Goal: Communication & Community: Participate in discussion

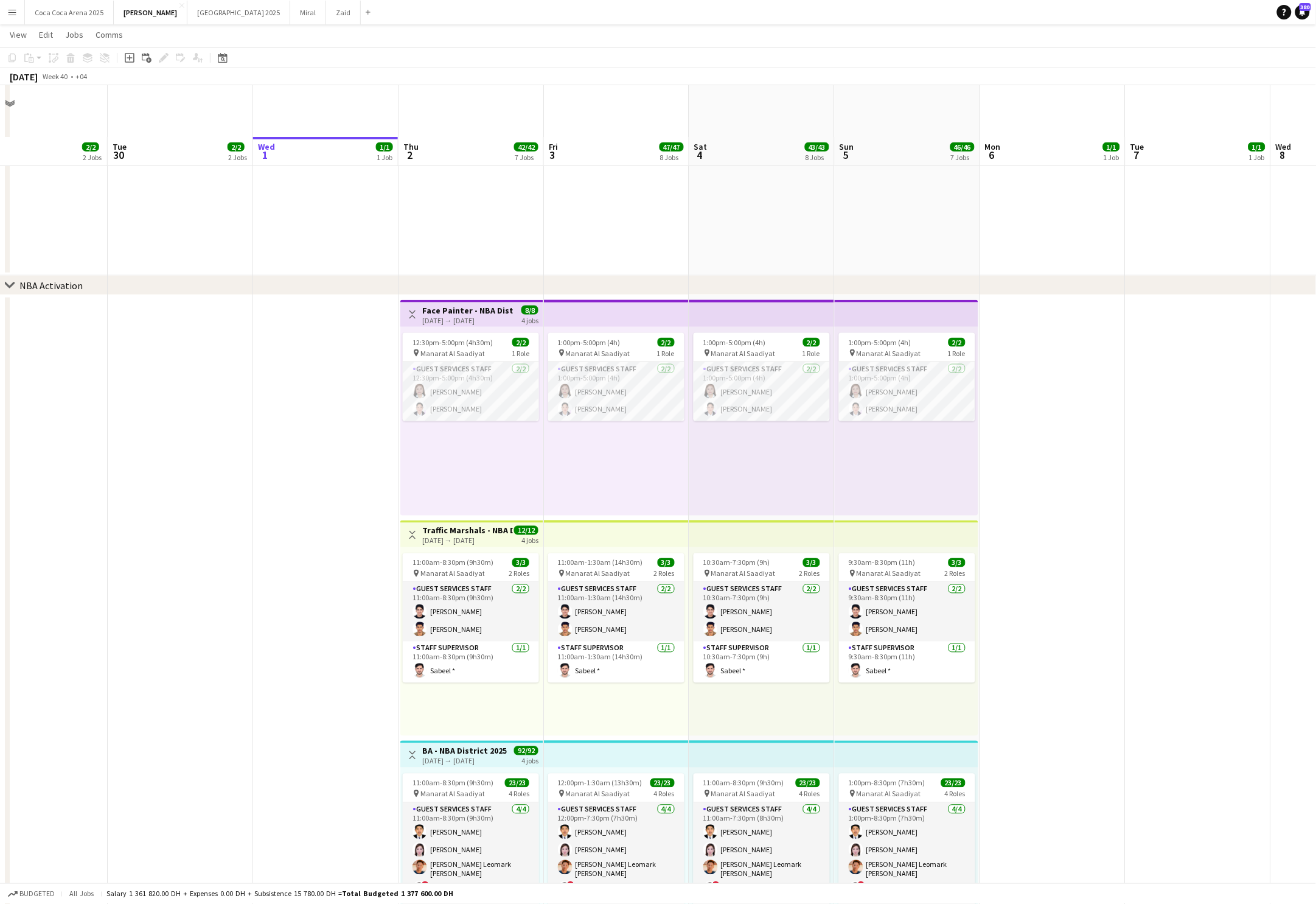
scroll to position [600, 0]
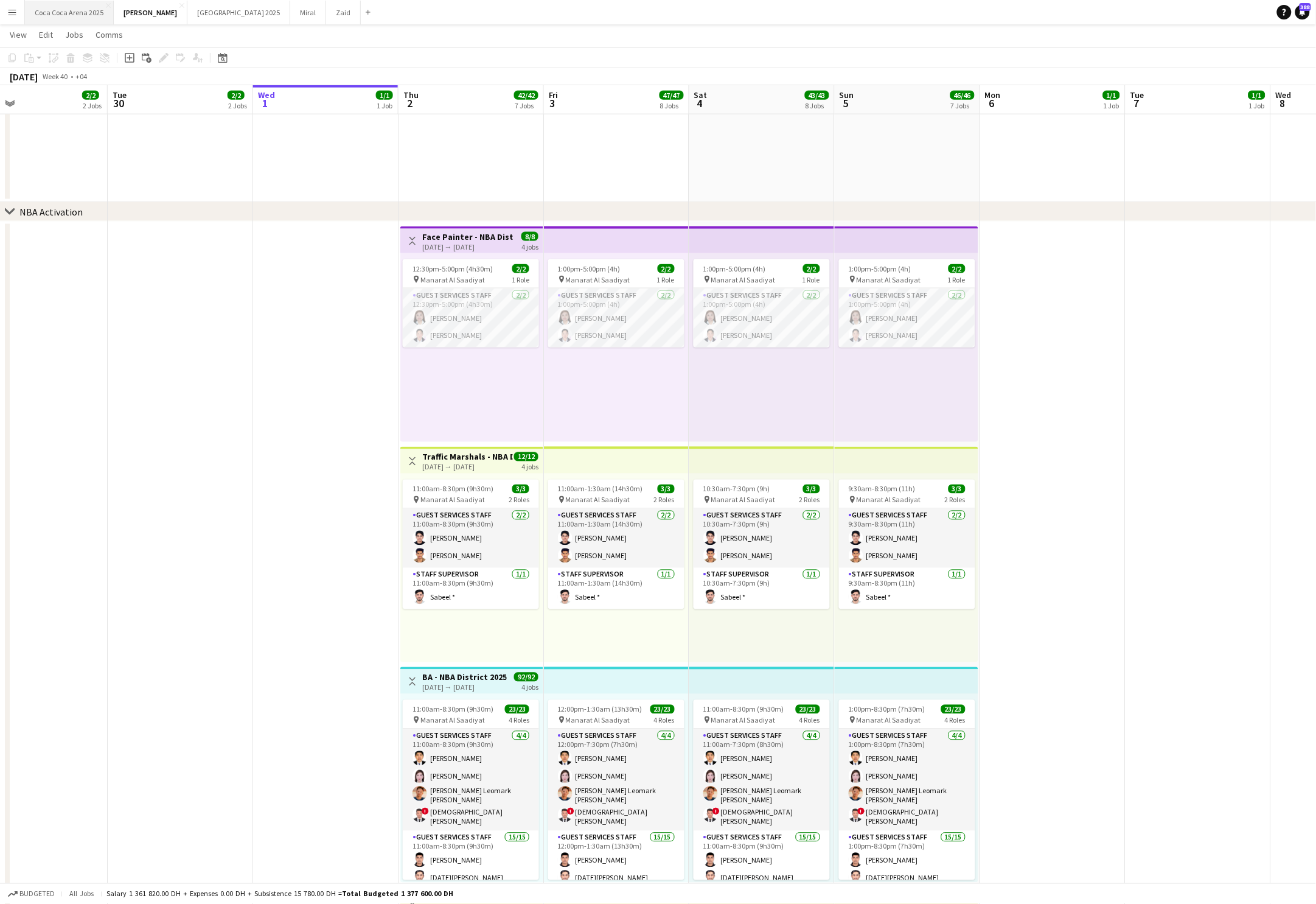
click at [82, 17] on button "Coca Coca Arena 2025 Close" at bounding box center [69, 12] width 89 height 24
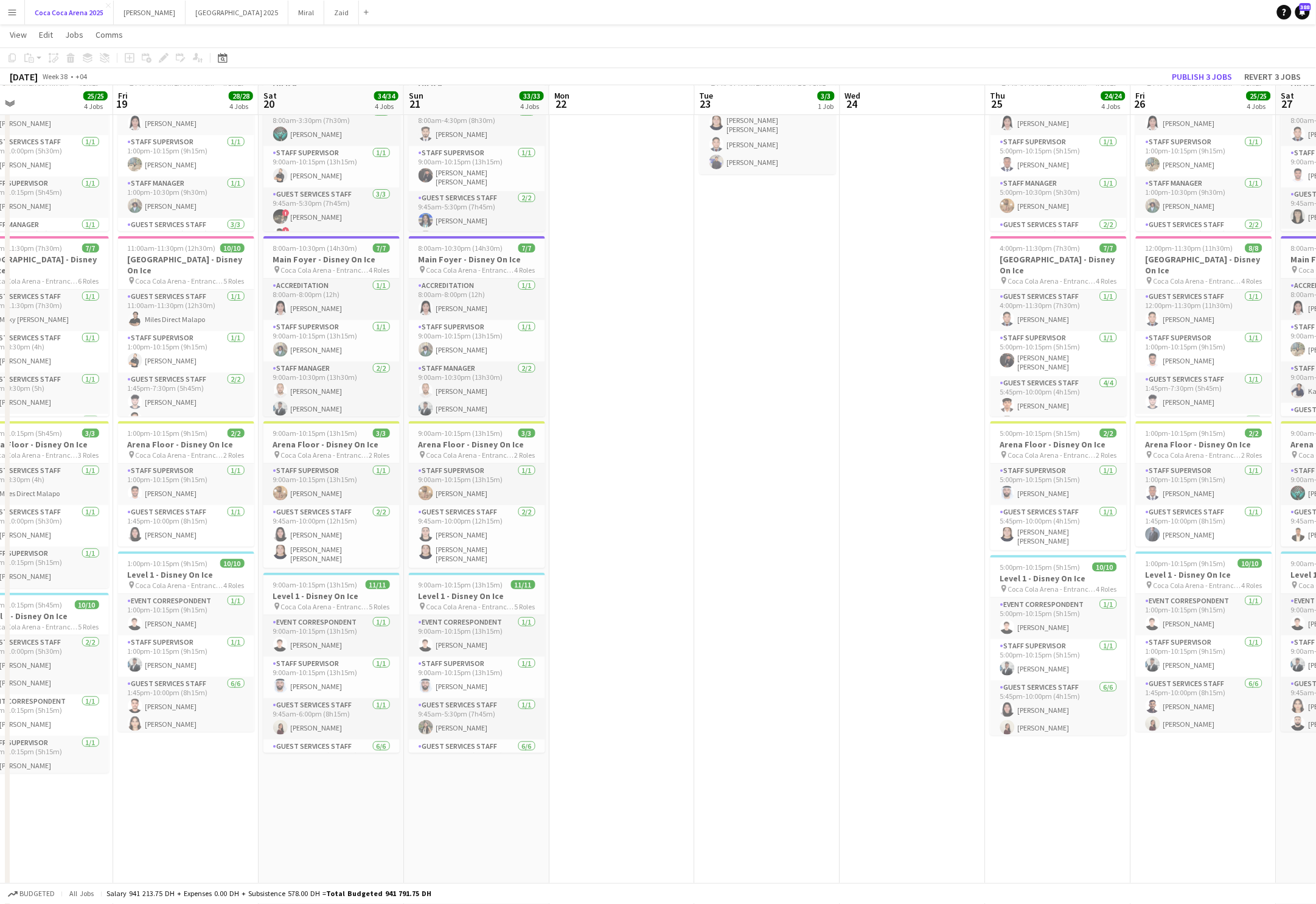
scroll to position [0, 310]
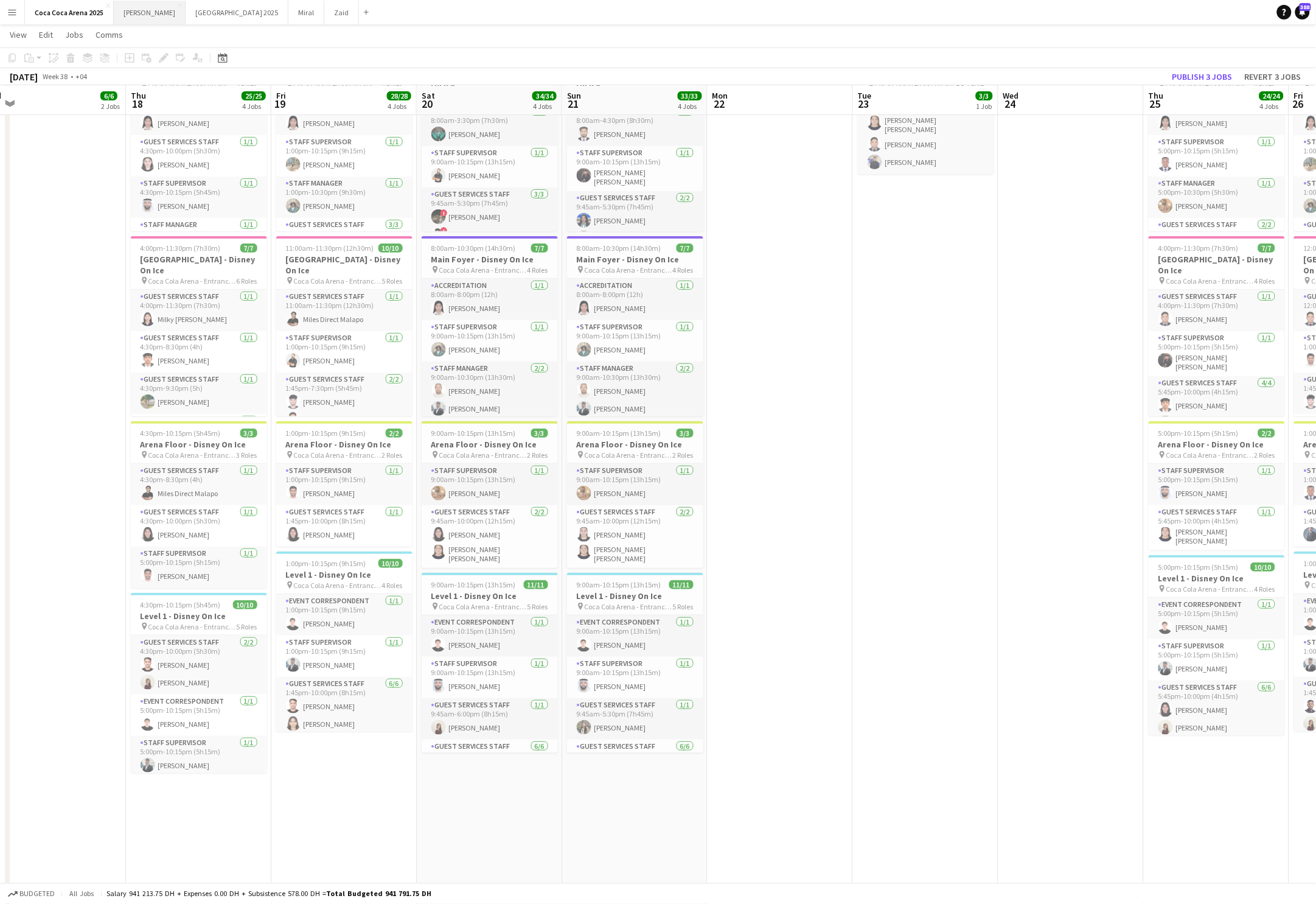
click at [137, 8] on button "Kate Close" at bounding box center [150, 12] width 72 height 24
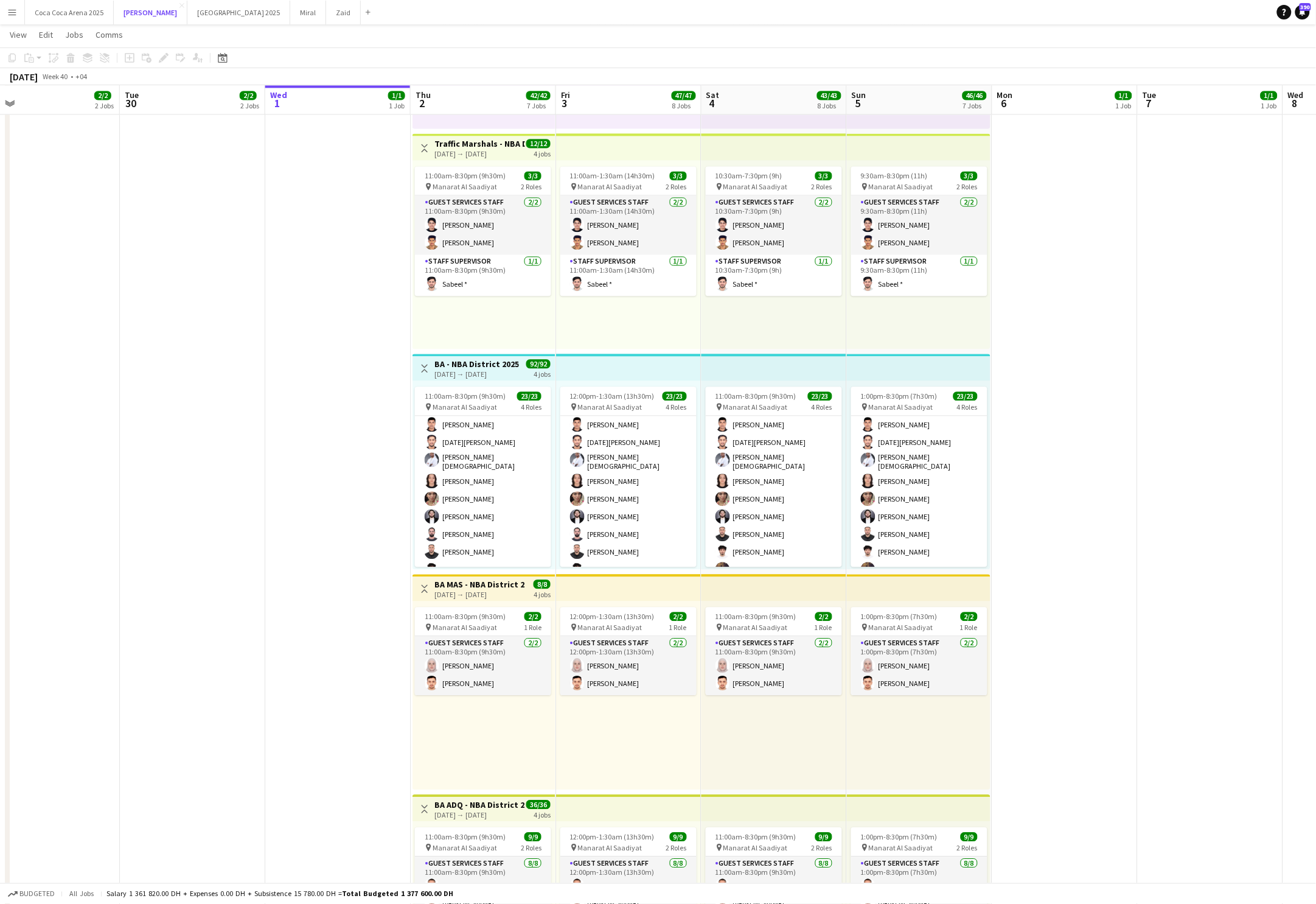
scroll to position [150, 0]
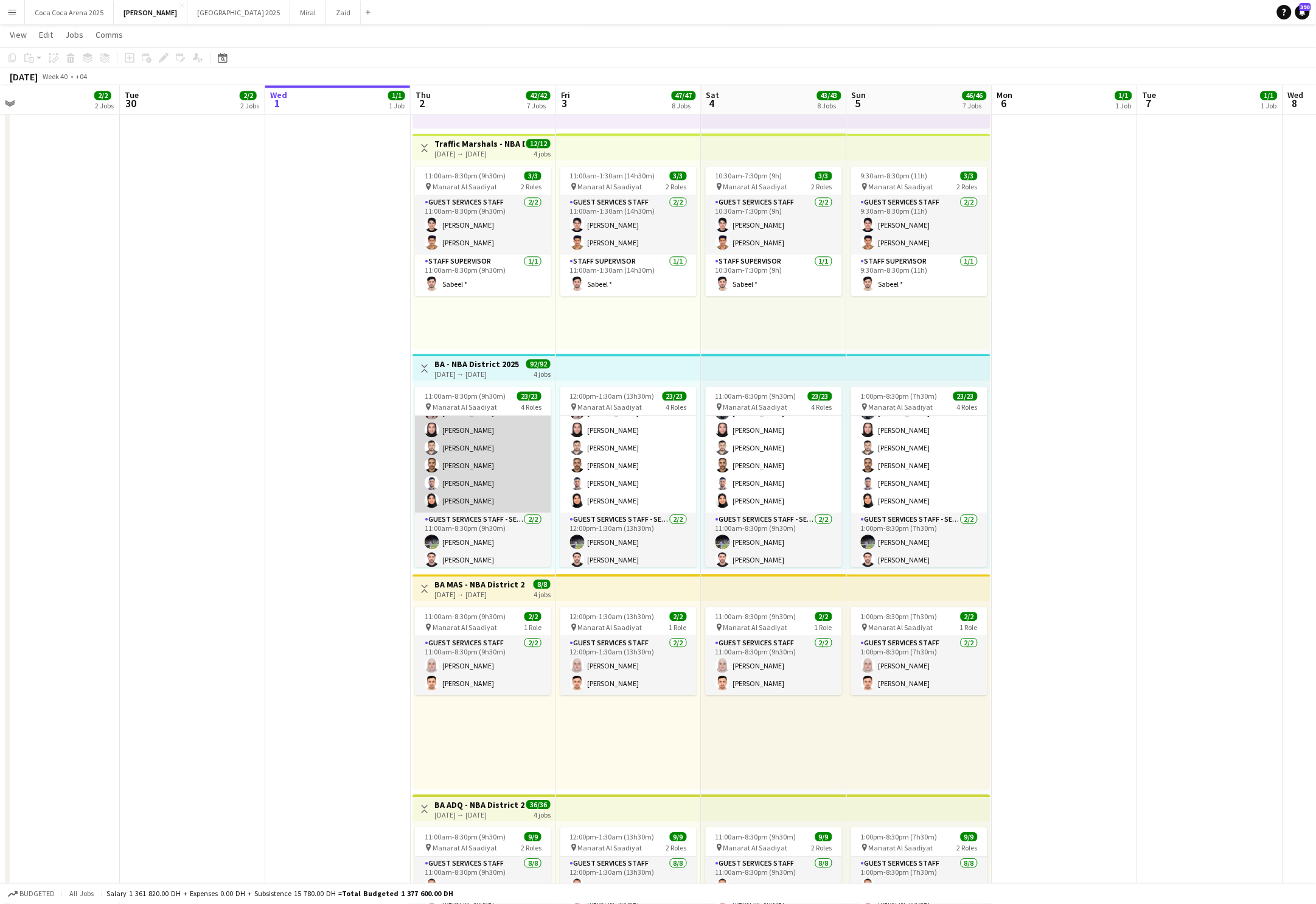
click at [475, 480] on app-card-role "Guest Services Staff 15/15 11:00am-8:30pm (9h30m) Mostafa Haider Raja Ibrar Kha…" at bounding box center [483, 366] width 137 height 292
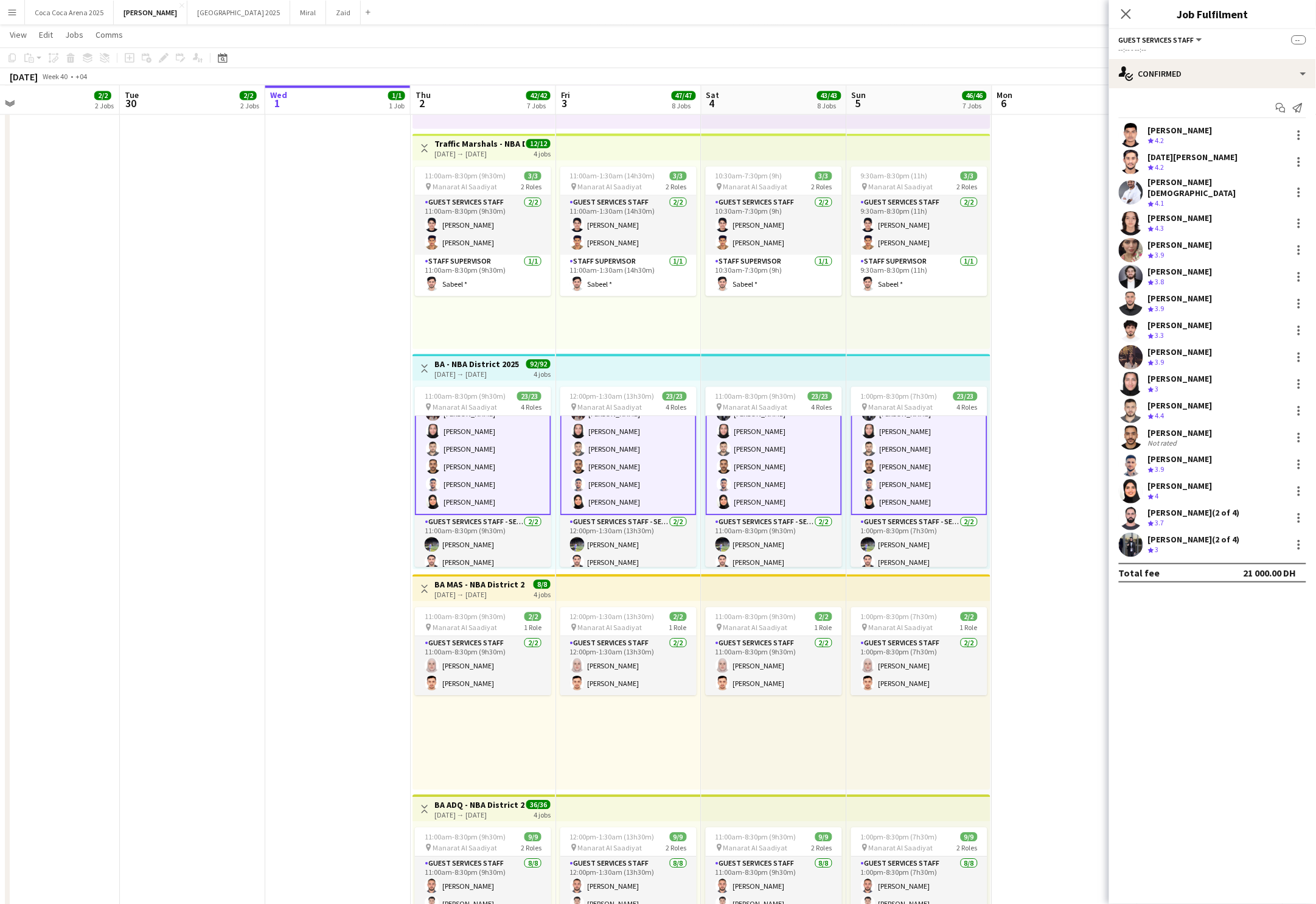
scroll to position [299, 0]
click at [324, 508] on app-date-cell at bounding box center [338, 673] width 146 height 1531
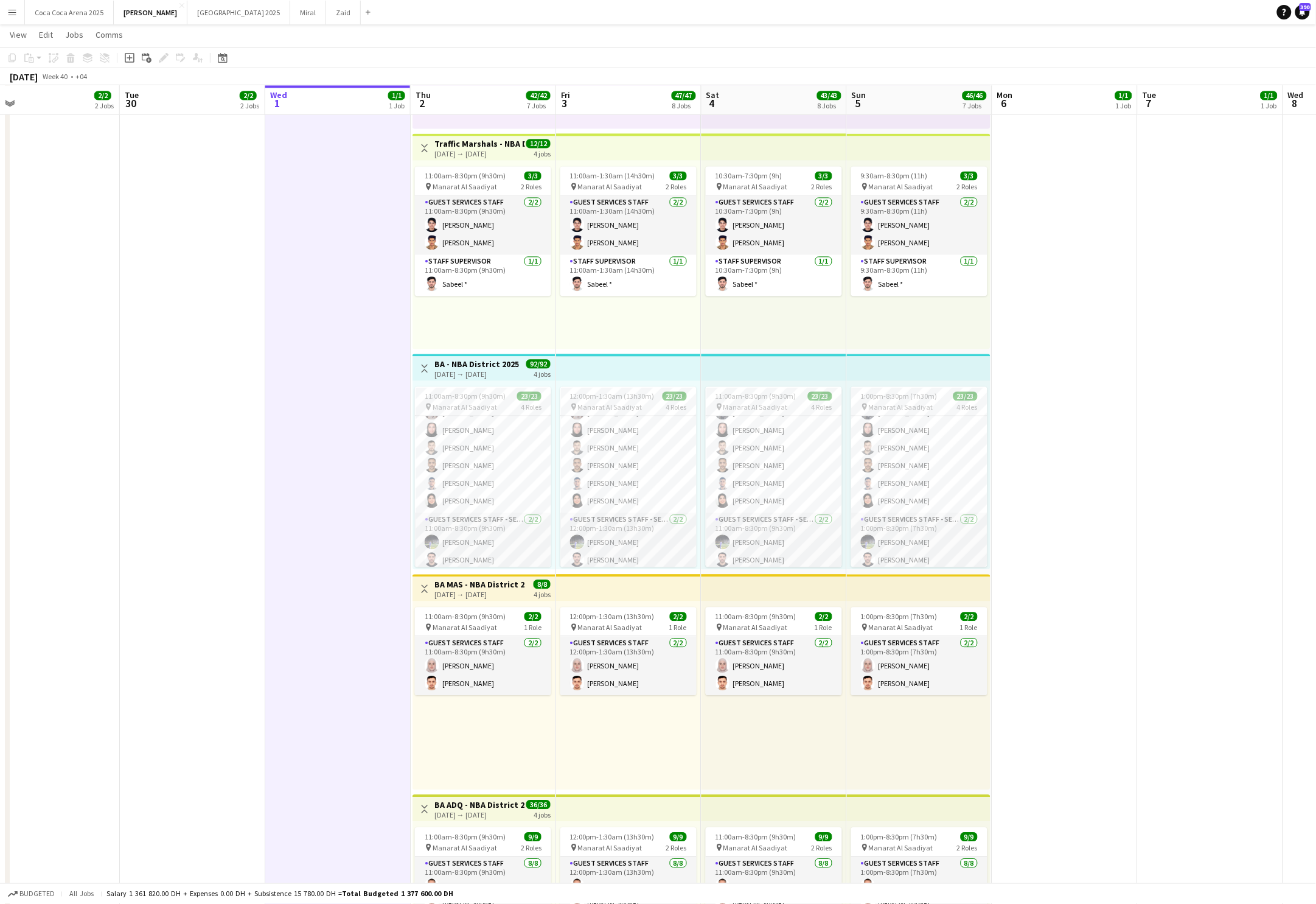
scroll to position [339, 0]
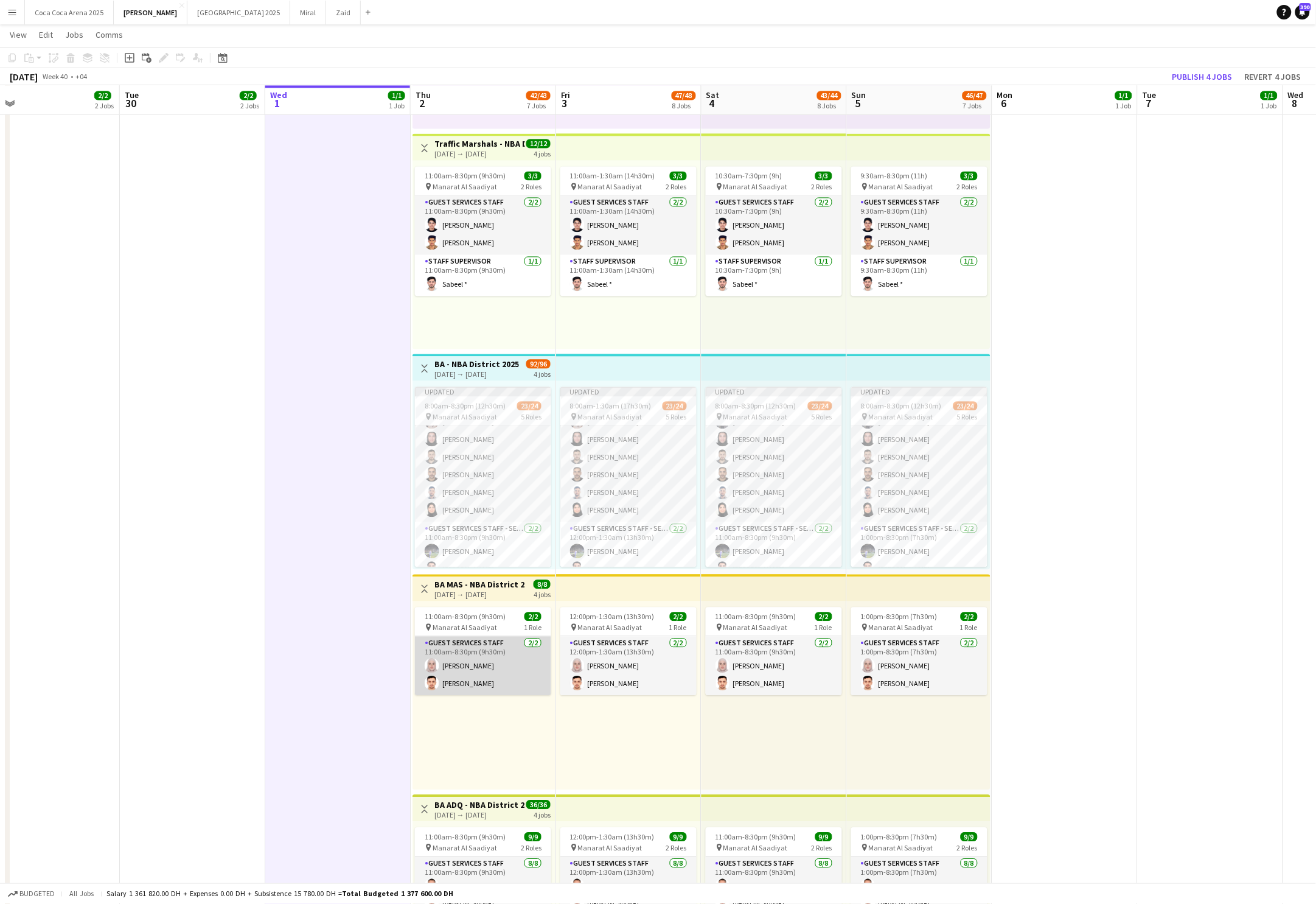
click at [430, 682] on app-user-avatar at bounding box center [432, 683] width 15 height 15
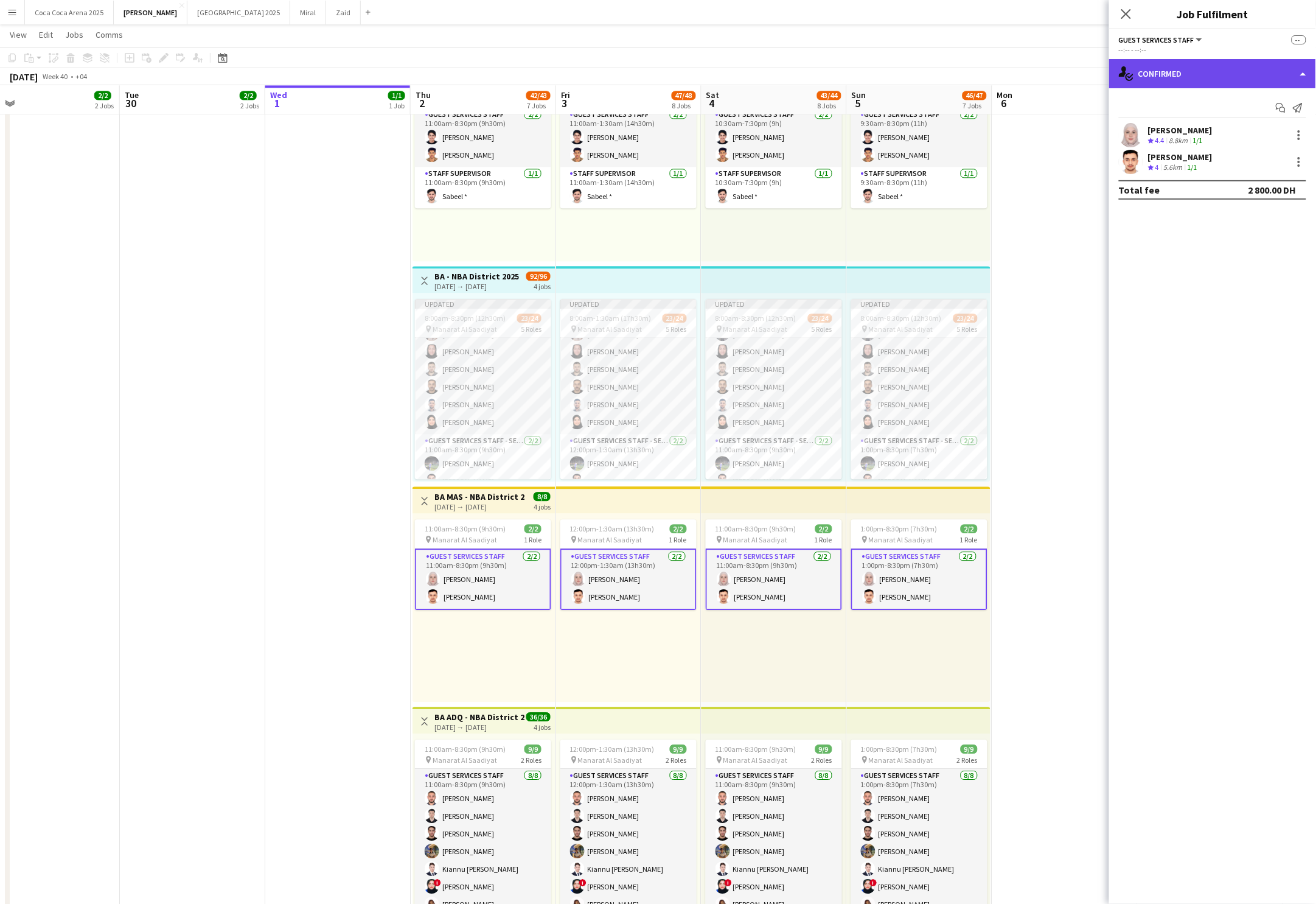
click at [1291, 69] on div "single-neutral-actions-check-2 Confirmed" at bounding box center [1213, 73] width 207 height 29
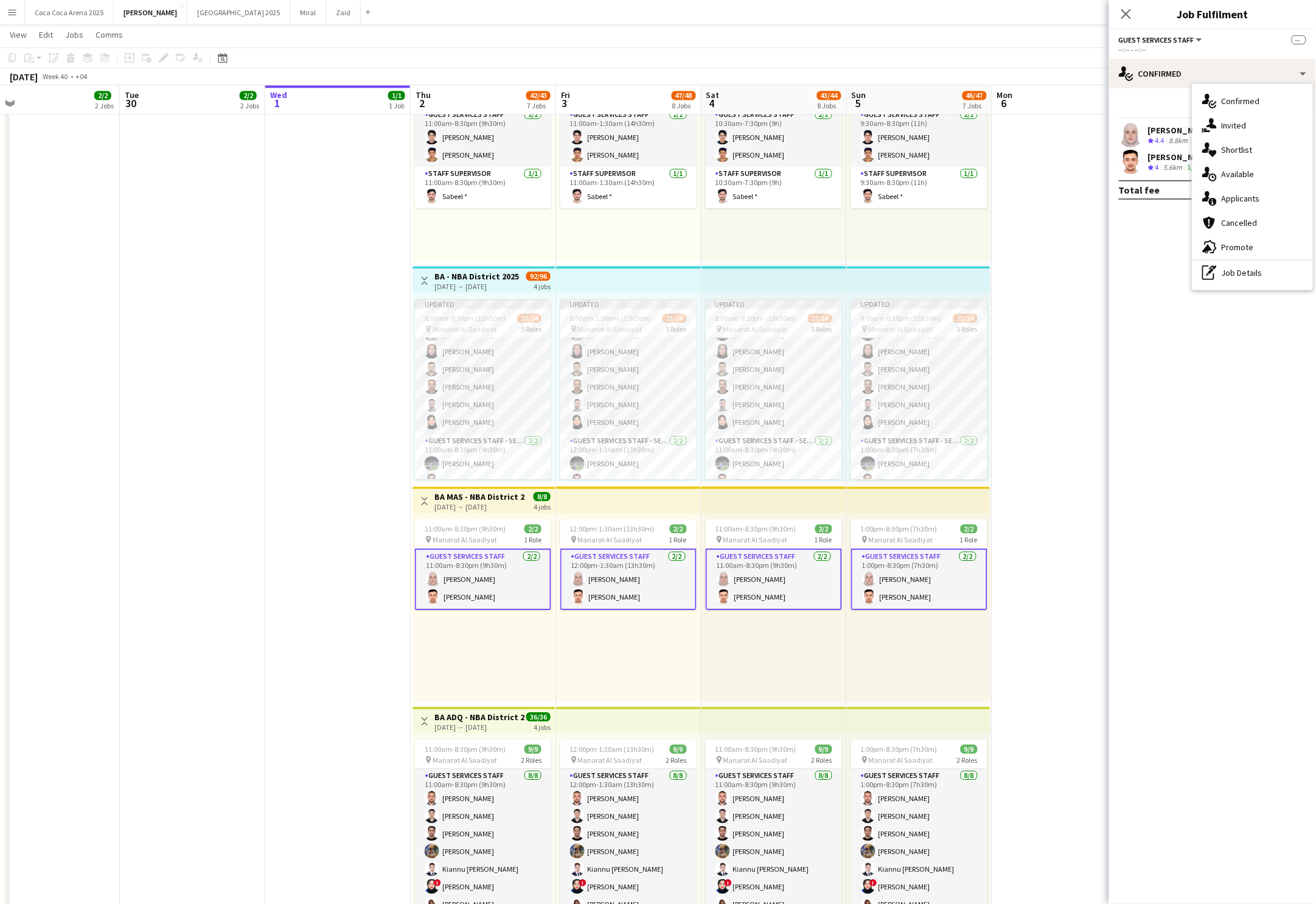
click at [1143, 341] on mat-expansion-panel "check Confirmed Start chat Send notification Sara Mounir Crew rating 4.4 8.8km …" at bounding box center [1213, 496] width 207 height 816
click at [1190, 159] on div "[PERSON_NAME]" at bounding box center [1181, 157] width 65 height 11
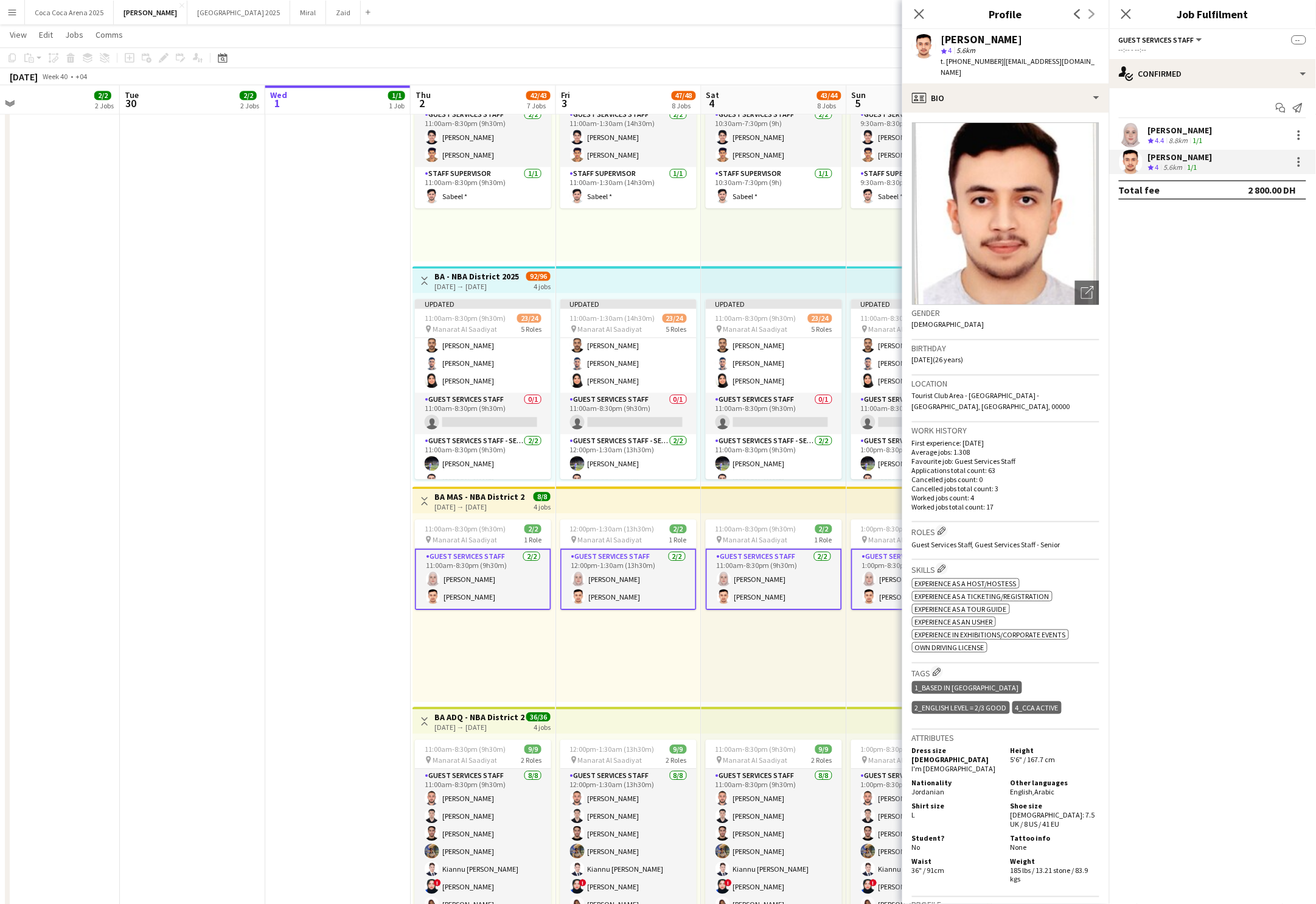
scroll to position [297, 0]
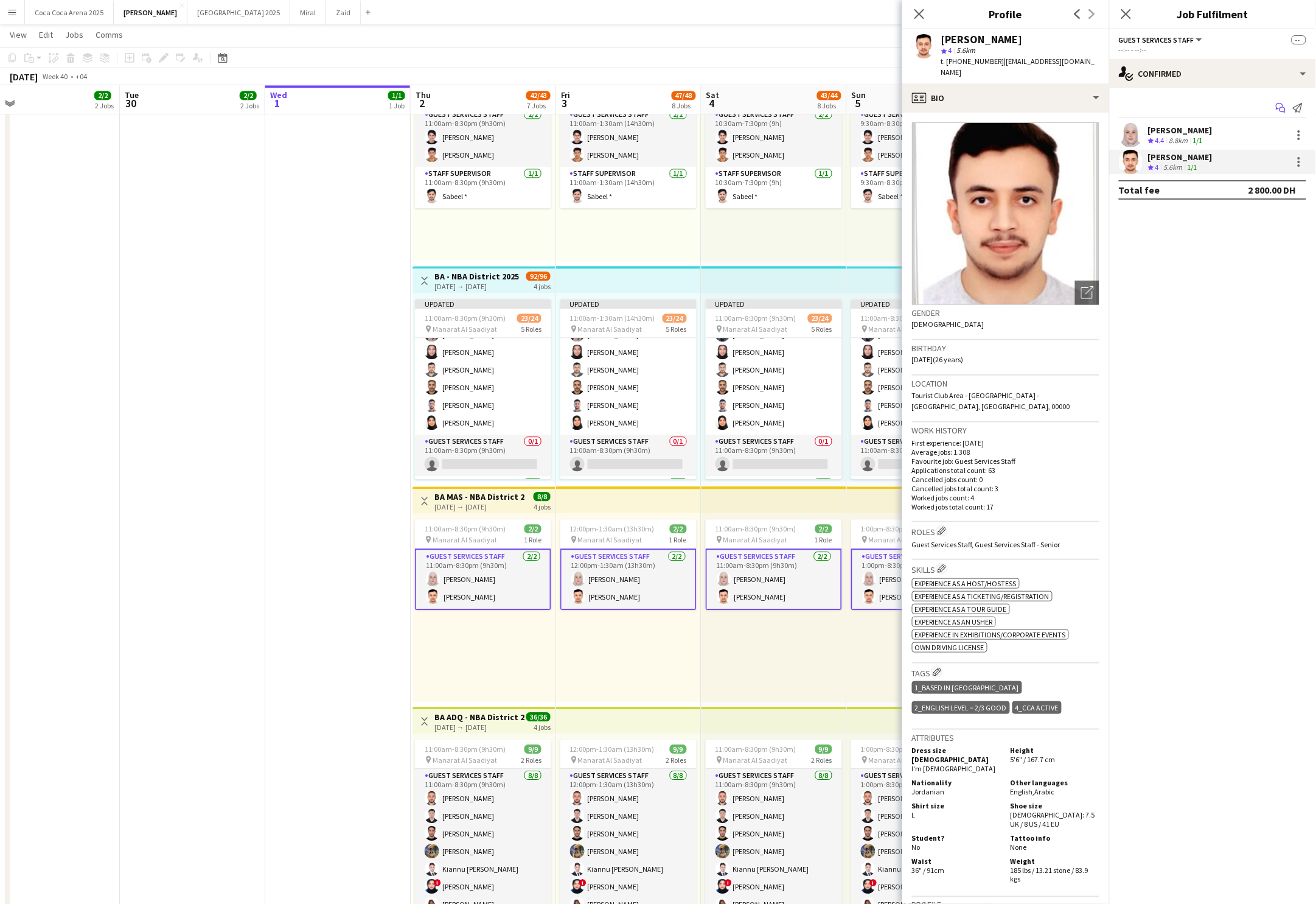
click at [1282, 109] on icon "Start chat" at bounding box center [1280, 107] width 10 height 10
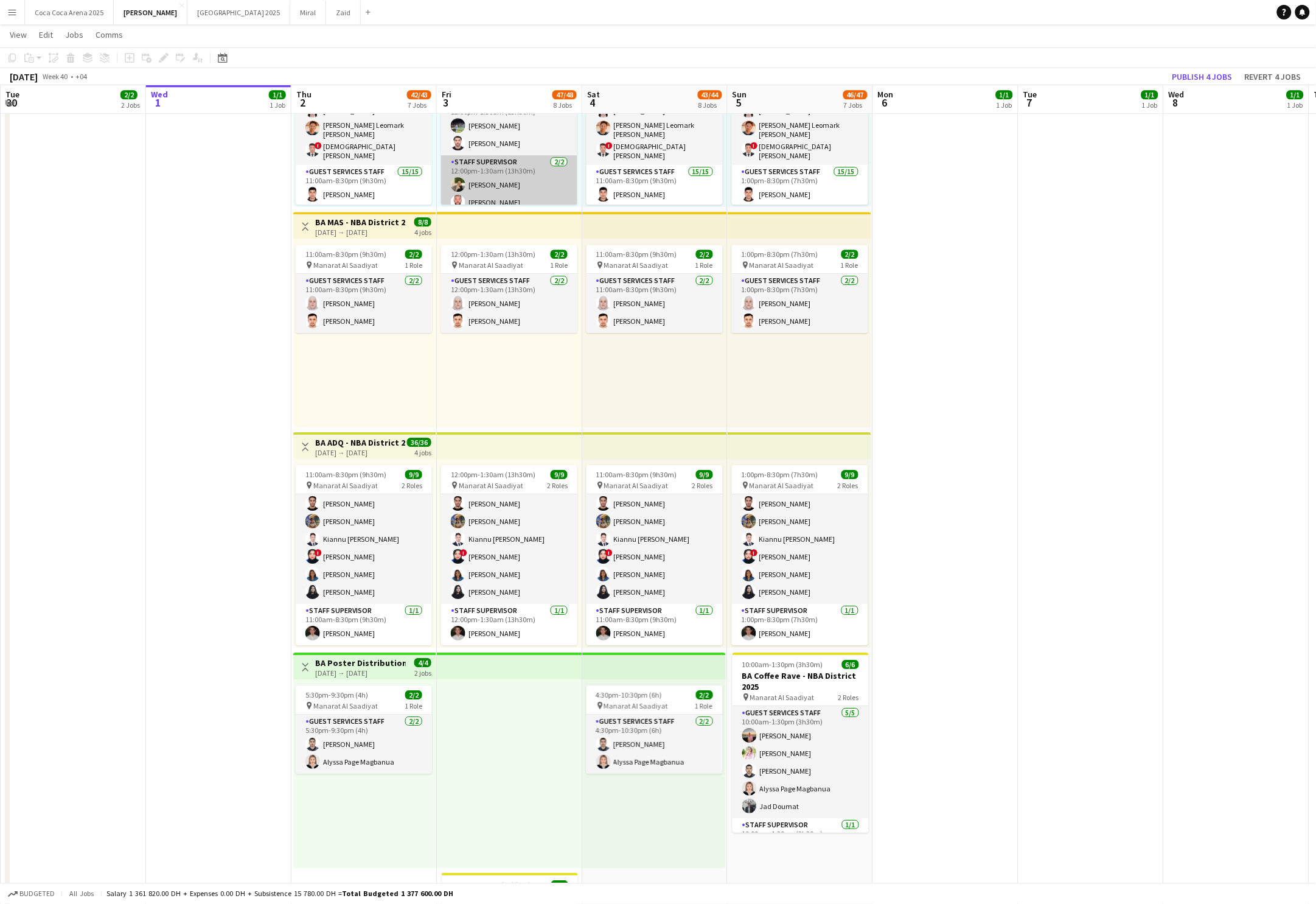
scroll to position [1274, 0]
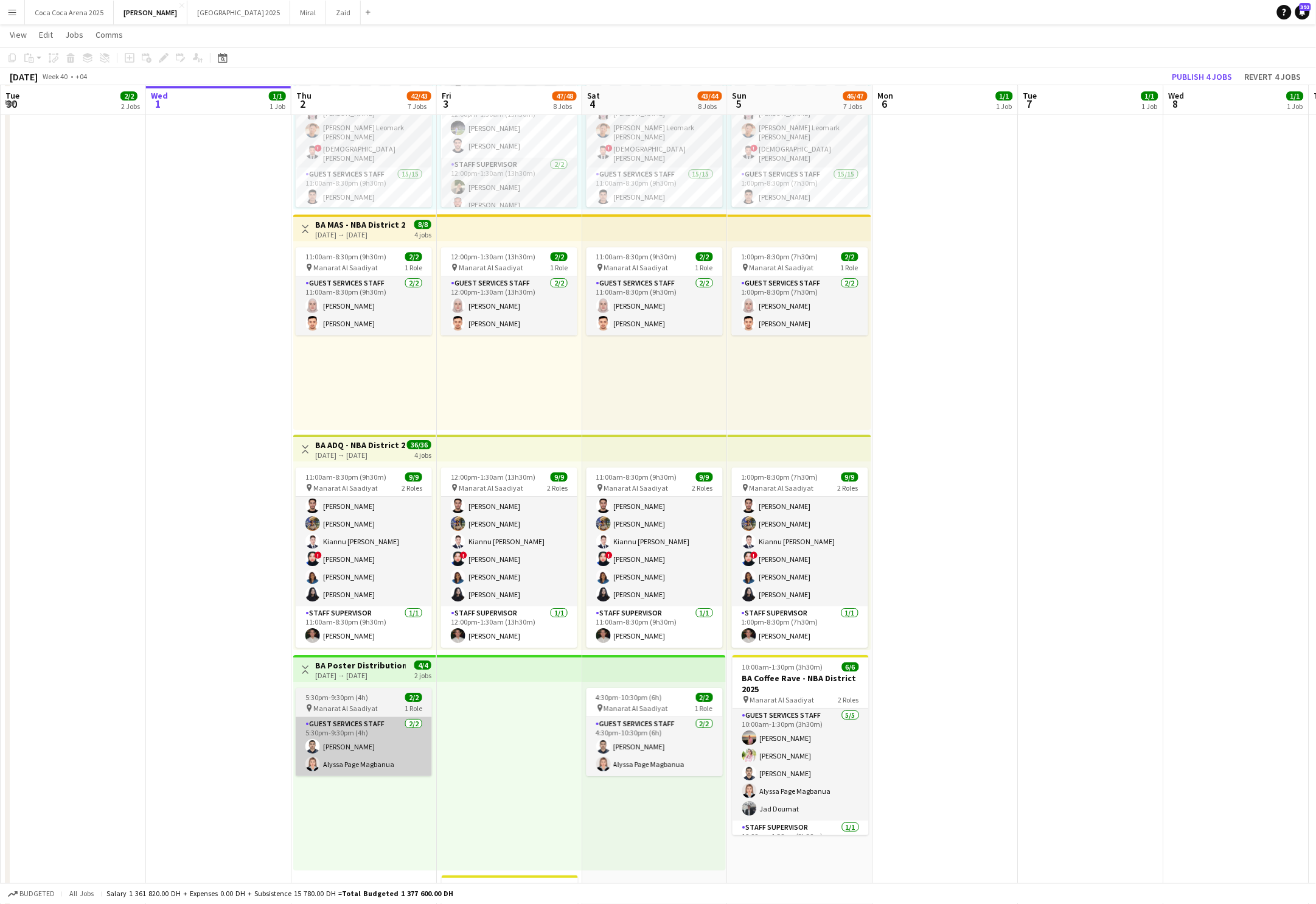
click at [402, 741] on app-card-role "Guest Services Staff [DATE] 5:30pm-9:30pm (4h) [PERSON_NAME] [PERSON_NAME] Page…" at bounding box center [364, 746] width 137 height 59
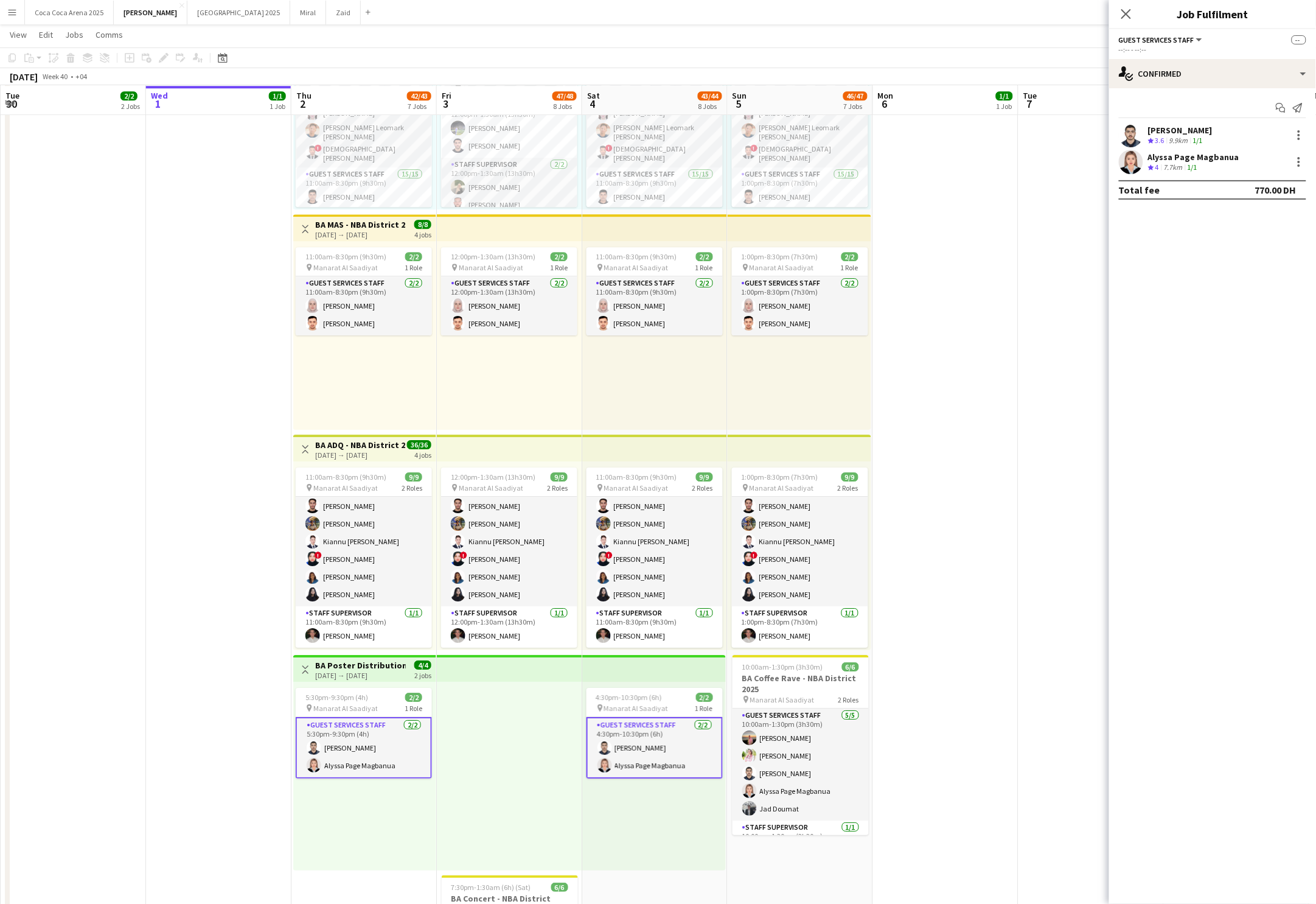
click at [359, 674] on div "[DATE] → [DATE]" at bounding box center [361, 675] width 91 height 9
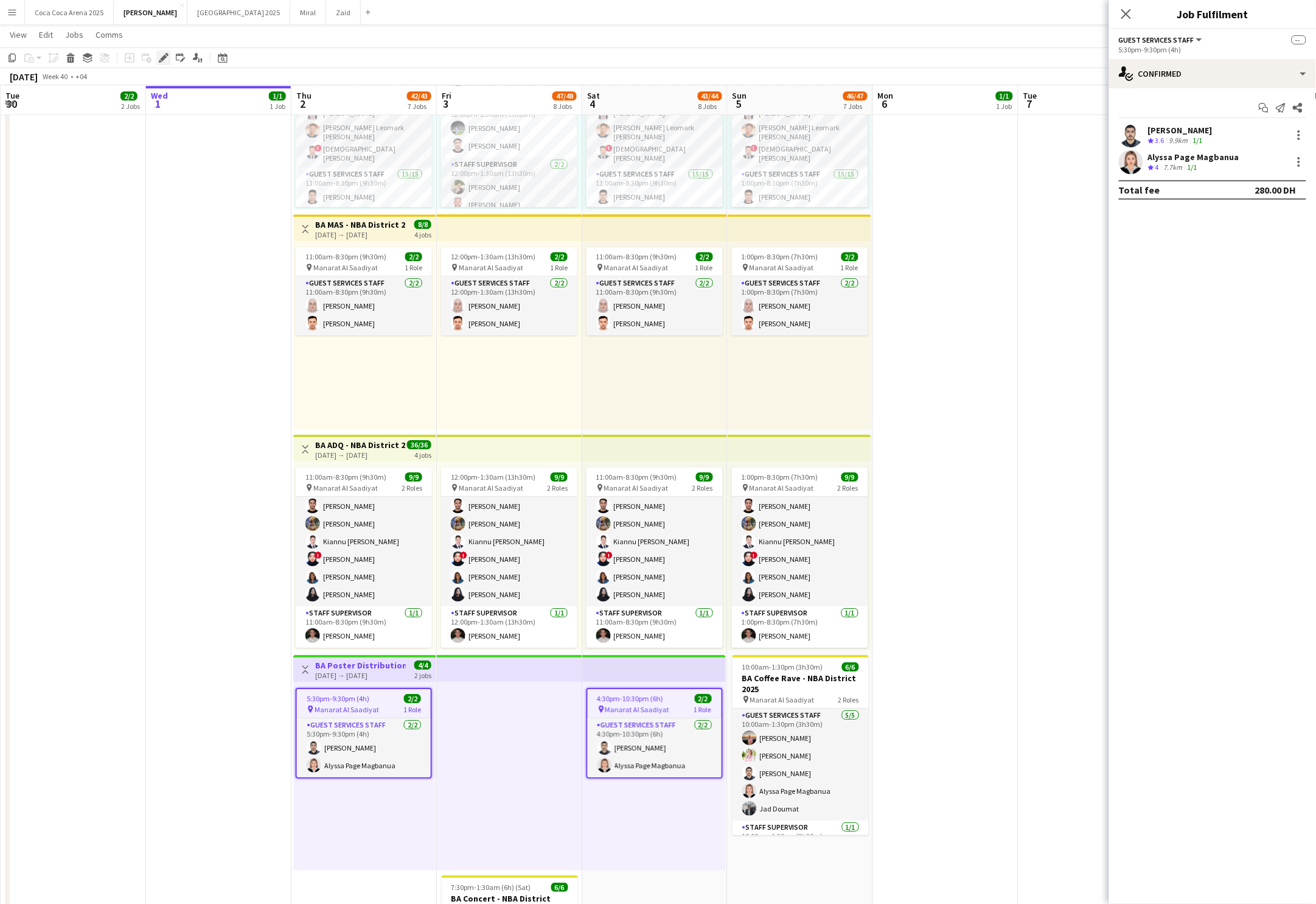
click at [164, 59] on icon "Edit" at bounding box center [163, 58] width 10 height 10
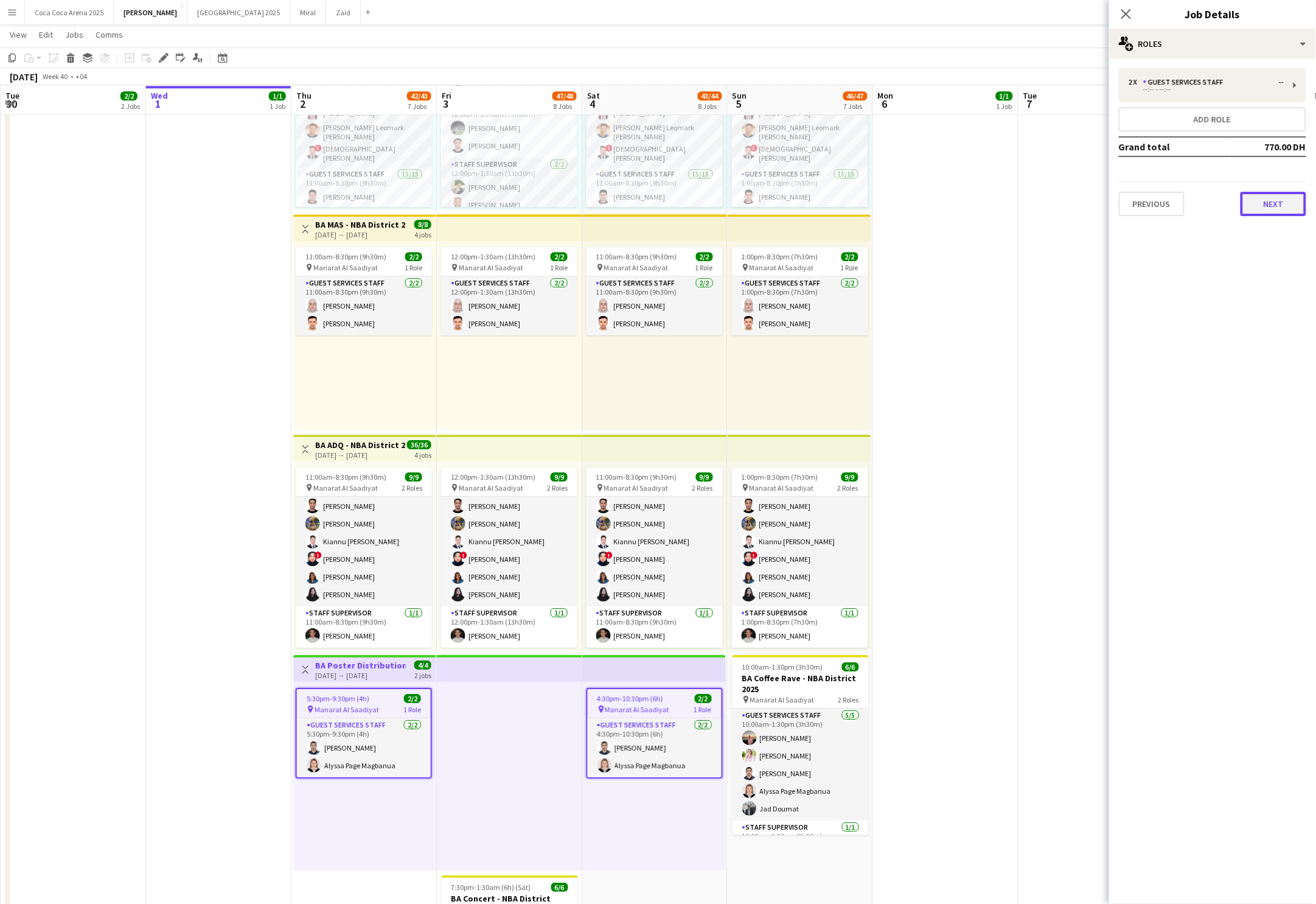
click at [1266, 200] on button "Next" at bounding box center [1274, 204] width 66 height 25
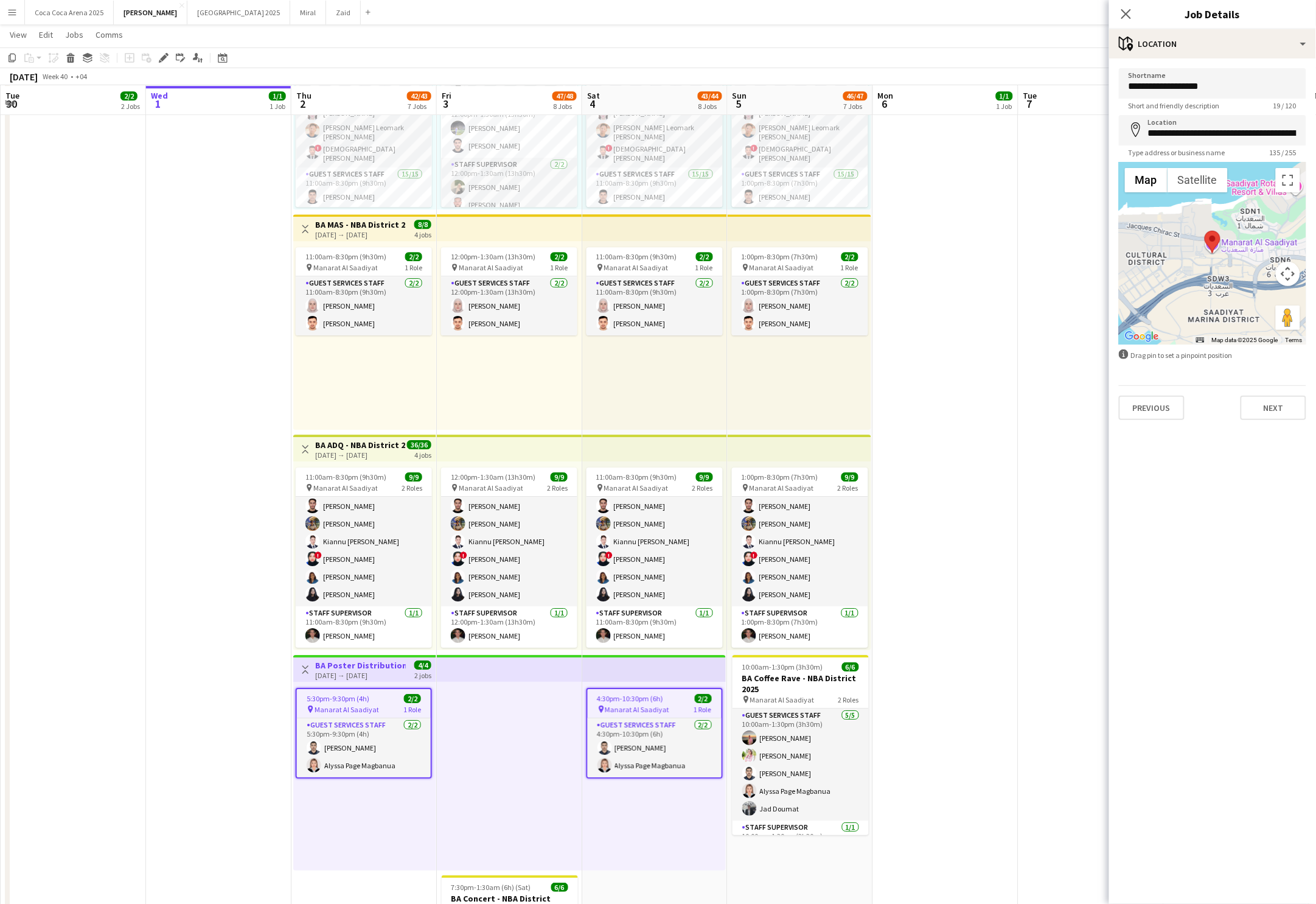
click at [1255, 112] on form "**********" at bounding box center [1213, 243] width 207 height 352
click at [1248, 124] on input "**********" at bounding box center [1213, 130] width 188 height 30
type input "**********"
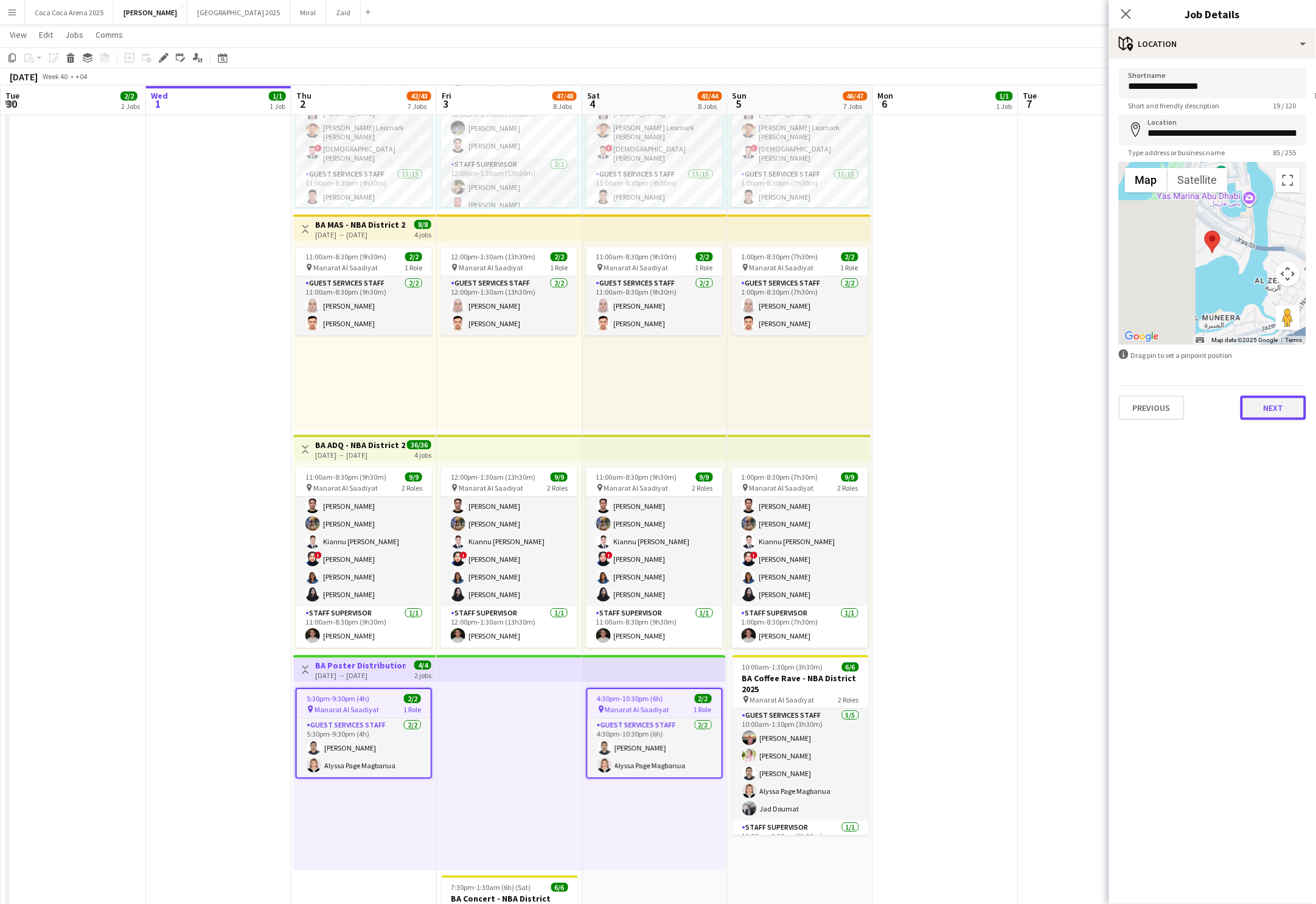
click at [1275, 417] on button "Next" at bounding box center [1274, 408] width 66 height 25
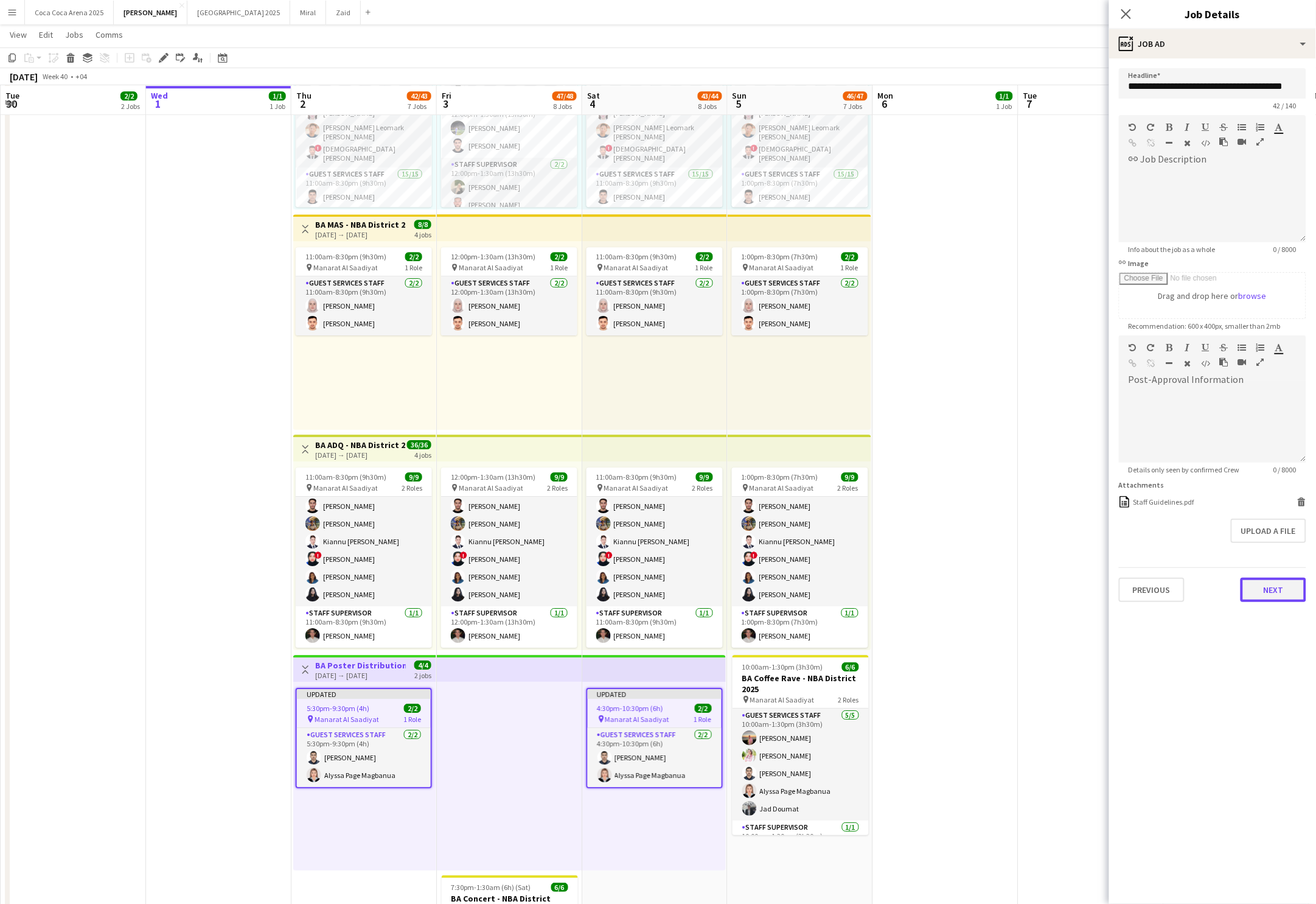
click at [1277, 583] on button "Next" at bounding box center [1274, 590] width 66 height 25
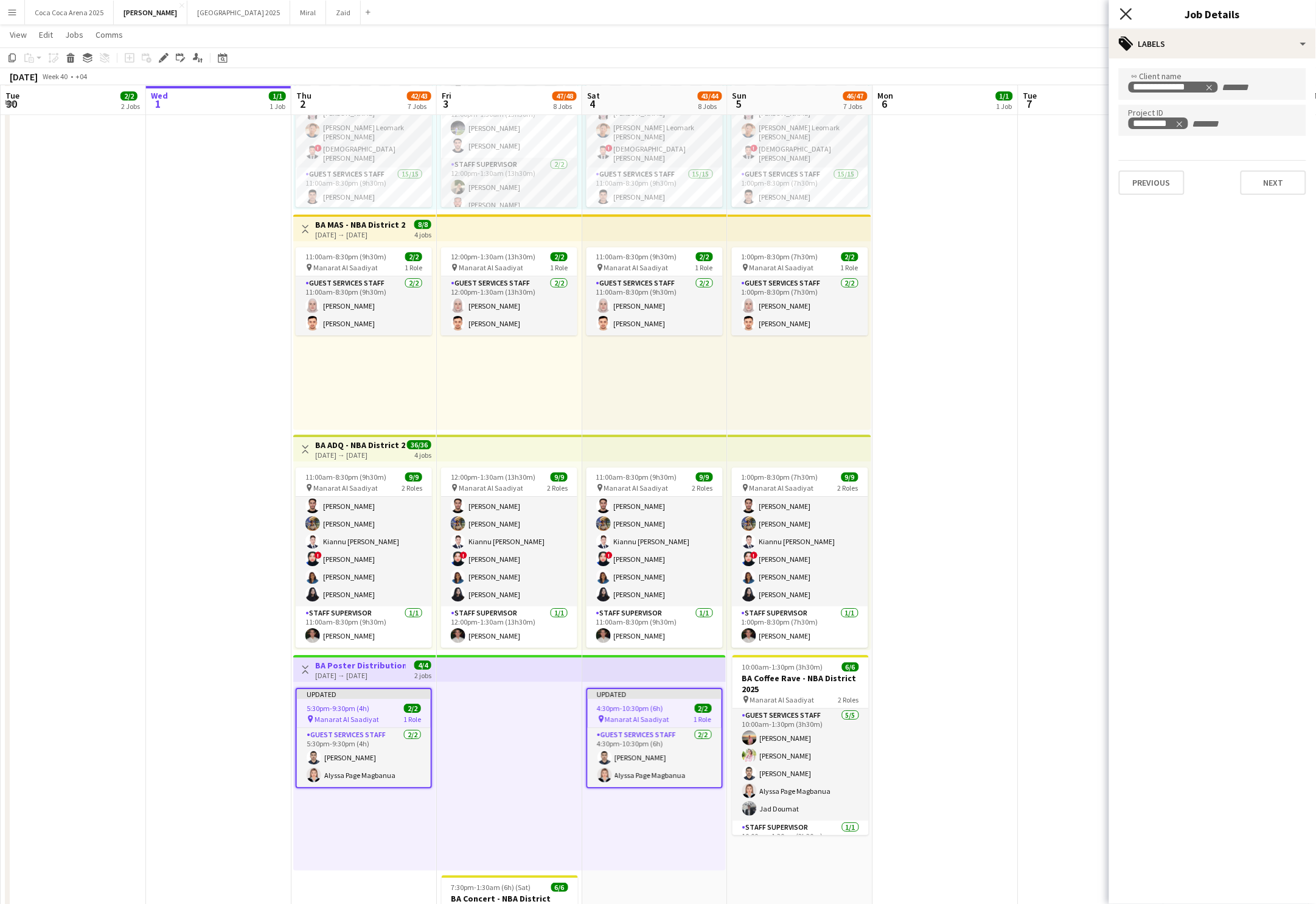
click at [1127, 10] on icon "Close pop-in" at bounding box center [1126, 14] width 12 height 12
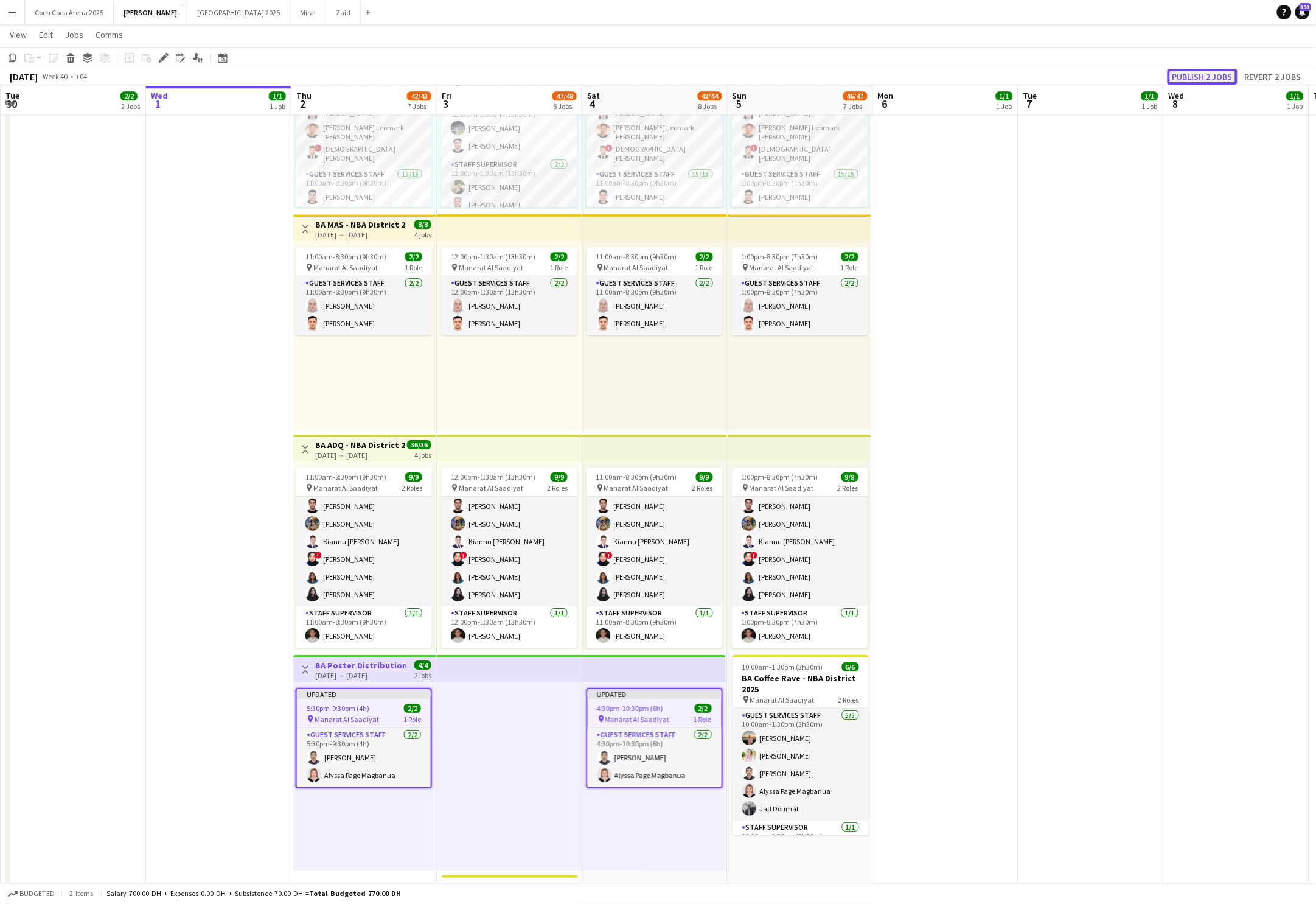
click at [1214, 73] on button "Publish 2 jobs" at bounding box center [1203, 76] width 70 height 16
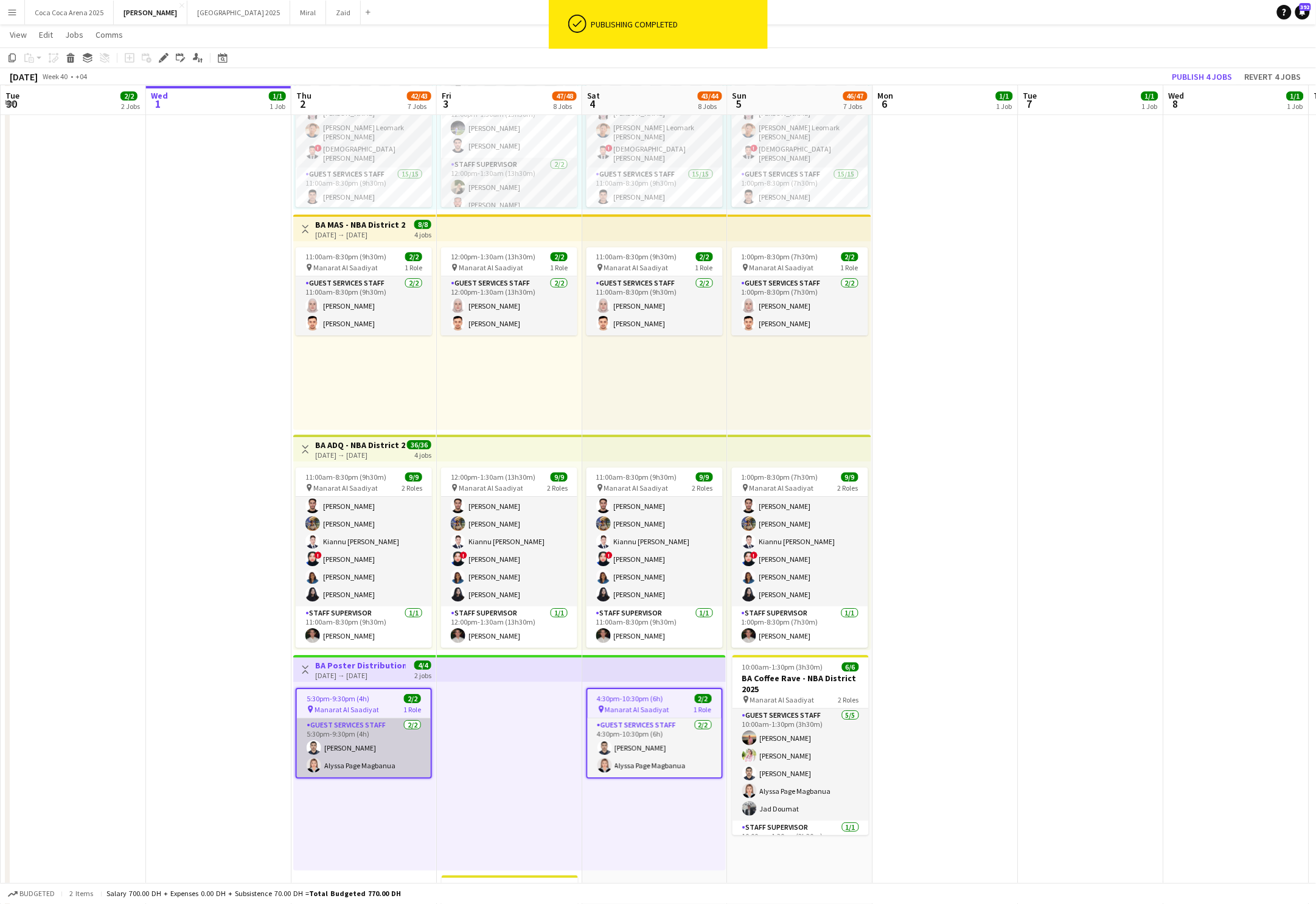
click at [381, 738] on app-card-role "Guest Services Staff [DATE] 5:30pm-9:30pm (4h) [PERSON_NAME] [PERSON_NAME] Page…" at bounding box center [364, 747] width 134 height 59
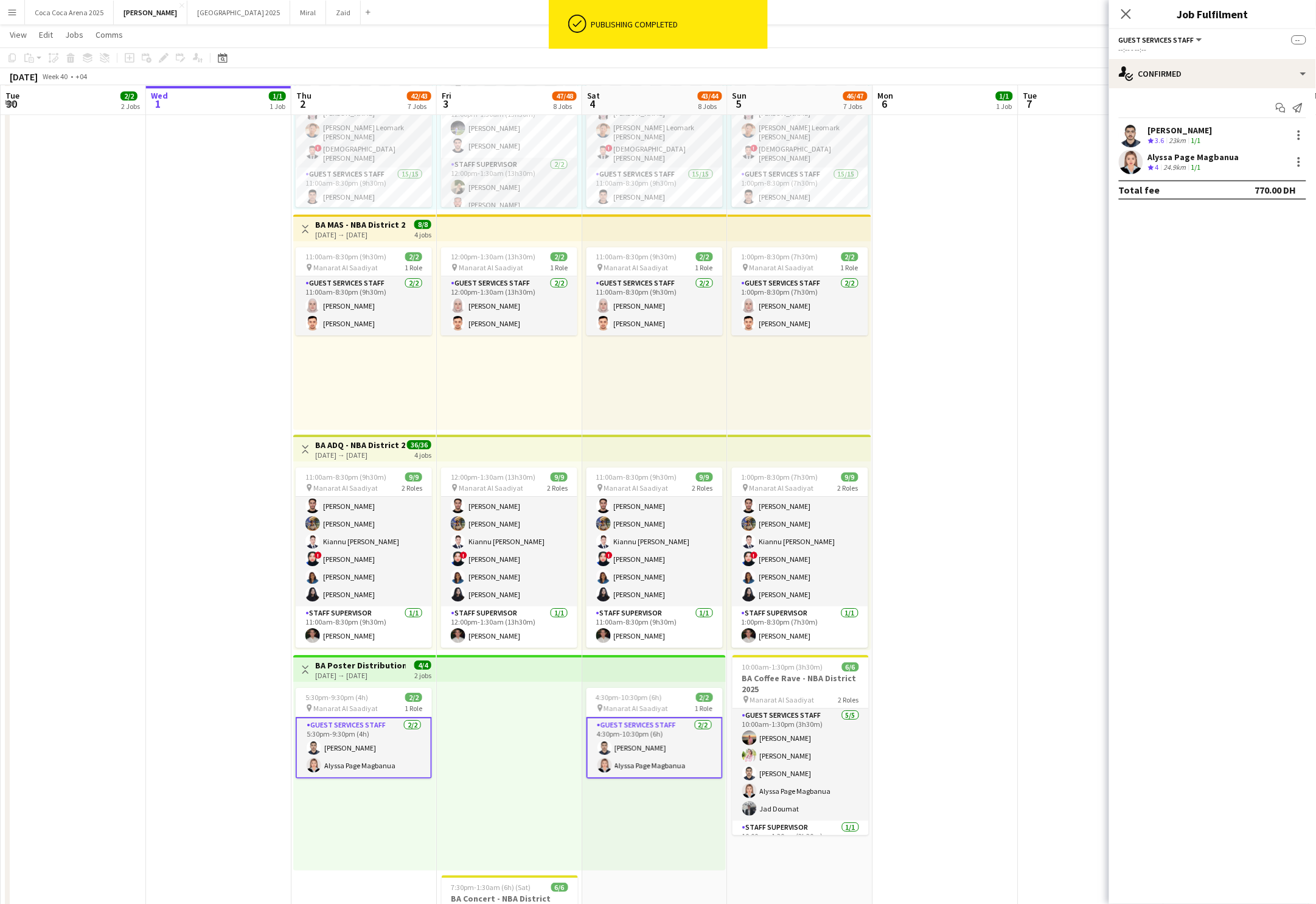
click at [373, 709] on span "Manarat Al Saadiyat" at bounding box center [346, 708] width 65 height 9
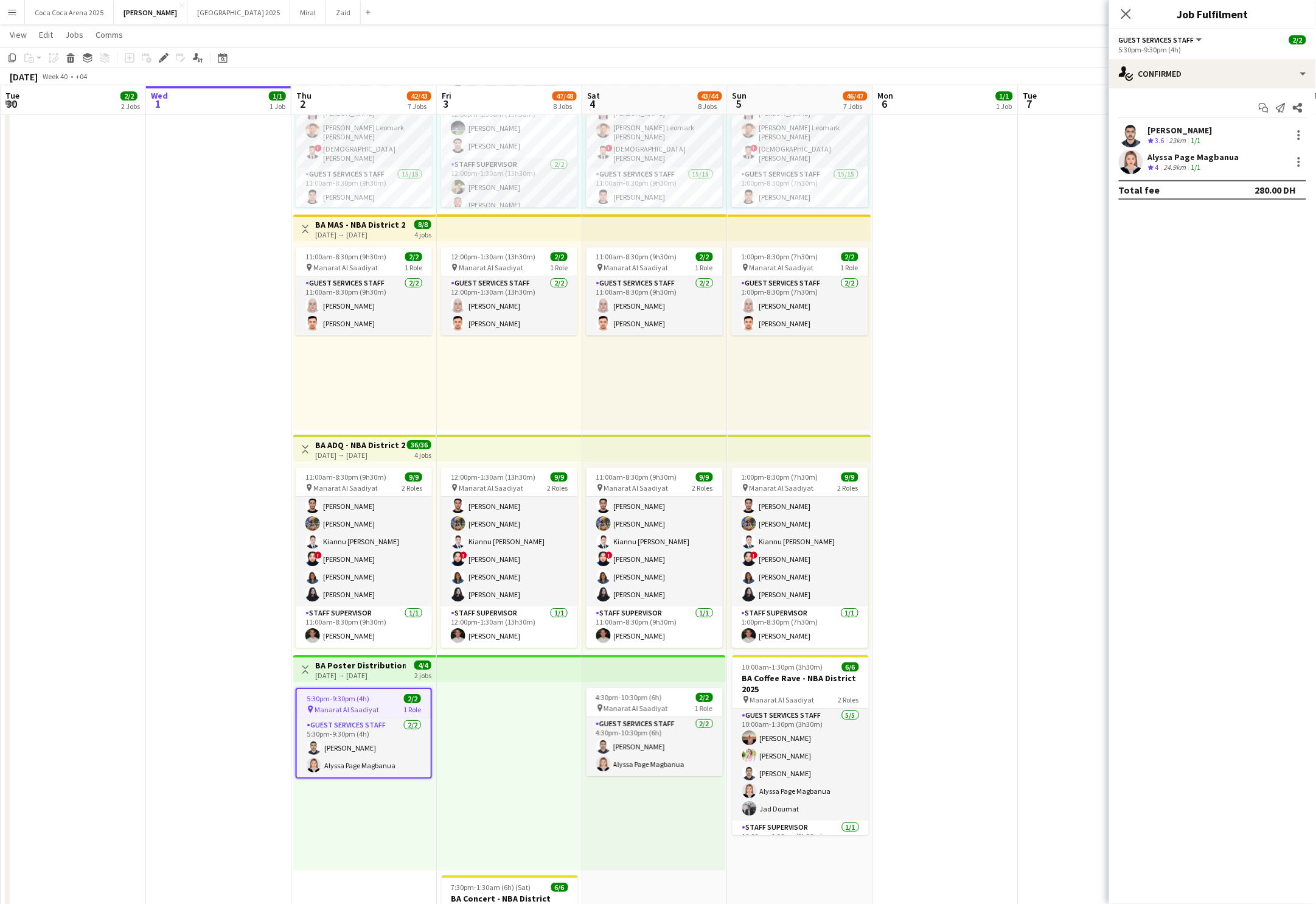
click at [331, 672] on div "[DATE] → [DATE]" at bounding box center [361, 675] width 91 height 9
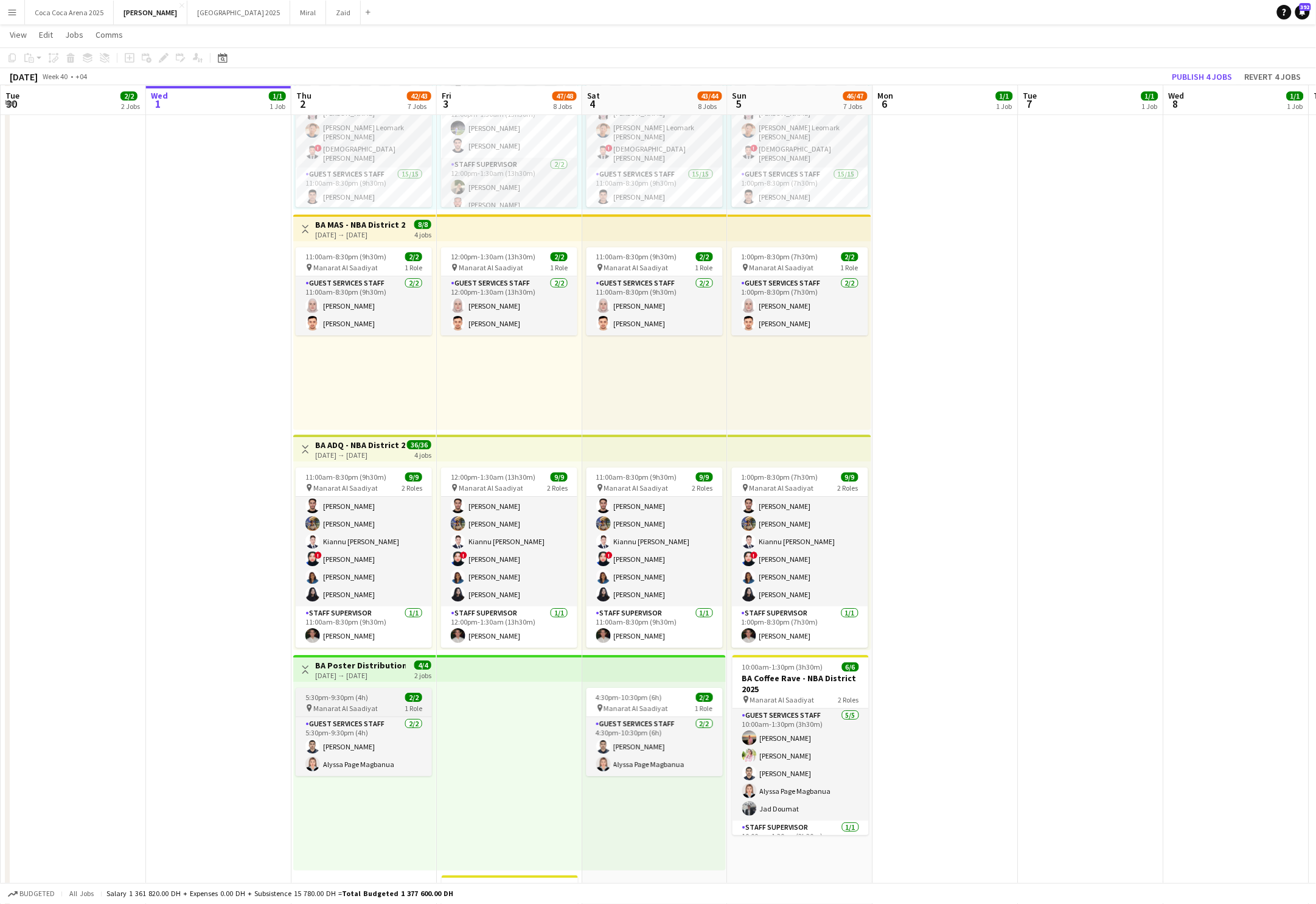
click at [361, 704] on span "Manarat Al Saadiyat" at bounding box center [346, 708] width 65 height 9
click at [359, 663] on h3 "BA Poster Distribution - NBA District 2025" at bounding box center [361, 665] width 91 height 11
click at [361, 688] on app-job-card "5:30pm-9:30pm (4h) 2/2 pin Manarat Al Saadiyat 1 Role Guest Services Staff [DAT…" at bounding box center [364, 732] width 137 height 88
click at [349, 740] on app-card-role "Guest Services Staff [DATE] 5:30pm-9:30pm (4h) [PERSON_NAME] [PERSON_NAME] Page…" at bounding box center [364, 747] width 134 height 59
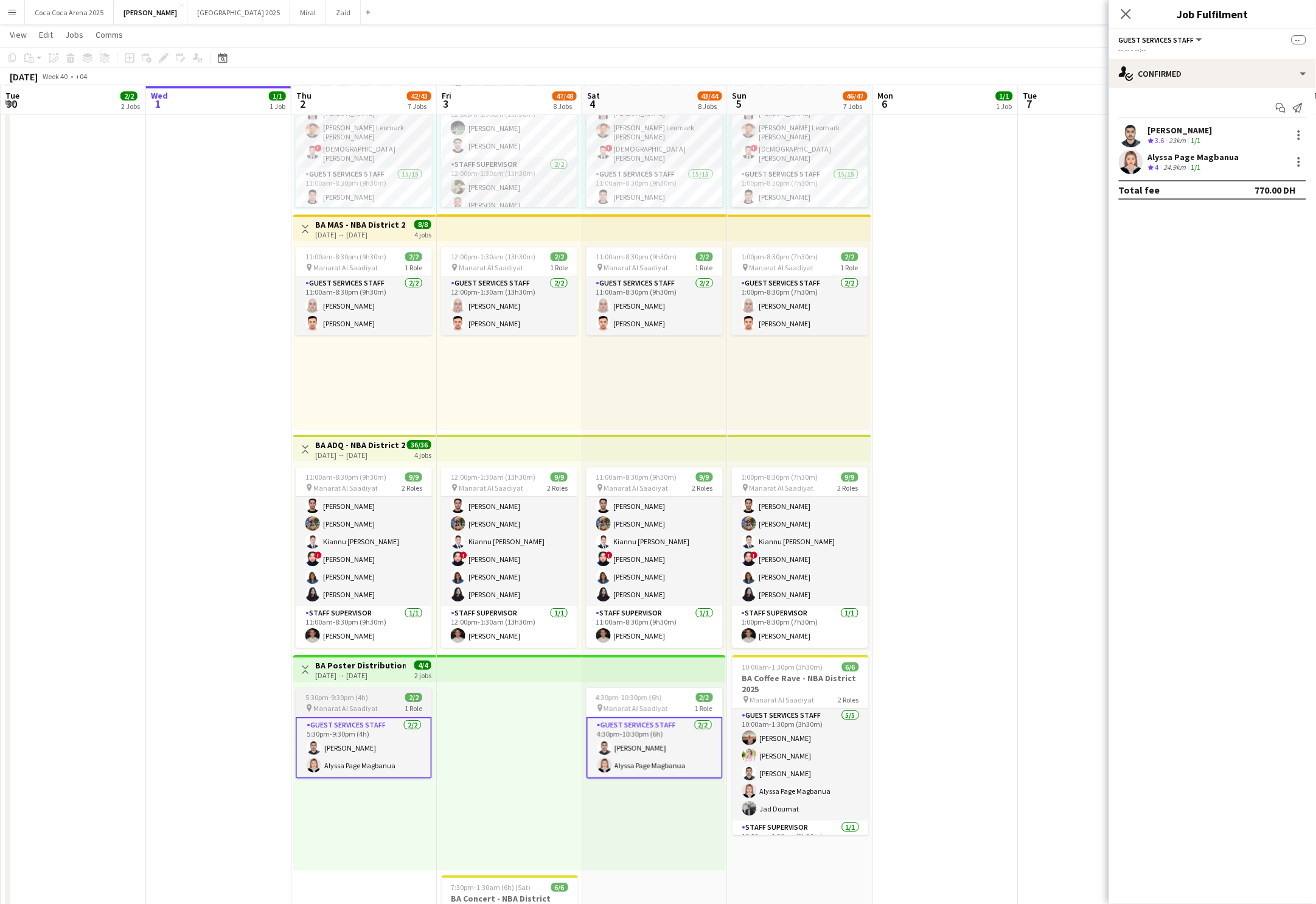
click at [349, 700] on span "5:30pm-9:30pm (4h)" at bounding box center [337, 697] width 63 height 9
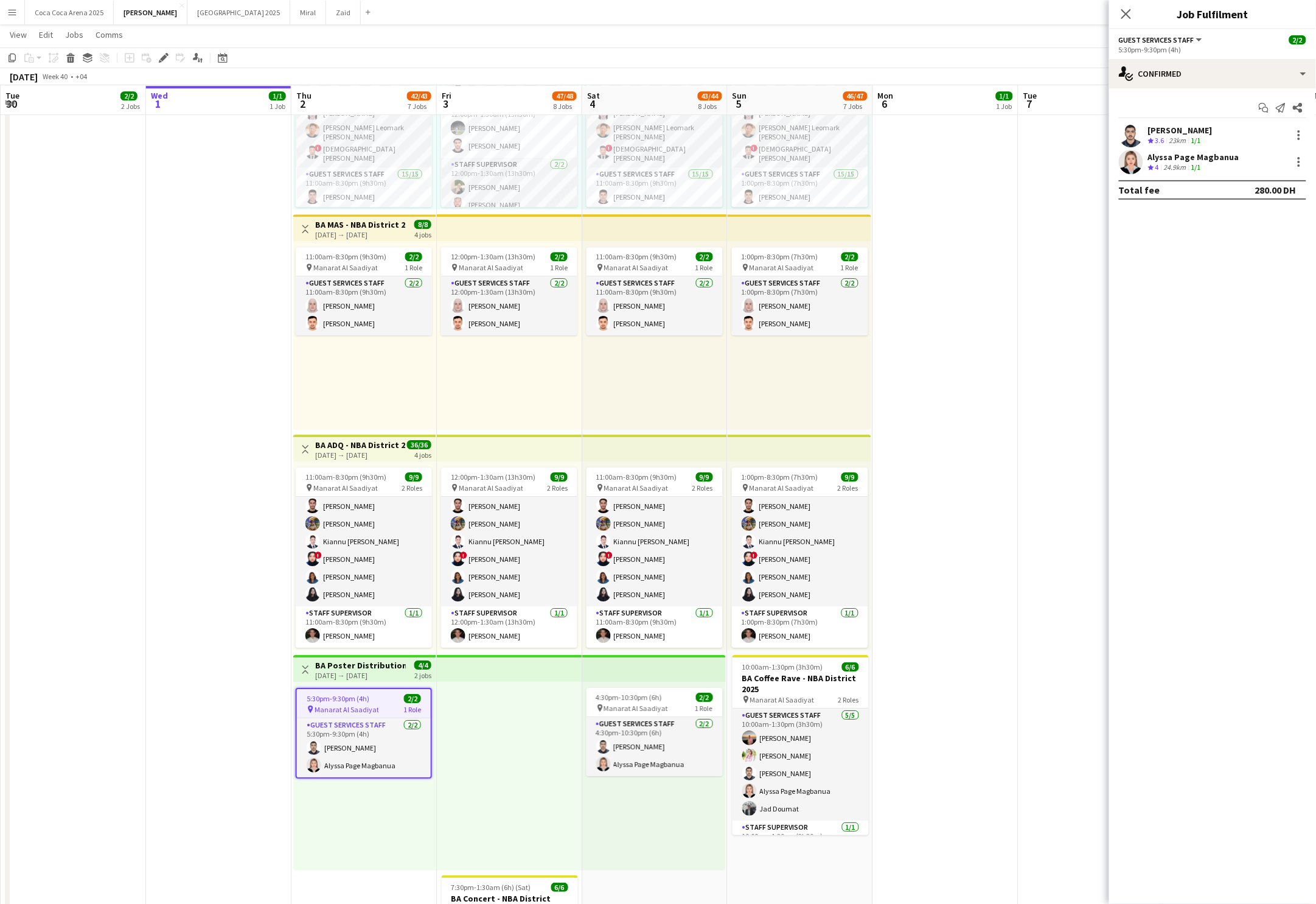
click at [349, 663] on h3 "BA Poster Distribution - NBA District 2025" at bounding box center [361, 665] width 91 height 11
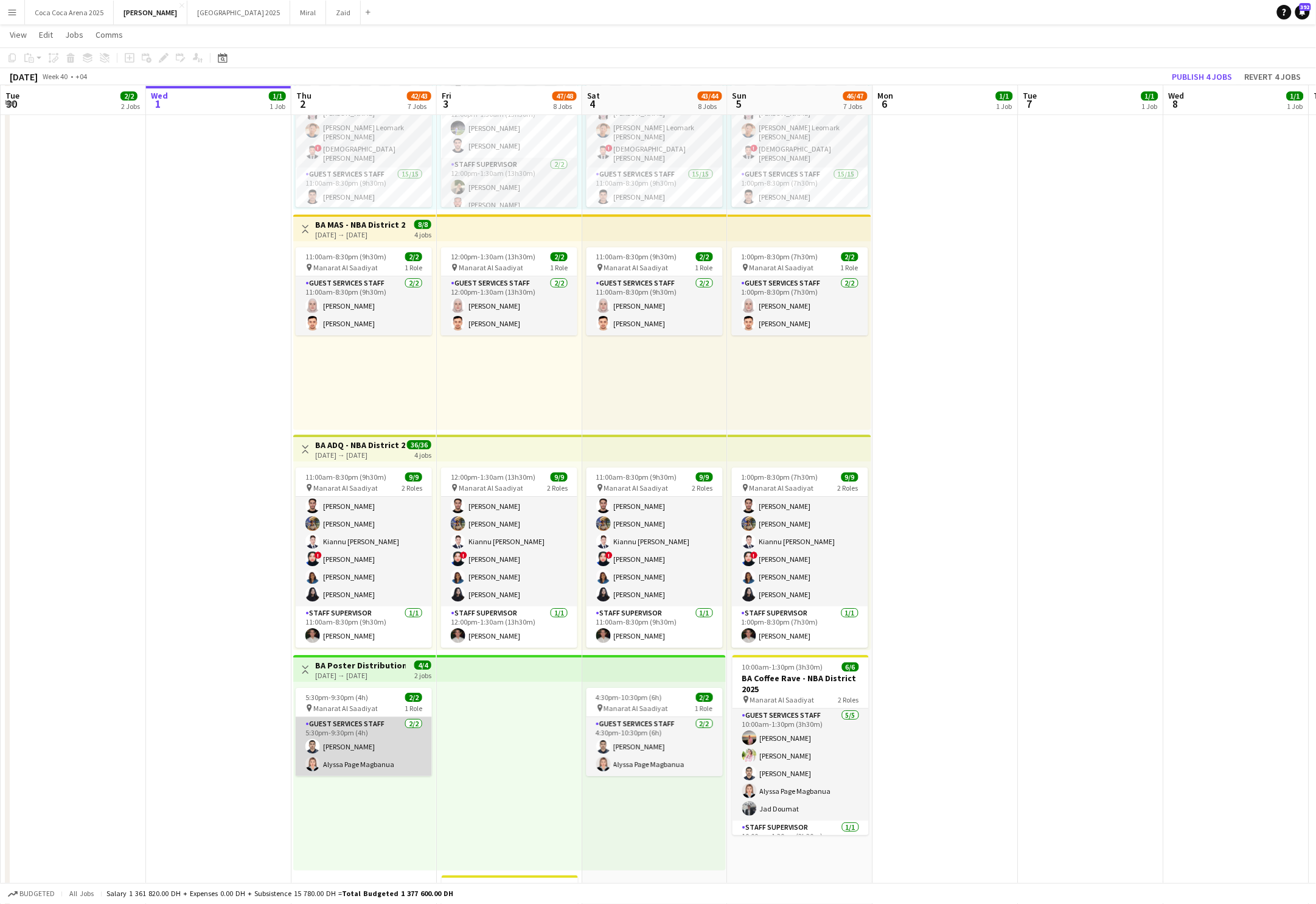
click at [351, 721] on app-card-role "Guest Services Staff [DATE] 5:30pm-9:30pm (4h) [PERSON_NAME] [PERSON_NAME] Page…" at bounding box center [364, 746] width 137 height 59
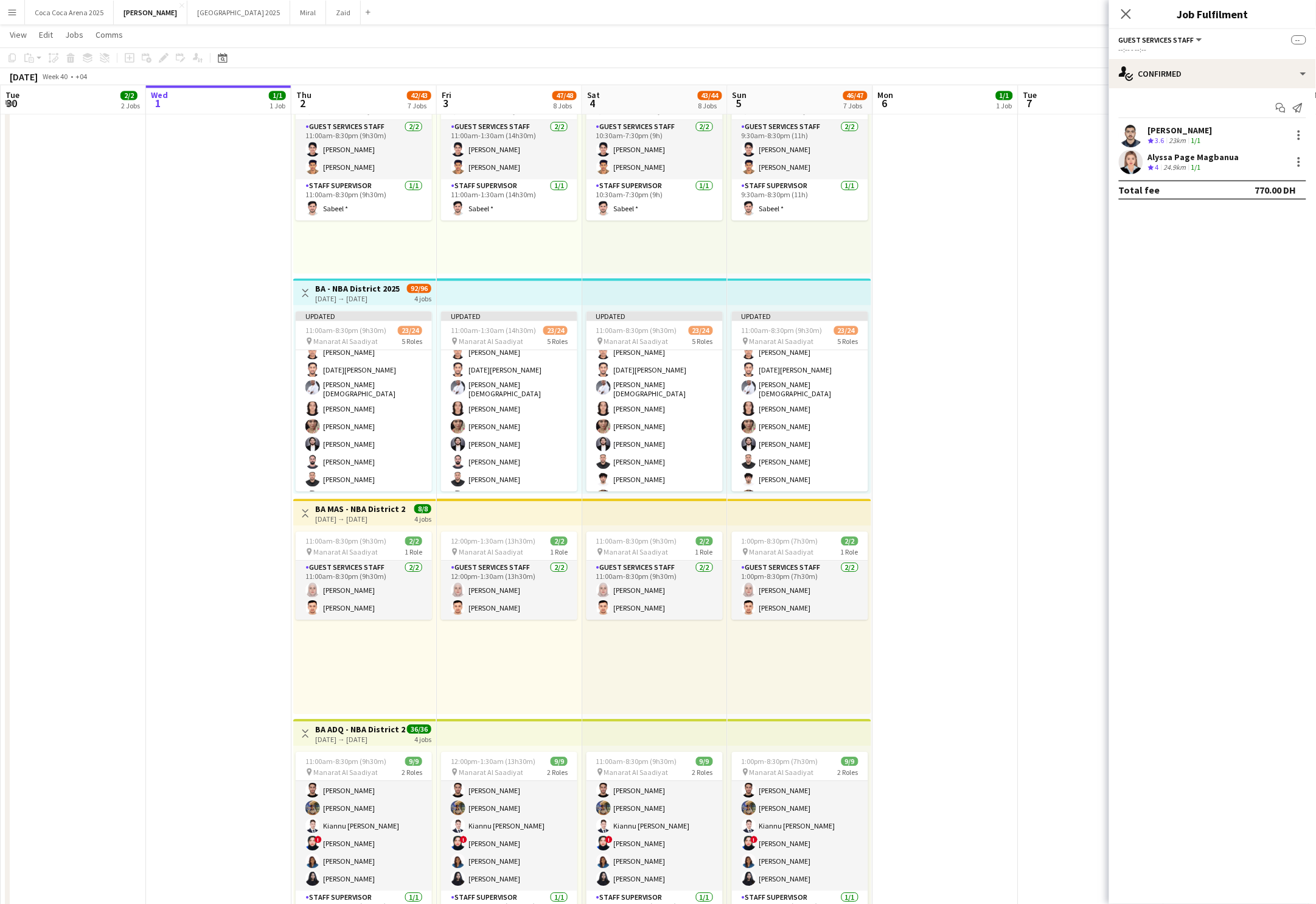
scroll to position [0, 0]
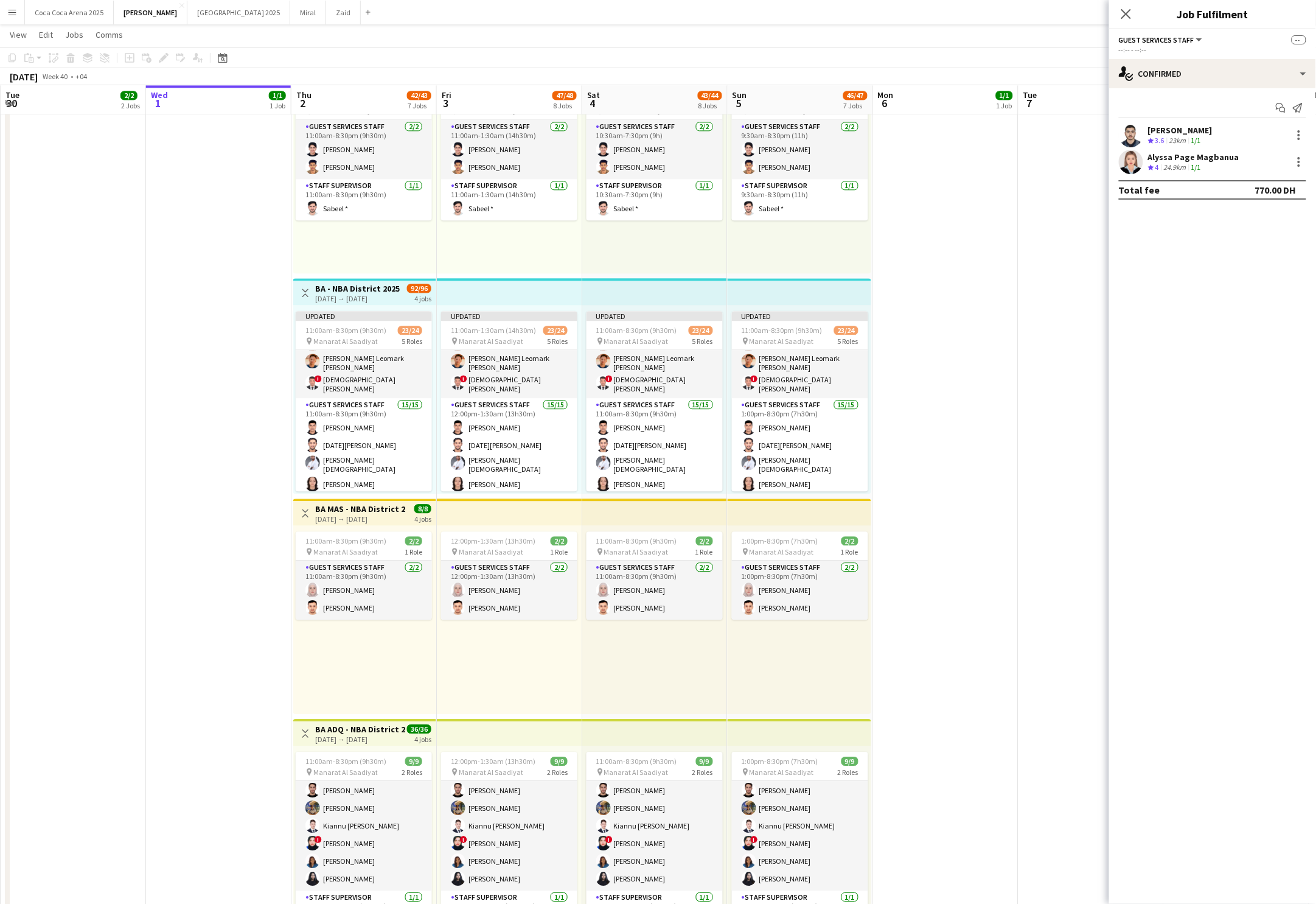
click at [875, 283] on app-date-cell at bounding box center [946, 598] width 146 height 1531
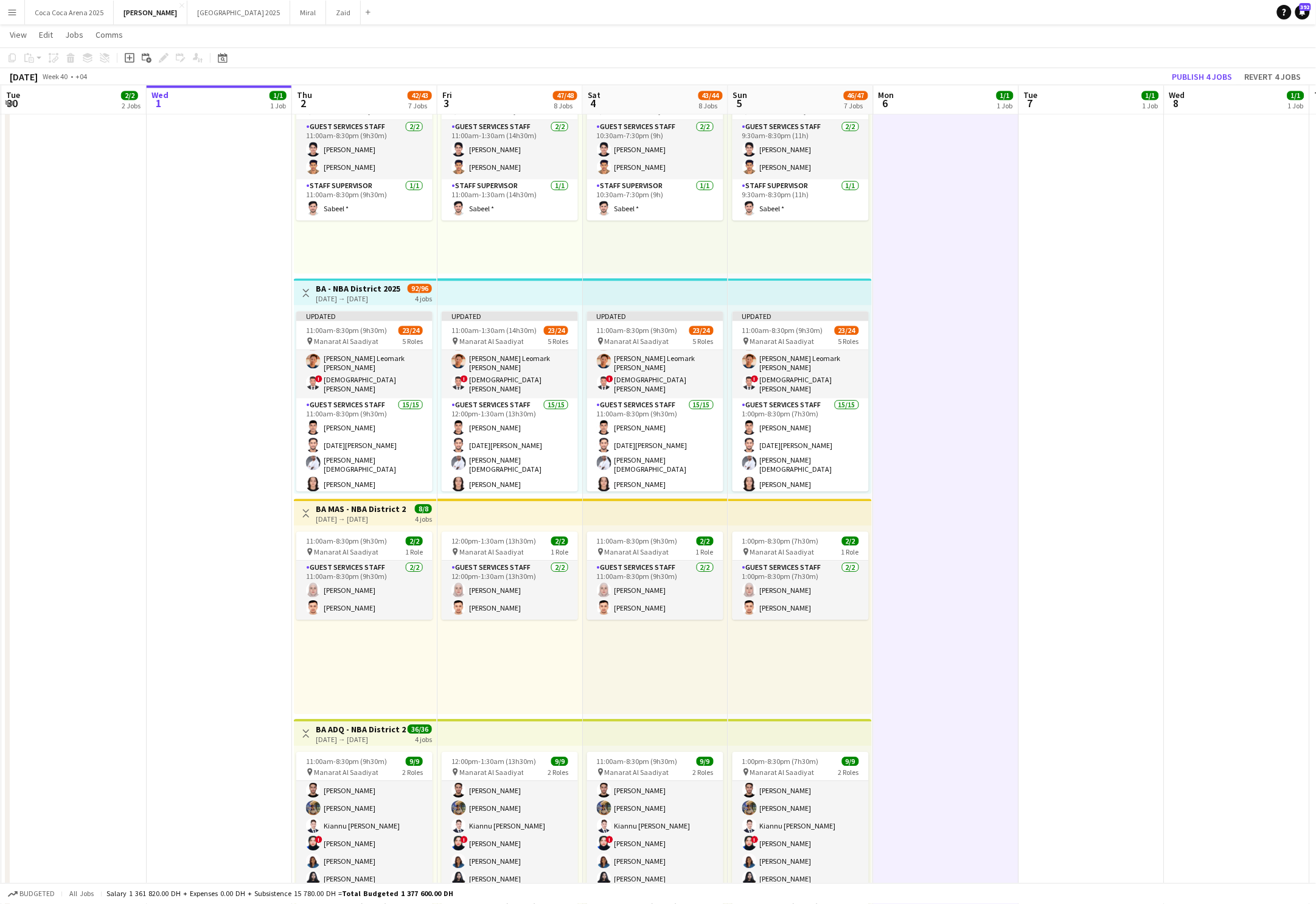
click at [984, 283] on app-date-cell at bounding box center [946, 598] width 146 height 1531
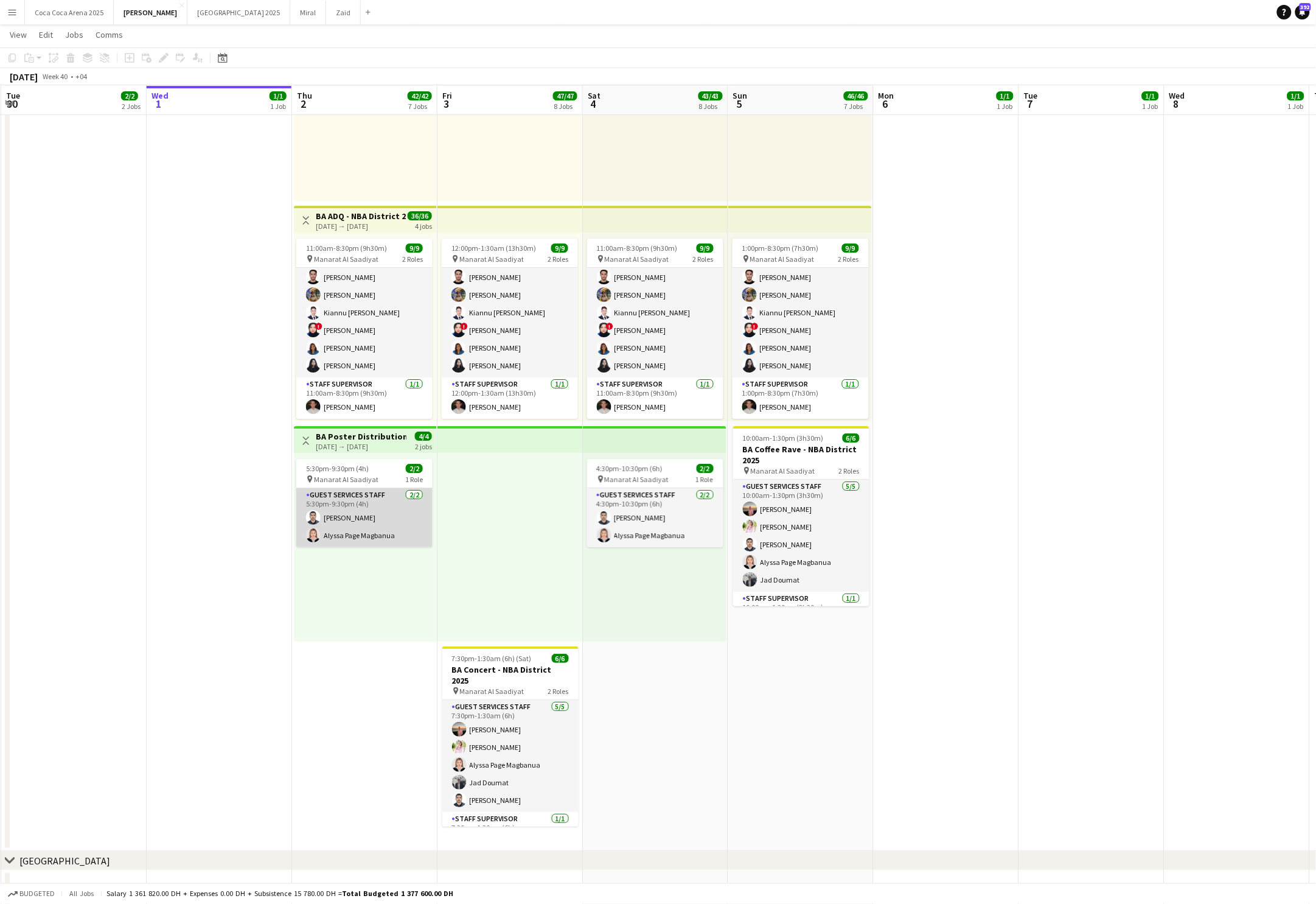
click at [365, 514] on app-card-role "Guest Services Staff [DATE] 5:30pm-9:30pm (4h) [PERSON_NAME] [PERSON_NAME] Page…" at bounding box center [364, 517] width 137 height 59
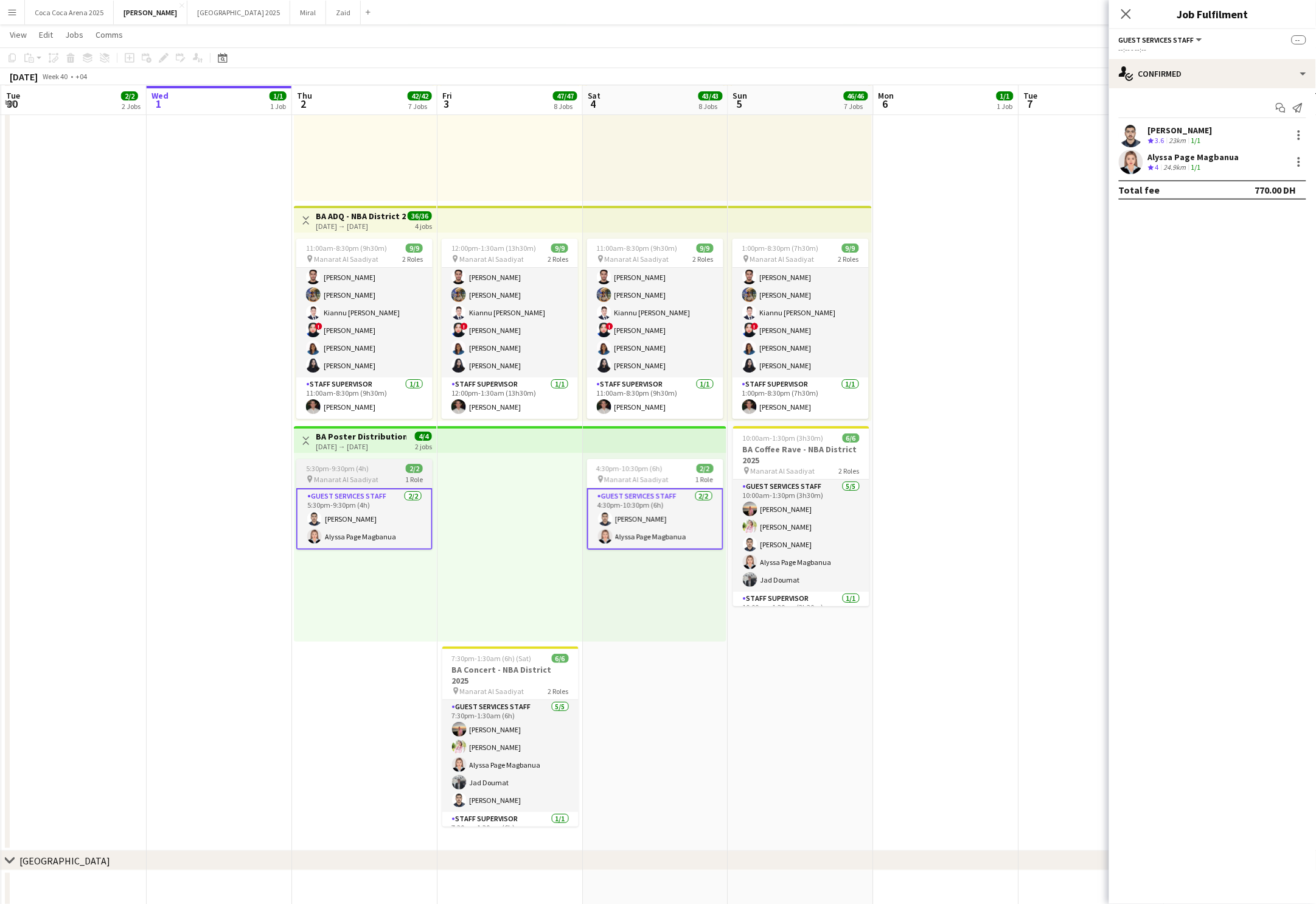
click at [359, 475] on span "Manarat Al Saadiyat" at bounding box center [346, 479] width 65 height 9
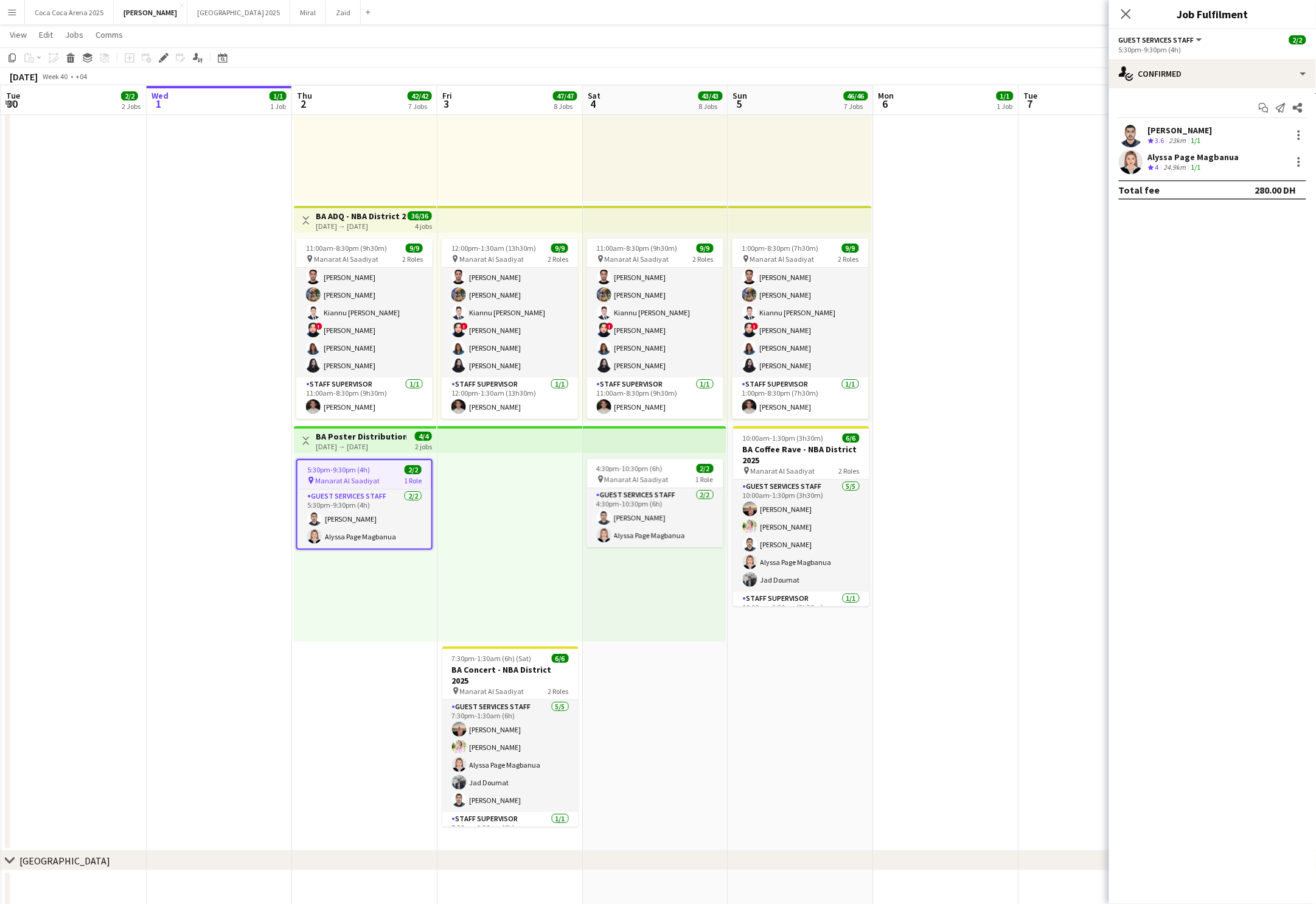
click at [341, 431] on h3 "BA Poster Distribution - NBA District 2025" at bounding box center [361, 436] width 91 height 11
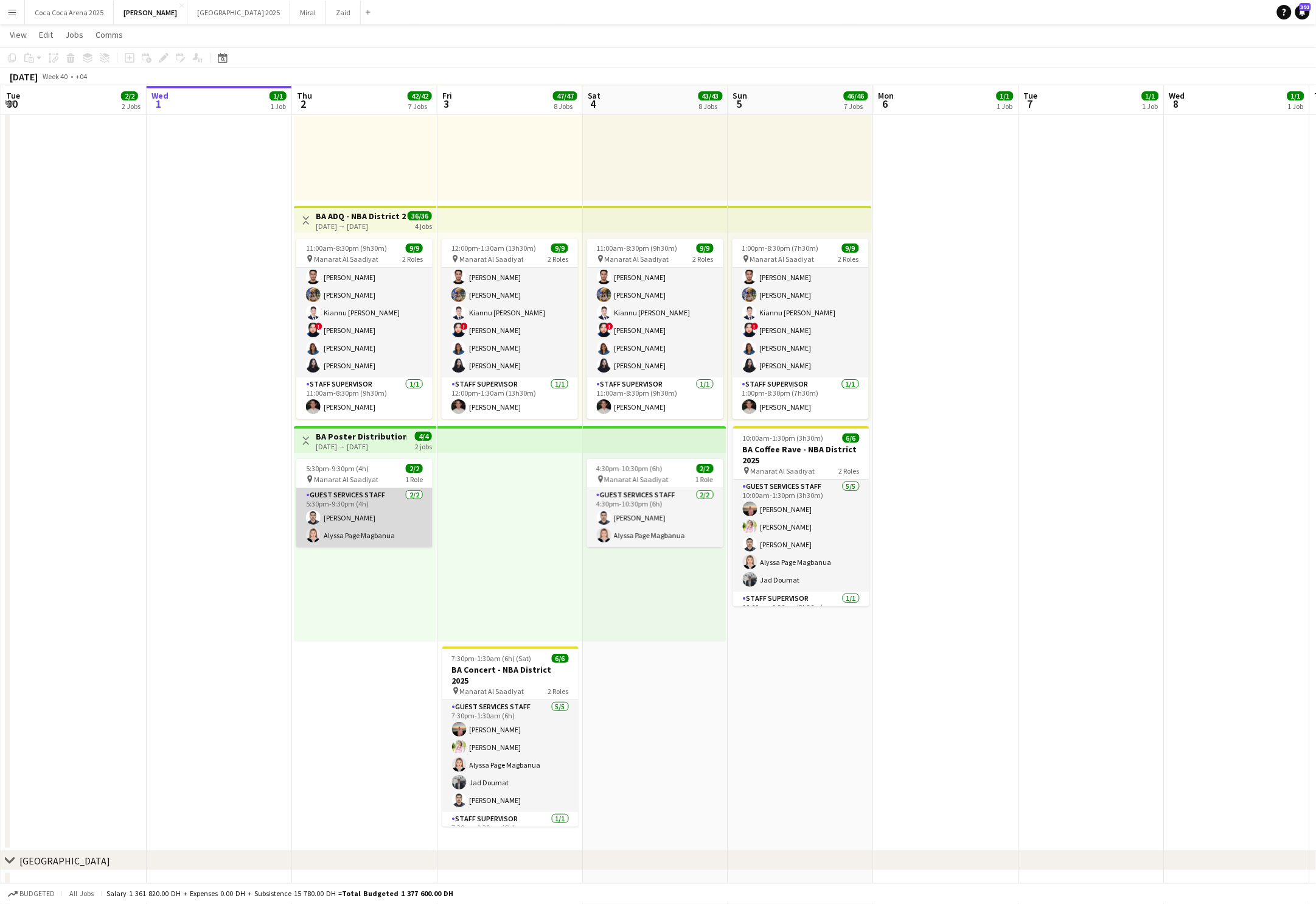
click at [341, 488] on app-card-role "Guest Services Staff [DATE] 5:30pm-9:30pm (4h) [PERSON_NAME] [PERSON_NAME] Page…" at bounding box center [364, 517] width 137 height 59
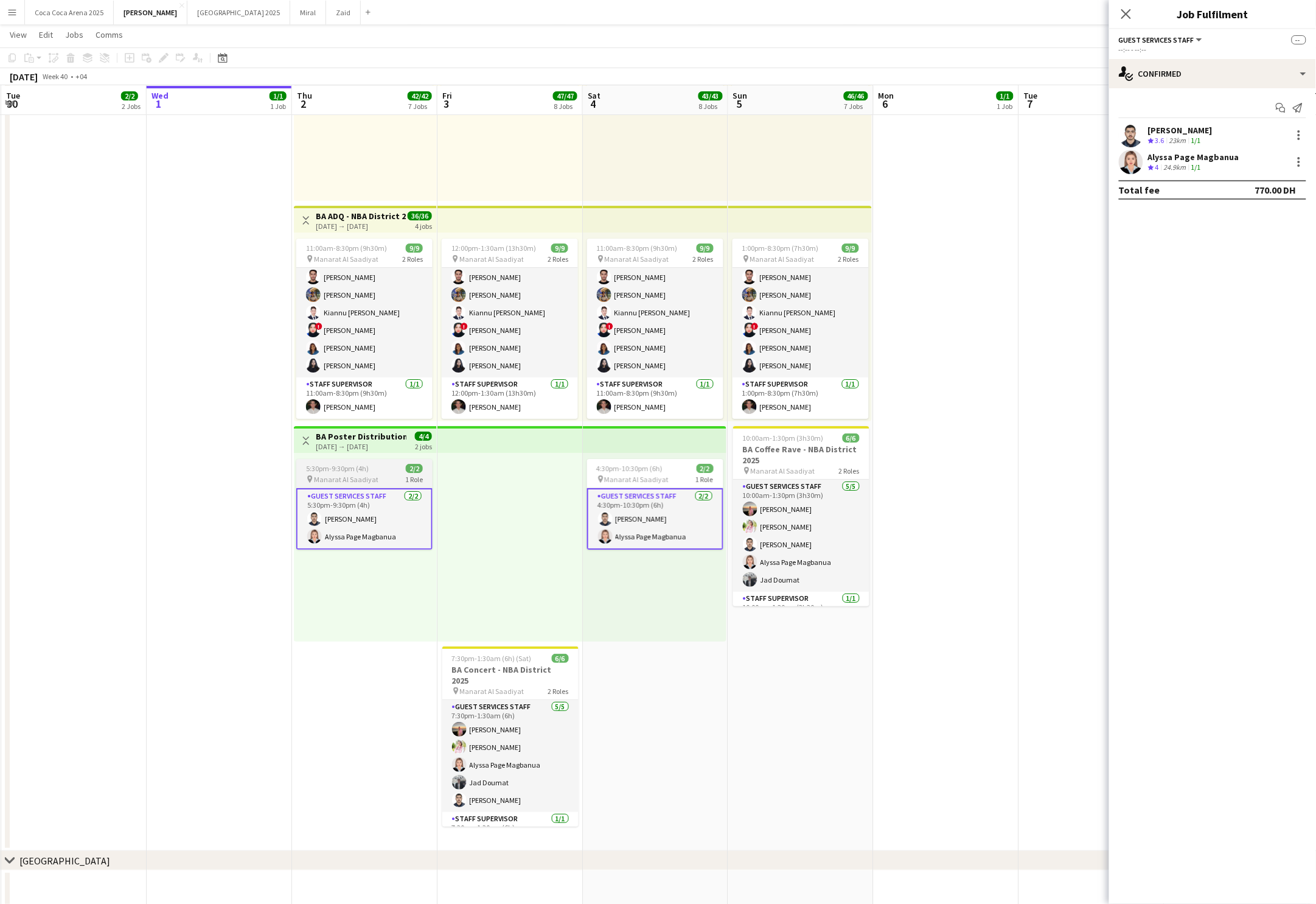
click at [341, 461] on app-job-card "5:30pm-9:30pm (4h) 2/2 pin Manarat Al Saadiyat 1 Role Guest Services Staff [DAT…" at bounding box center [364, 504] width 137 height 91
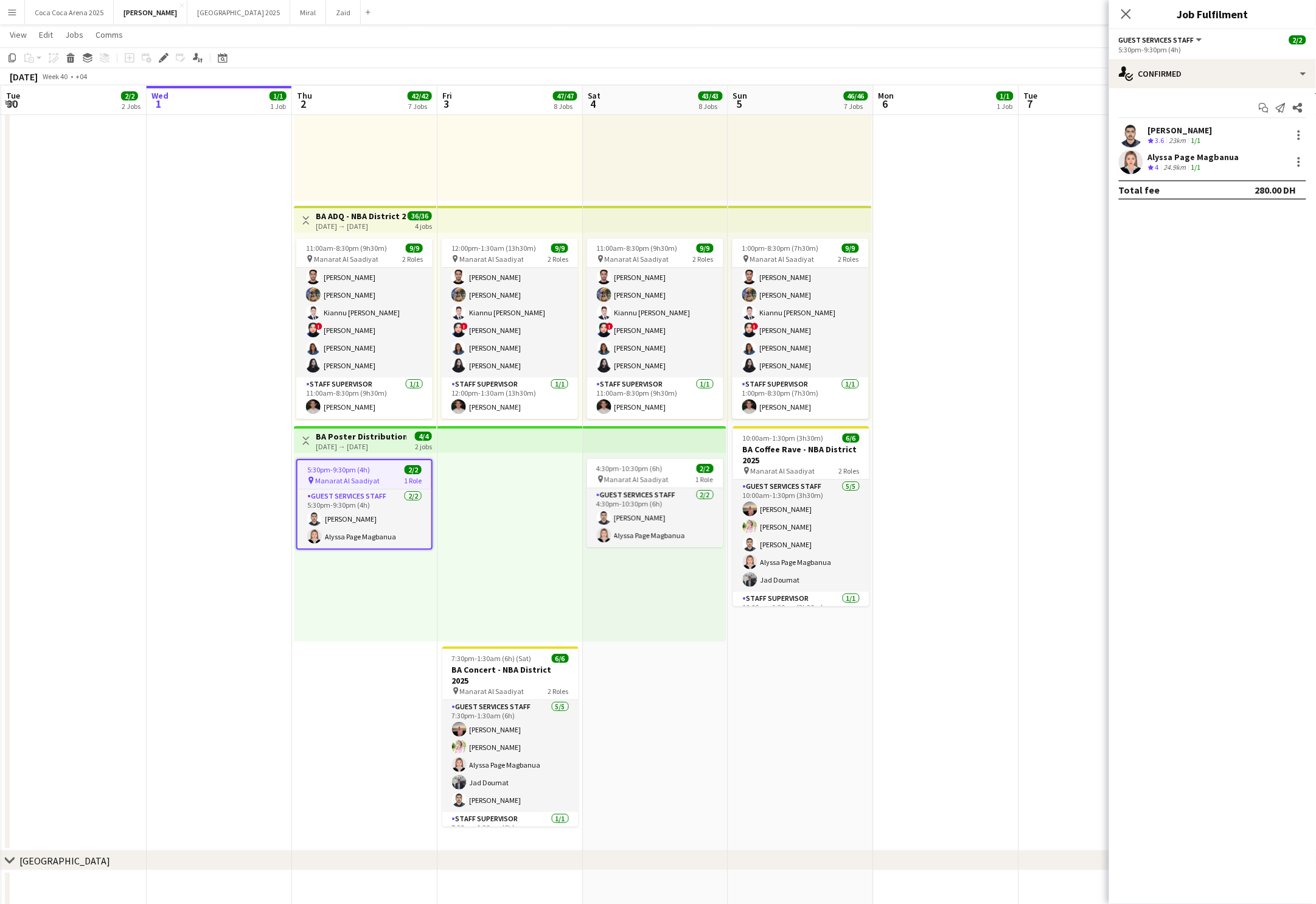
click at [937, 411] on app-date-cell at bounding box center [946, 85] width 146 height 1531
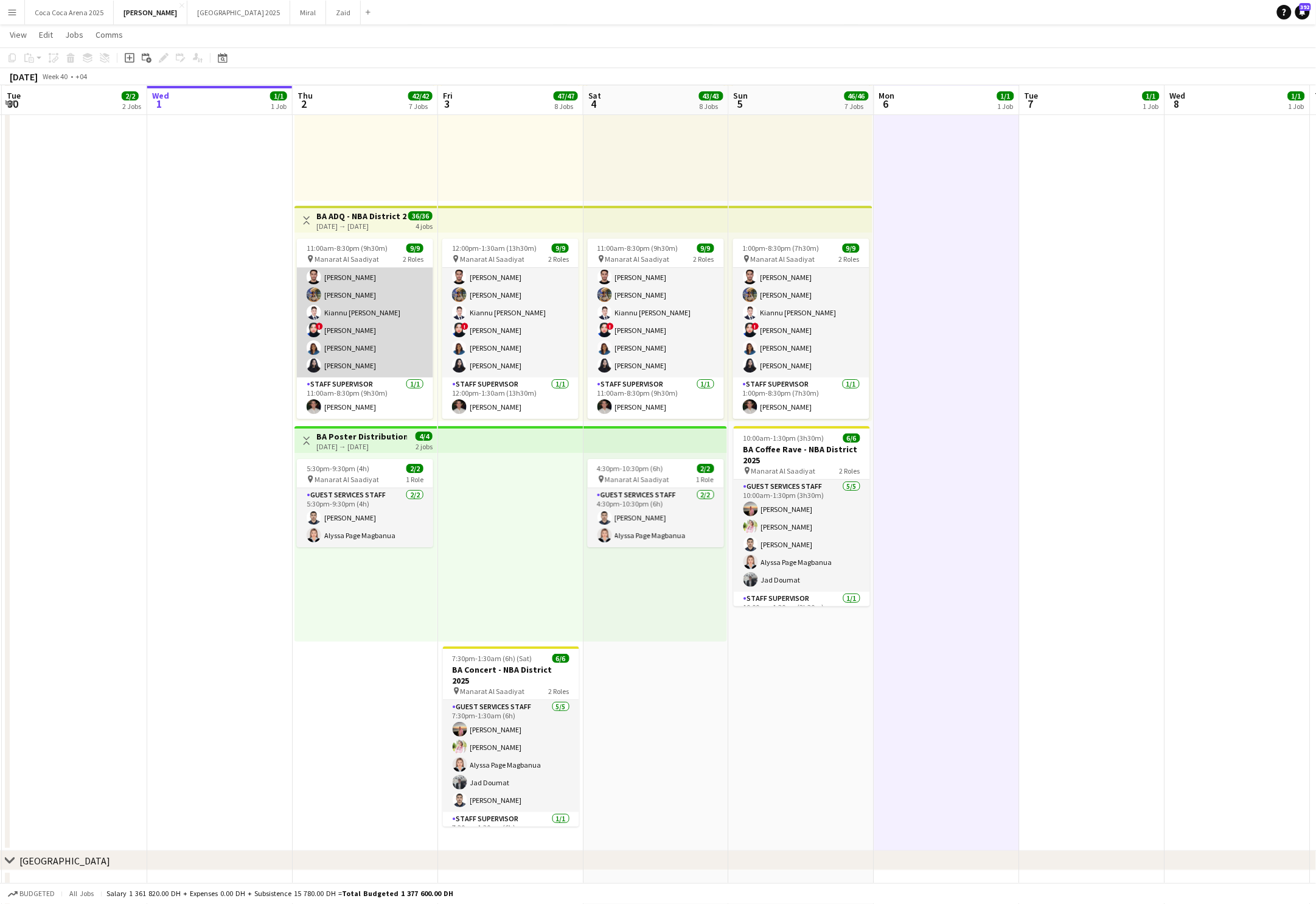
click at [320, 278] on app-user-avatar at bounding box center [314, 277] width 15 height 15
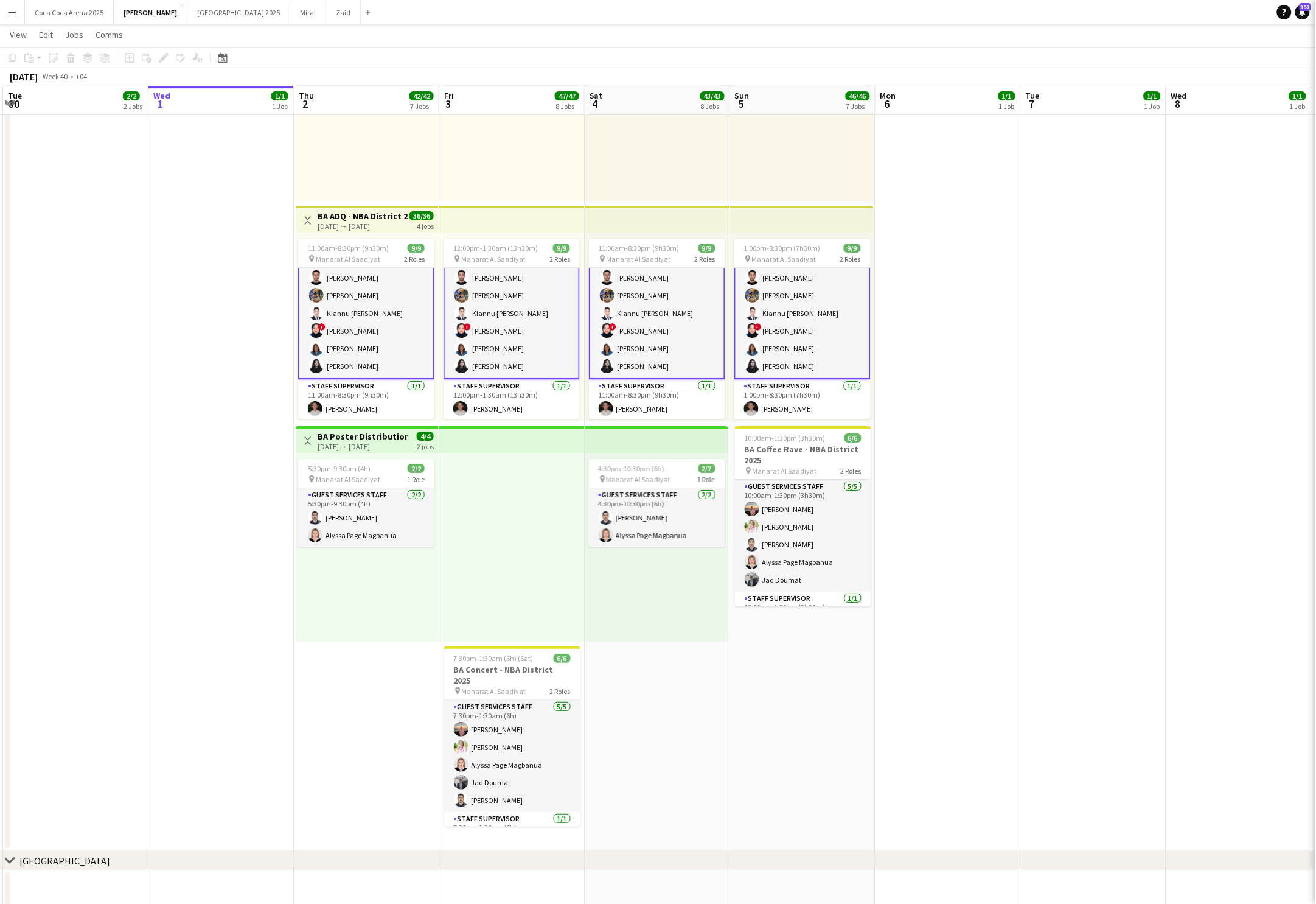
scroll to position [56, 0]
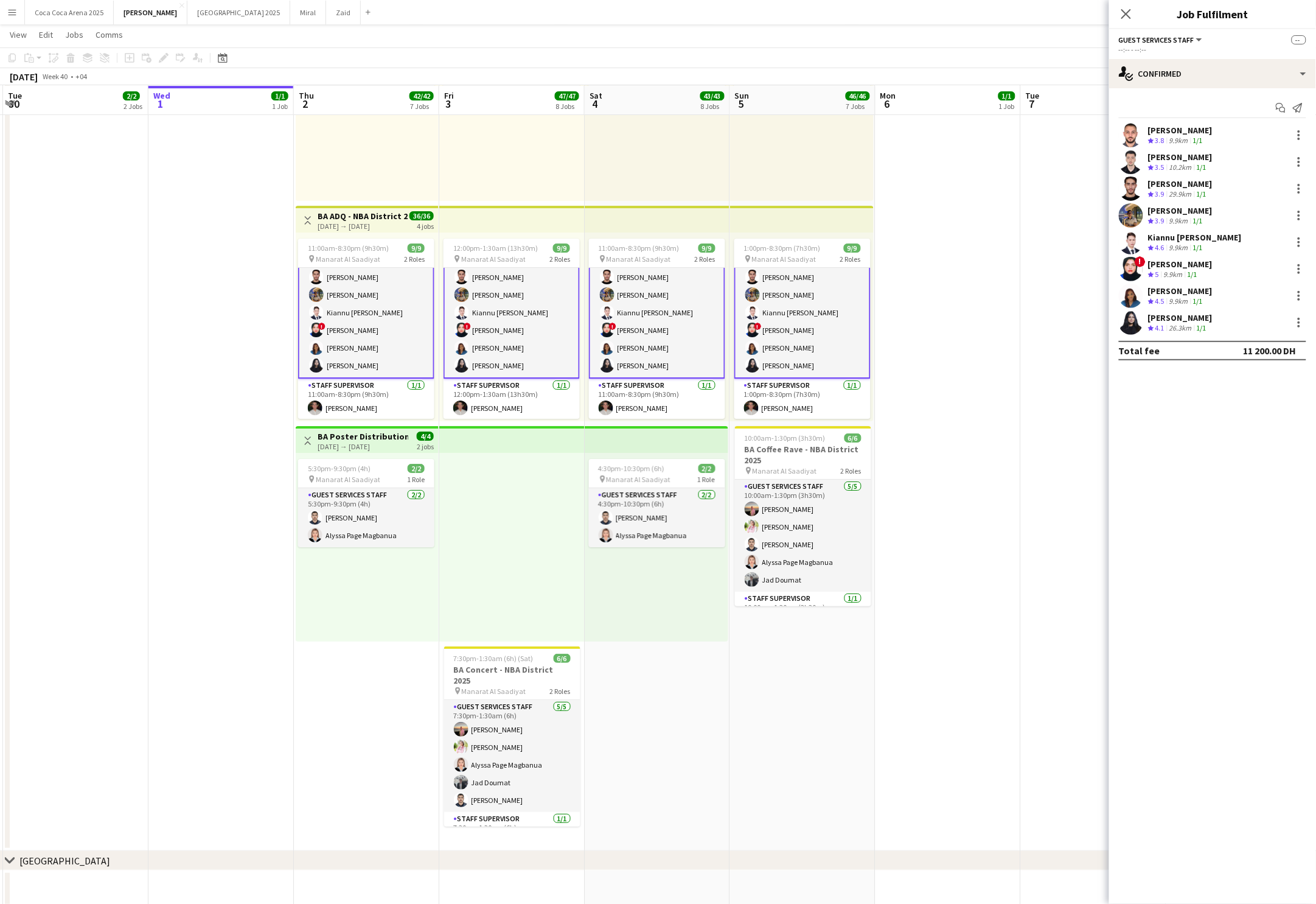
click at [370, 321] on app-card-role "Guest Services Staff [DATE] 11:00am-8:30pm (9h30m) [PERSON_NAME] Arafa [PERSON_…" at bounding box center [366, 295] width 137 height 168
click at [355, 239] on app-job-card "11:00am-8:30pm (9h30m) 9/9 pin [PERSON_NAME] 2 Roles Guest Services Staff [DATE…" at bounding box center [366, 329] width 137 height 180
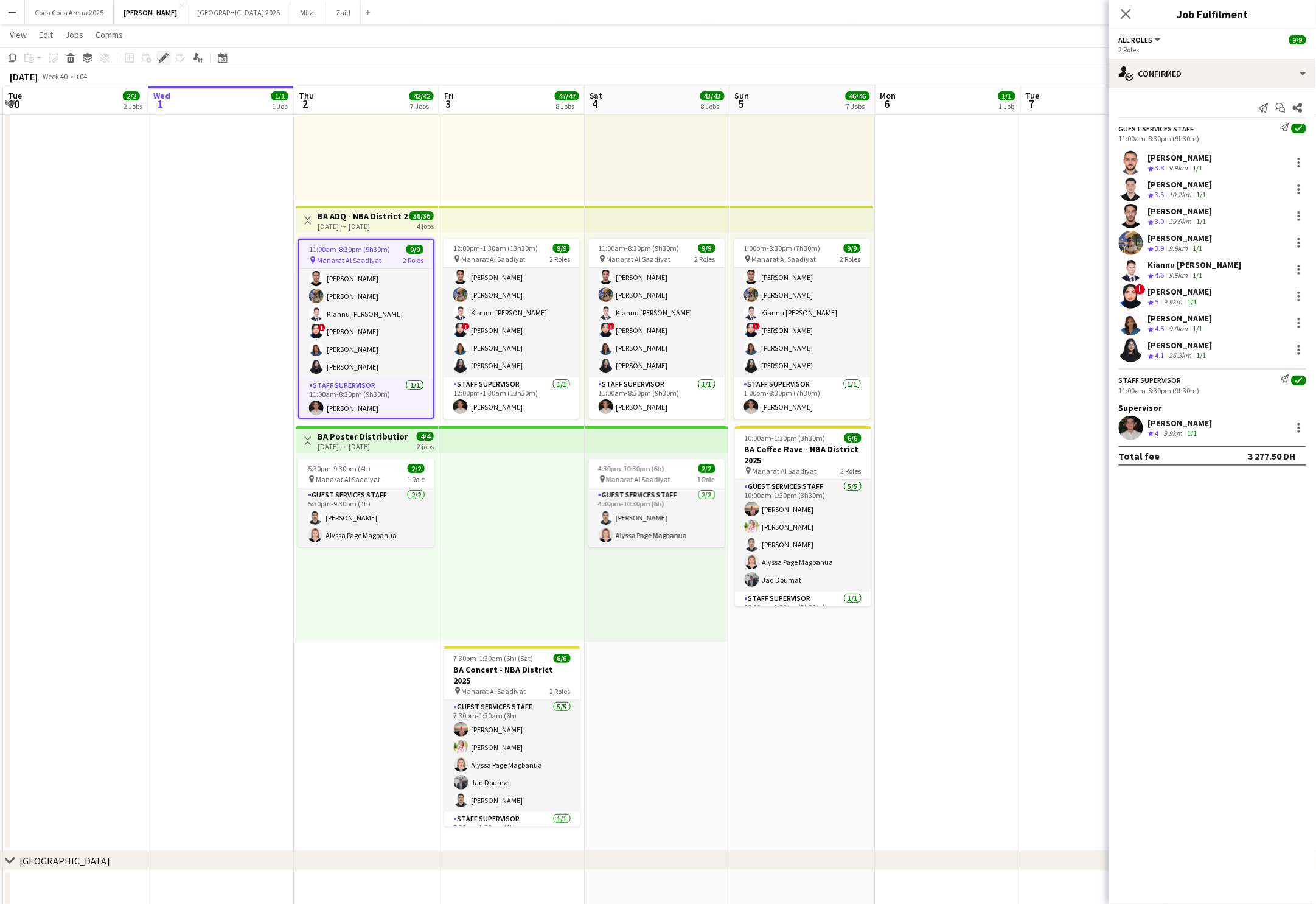
click at [164, 55] on icon at bounding box center [163, 58] width 6 height 6
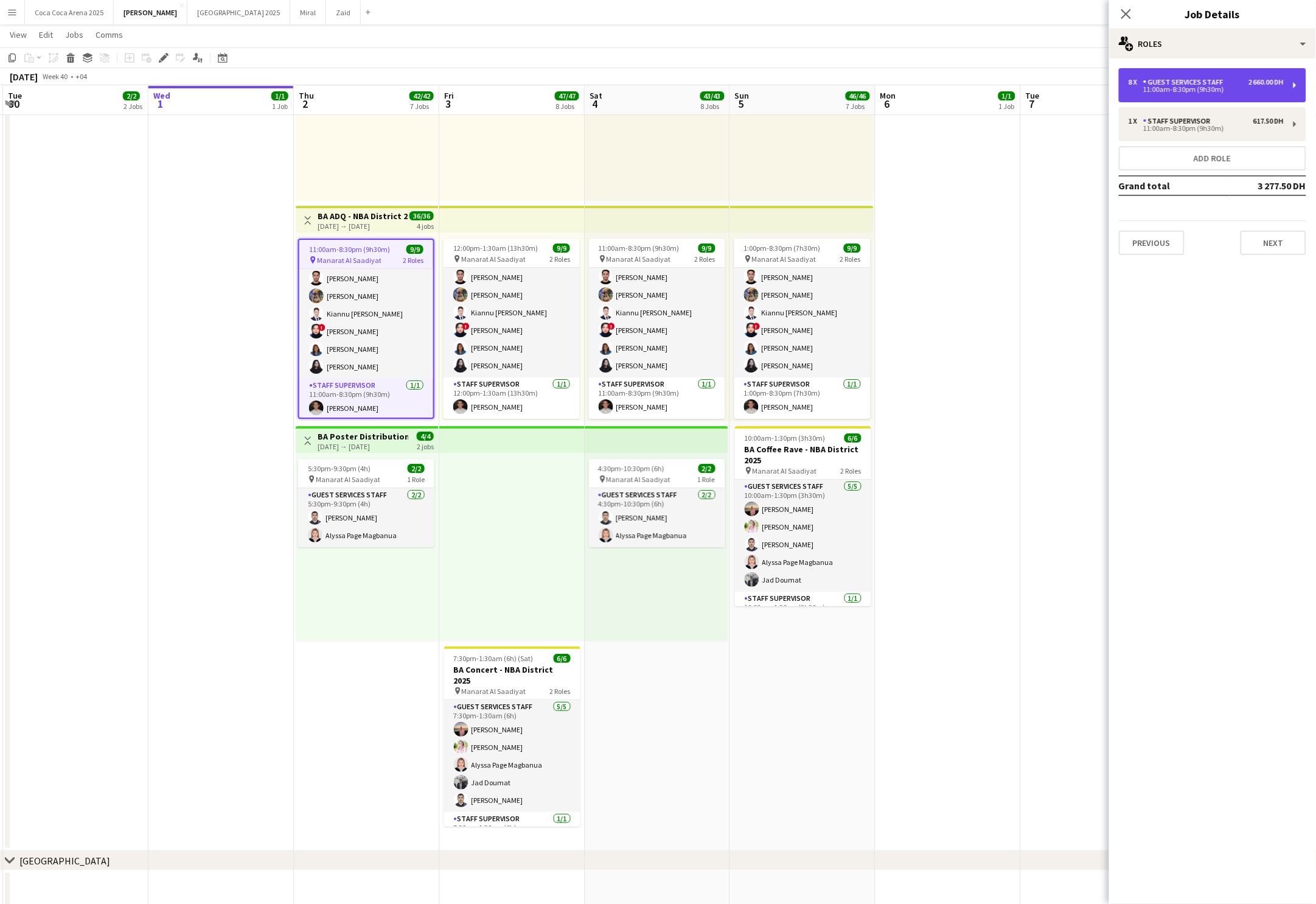
click at [1192, 82] on div "Guest Services Staff" at bounding box center [1186, 82] width 85 height 8
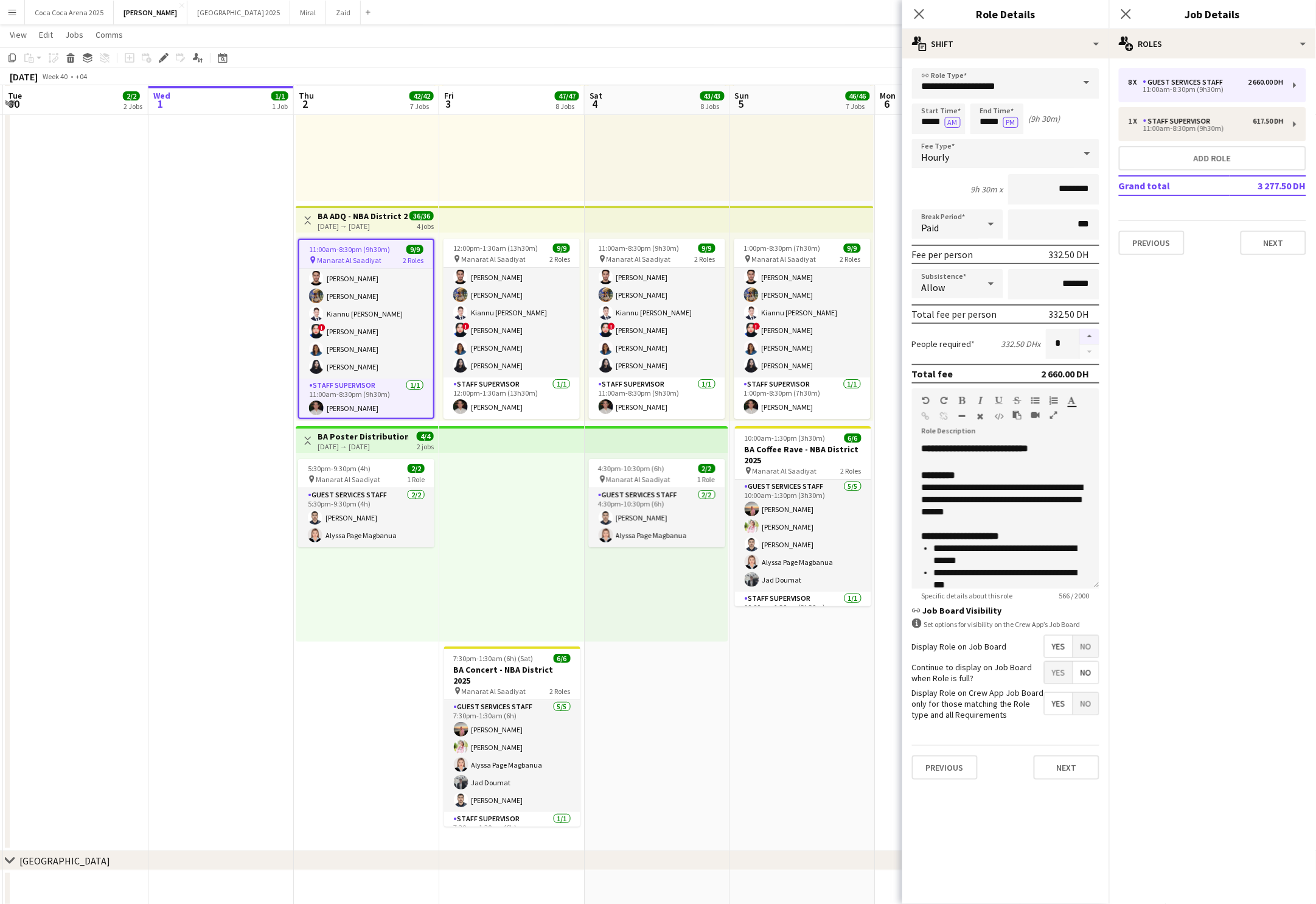
click at [1088, 330] on button "button" at bounding box center [1090, 337] width 19 height 16
type input "*"
click at [921, 19] on icon "Close pop-in" at bounding box center [919, 14] width 12 height 12
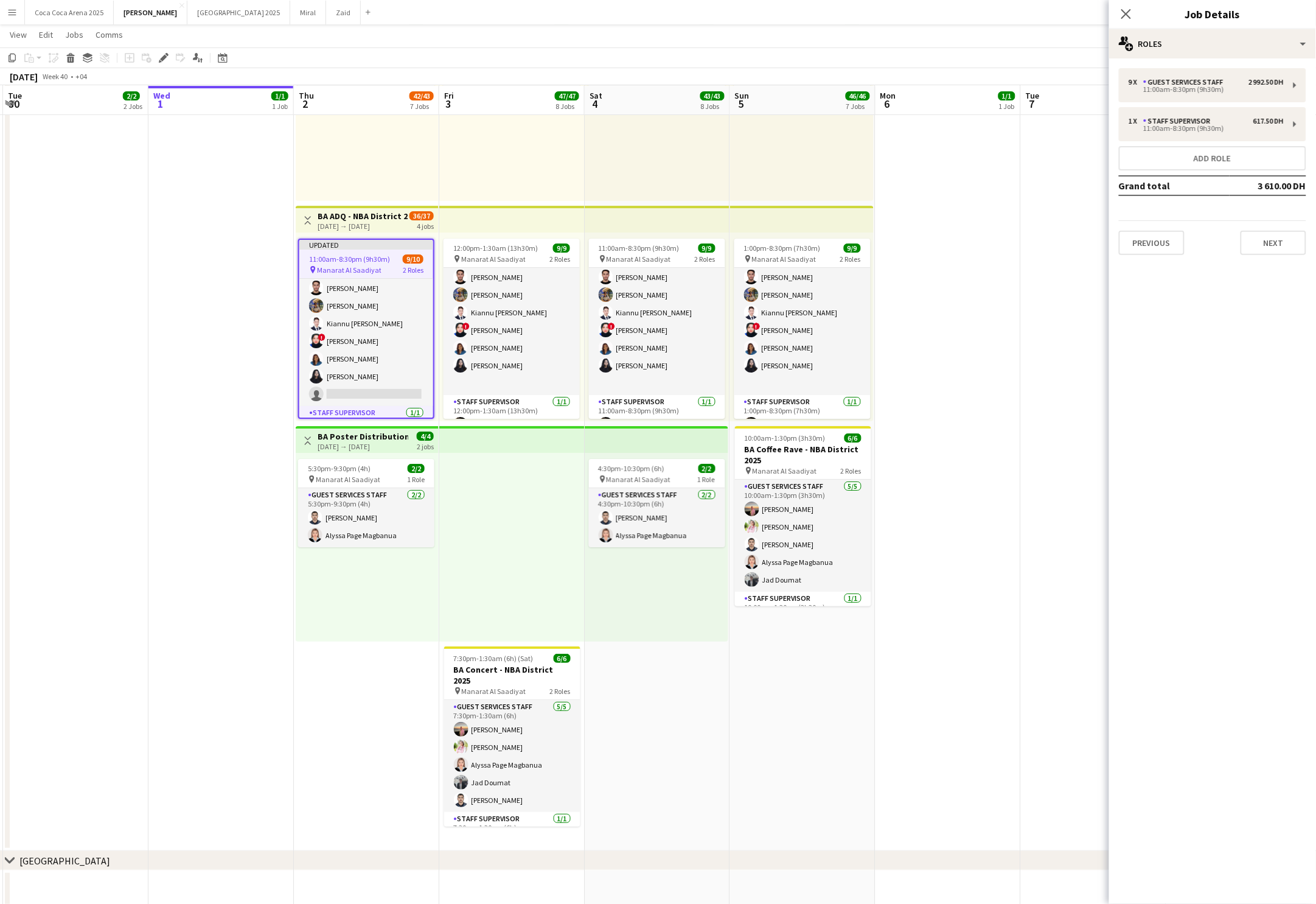
click at [965, 236] on app-date-cell at bounding box center [948, 85] width 146 height 1531
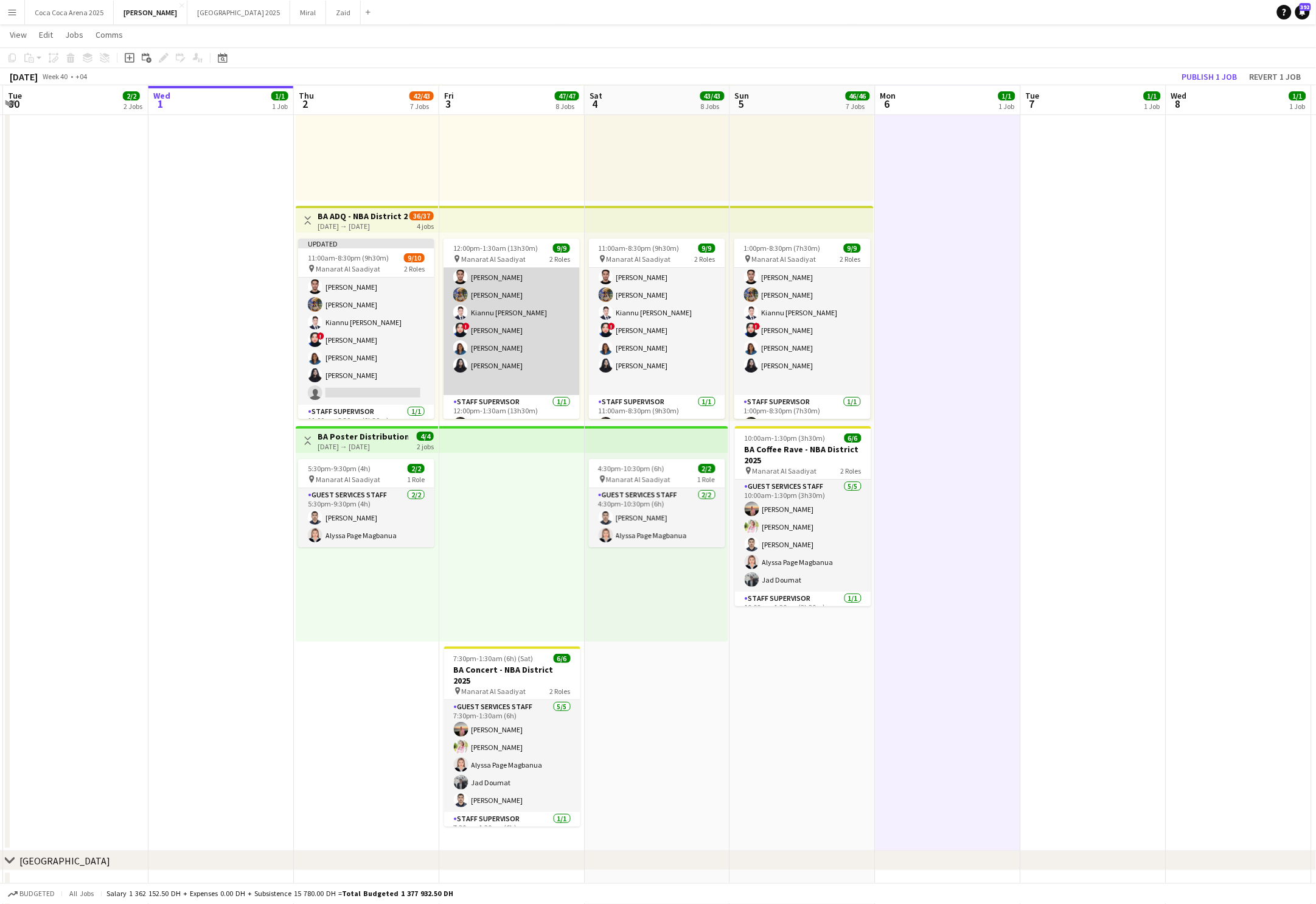
click at [539, 370] on app-card-role "Guest Services Staff [DATE] 12:00pm-1:30am (13h30m) [PERSON_NAME] Arafa [PERSON…" at bounding box center [511, 304] width 137 height 183
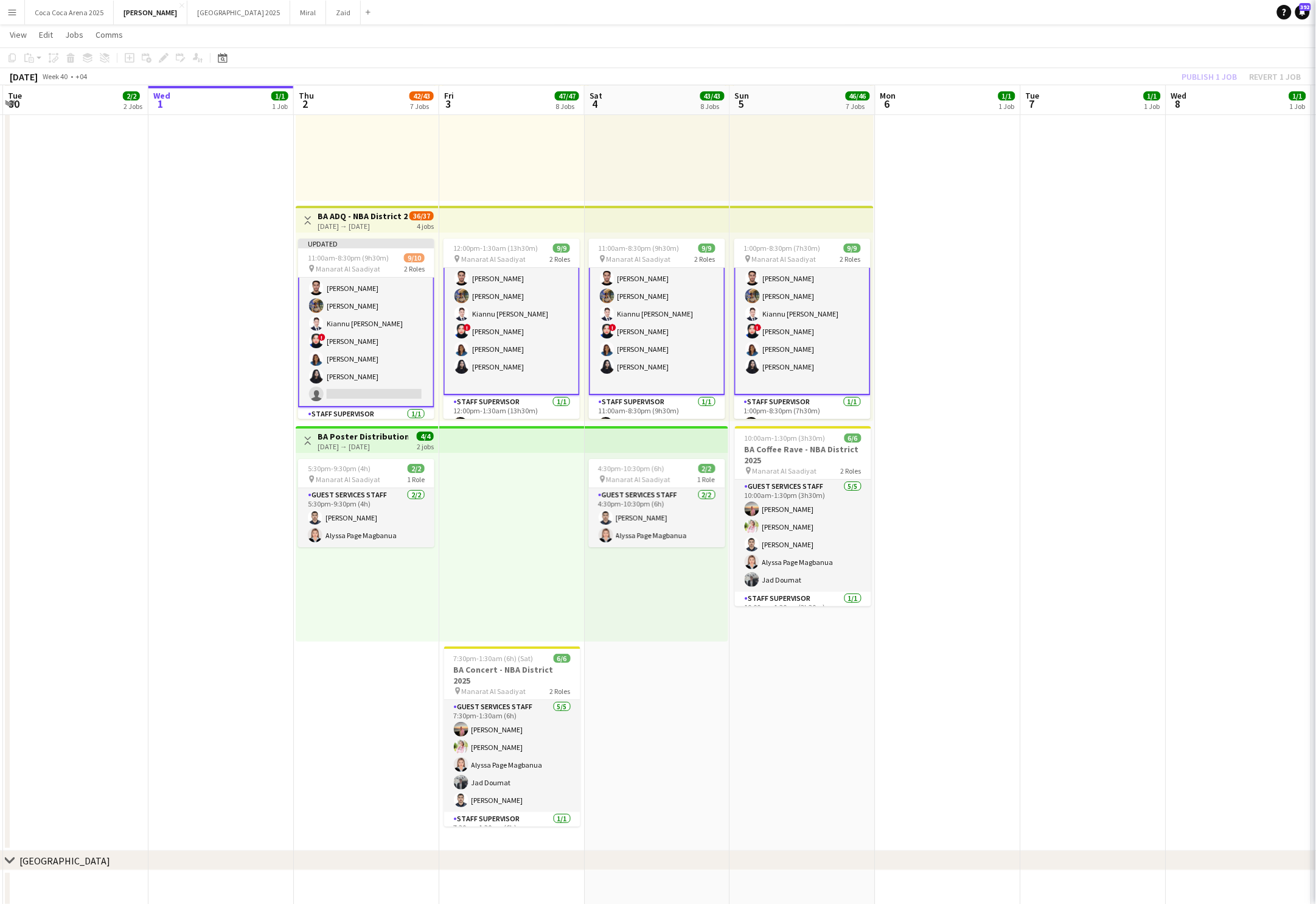
scroll to position [56, 0]
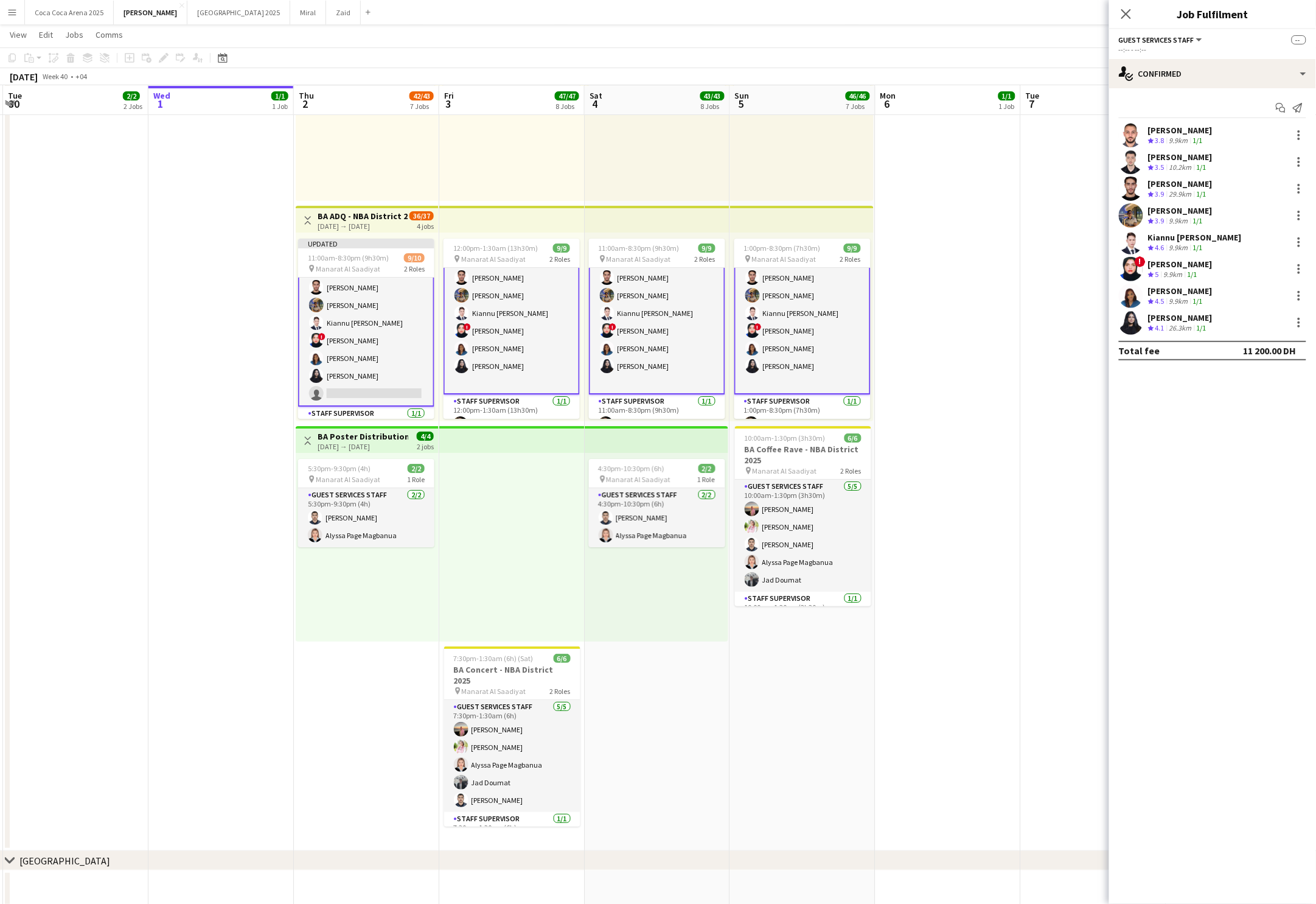
click at [509, 310] on app-card-role "Guest Services Staff [DATE] 12:00pm-1:30am (13h30m) [PERSON_NAME] Arafa [PERSON…" at bounding box center [511, 303] width 137 height 183
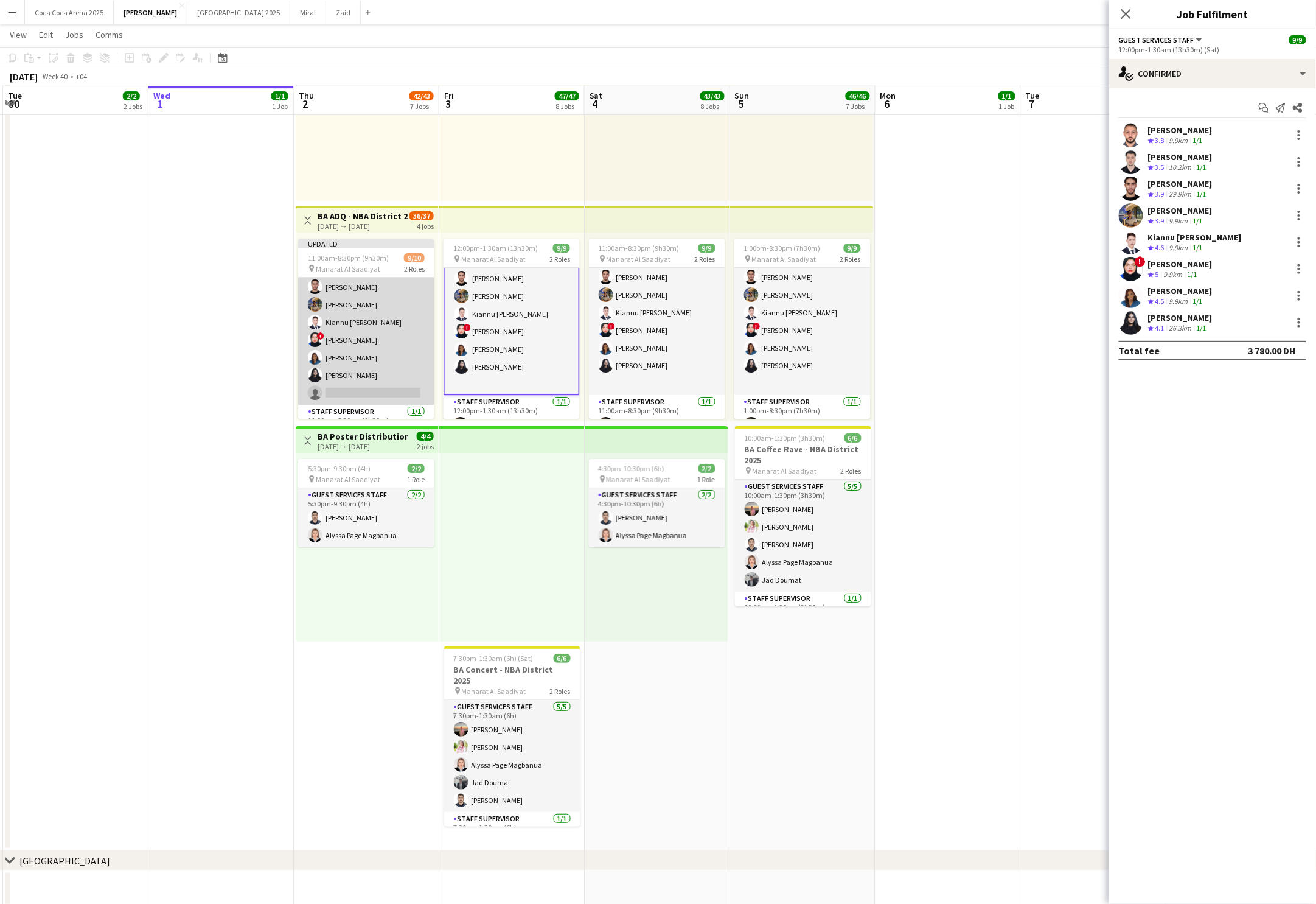
click at [367, 308] on app-card-role "Guest Services Staff 137A [DATE] 11:00am-8:30pm (9h30m) [PERSON_NAME] Arafa [PE…" at bounding box center [366, 313] width 137 height 183
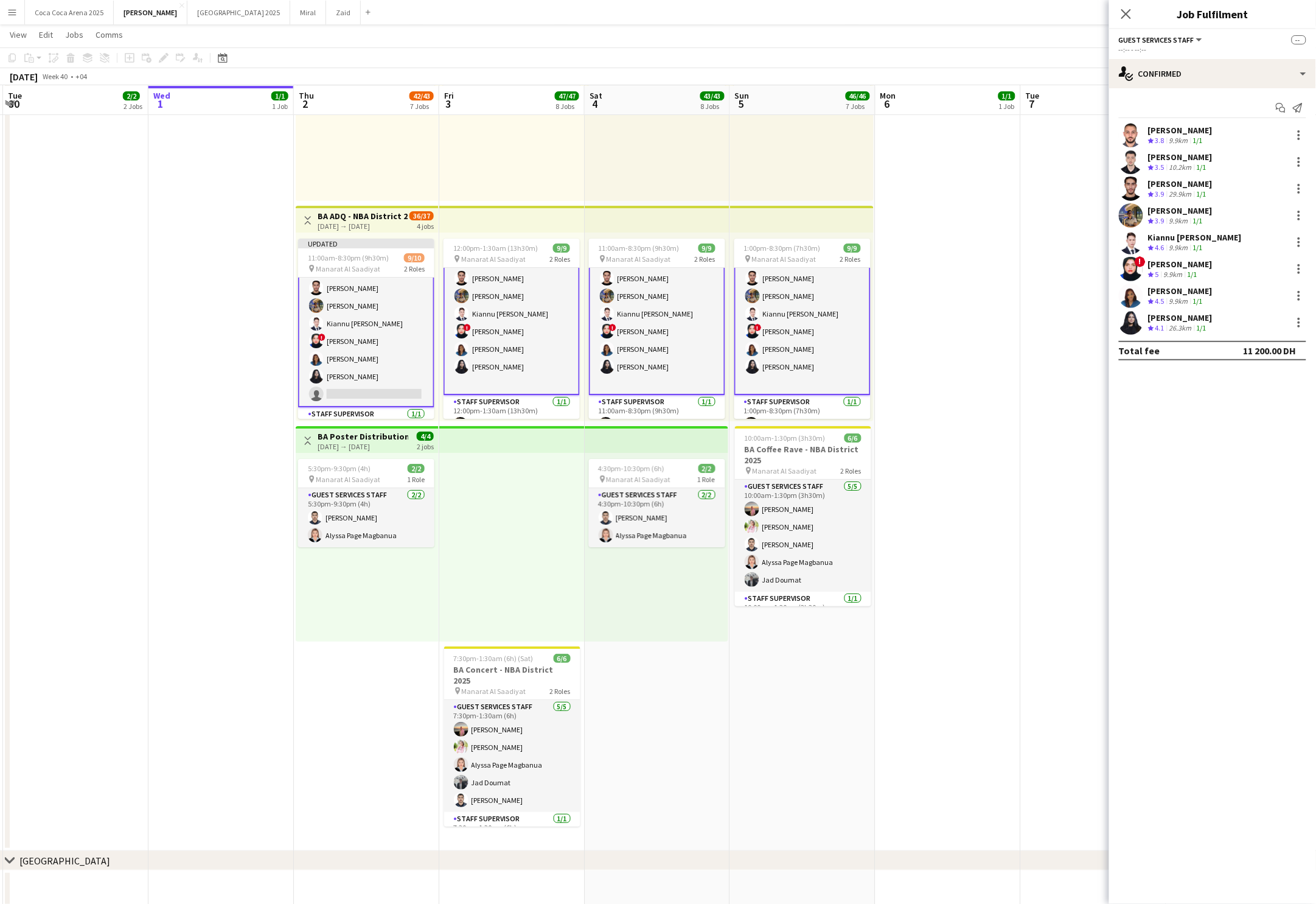
scroll to position [56, 0]
click at [884, 198] on app-date-cell at bounding box center [948, 85] width 146 height 1531
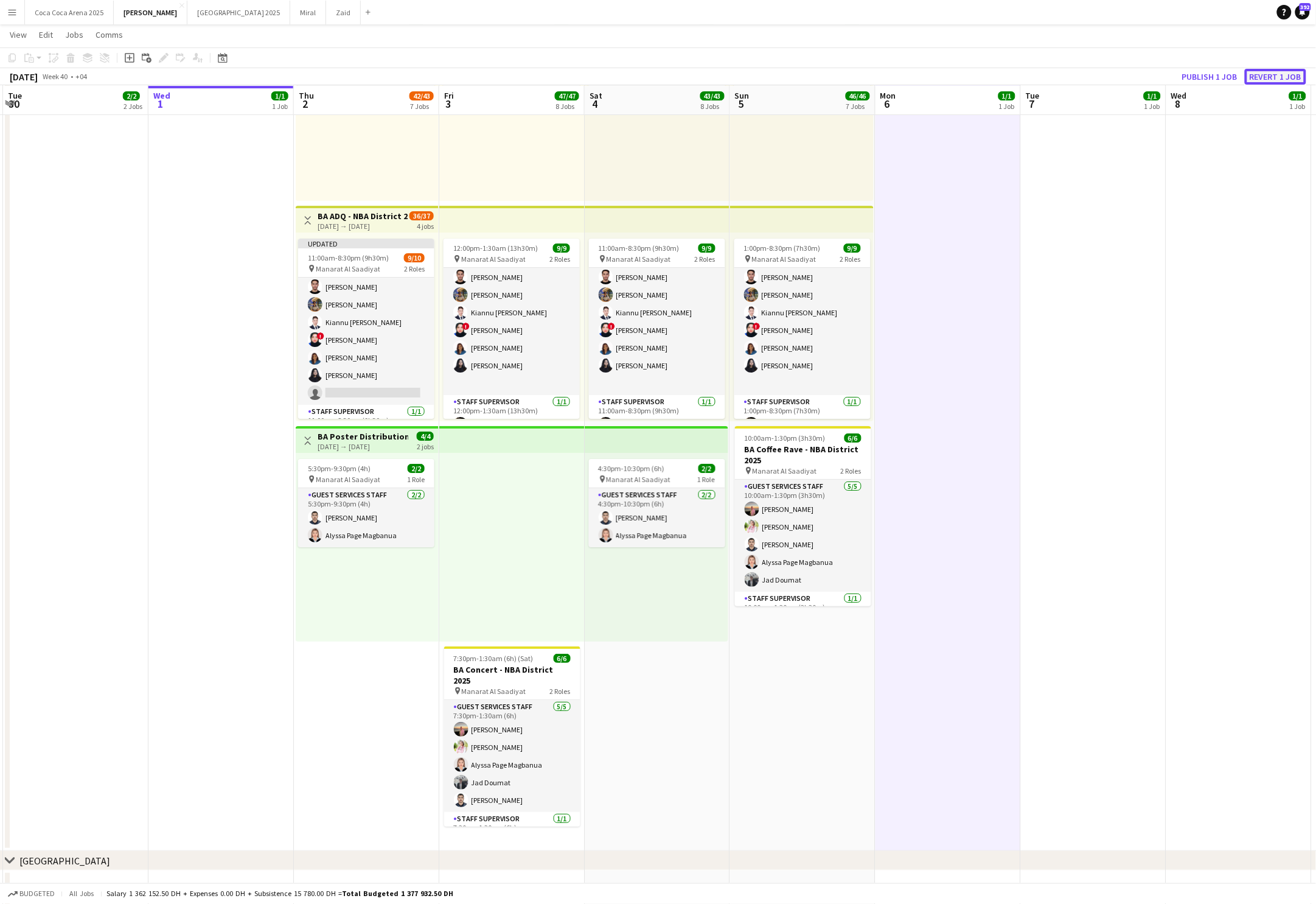
click at [1267, 76] on button "Revert 1 job" at bounding box center [1275, 76] width 61 height 16
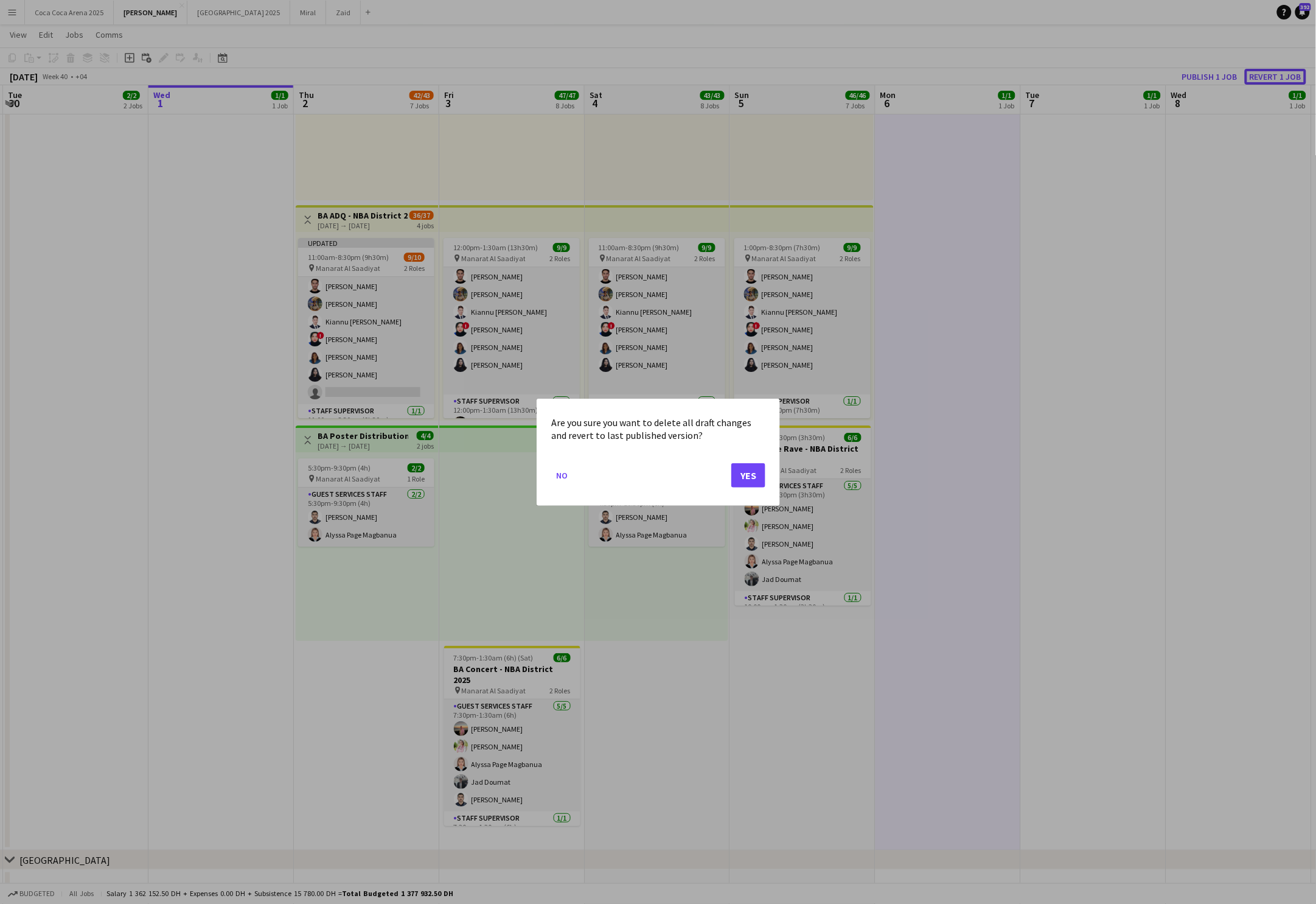
scroll to position [0, 0]
click at [755, 470] on button "Yes" at bounding box center [748, 475] width 34 height 25
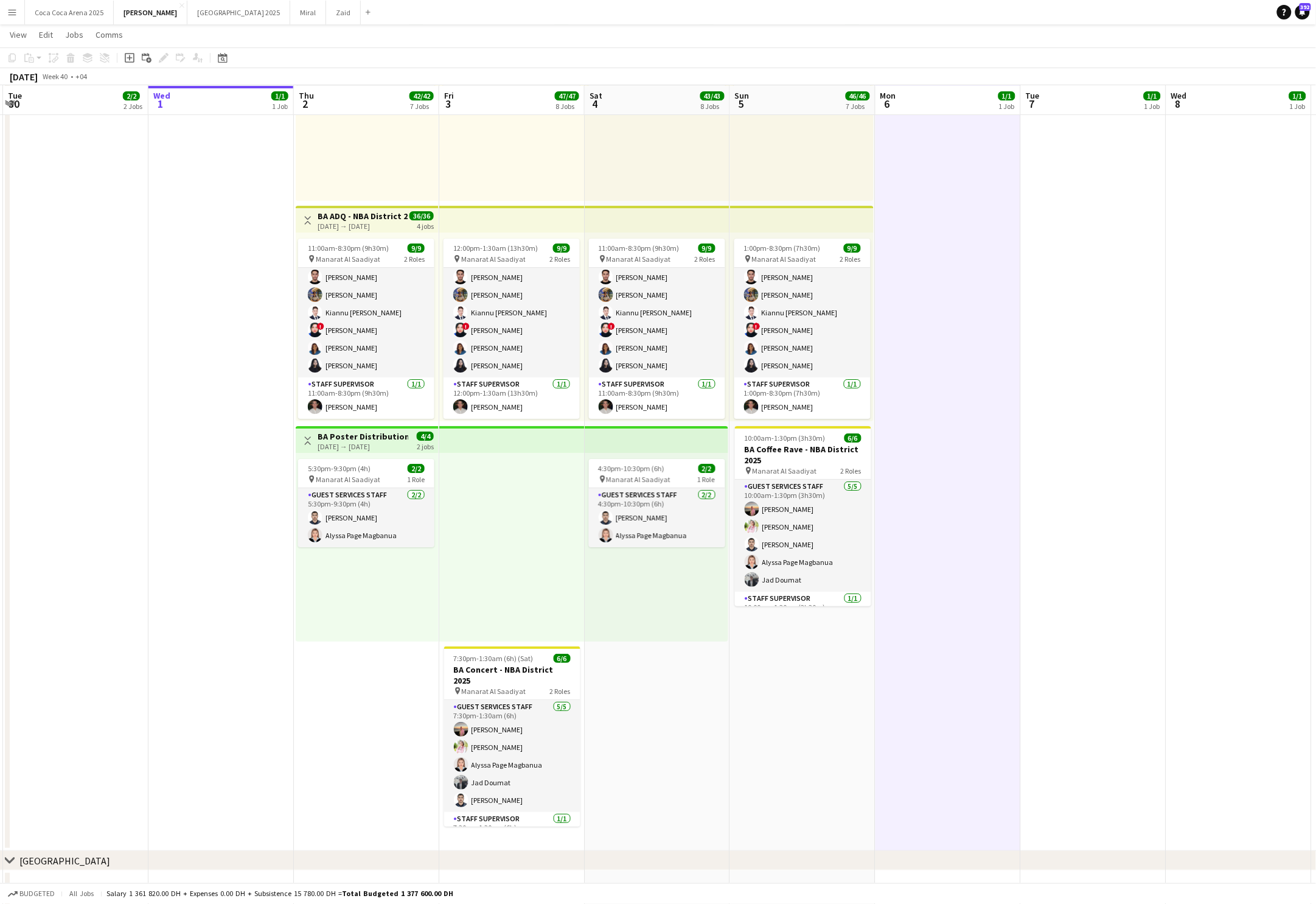
click at [399, 343] on app-card-role "Guest Services Staff [DATE] 11:00am-8:30pm (9h30m) [PERSON_NAME] Arafa [PERSON_…" at bounding box center [366, 295] width 137 height 165
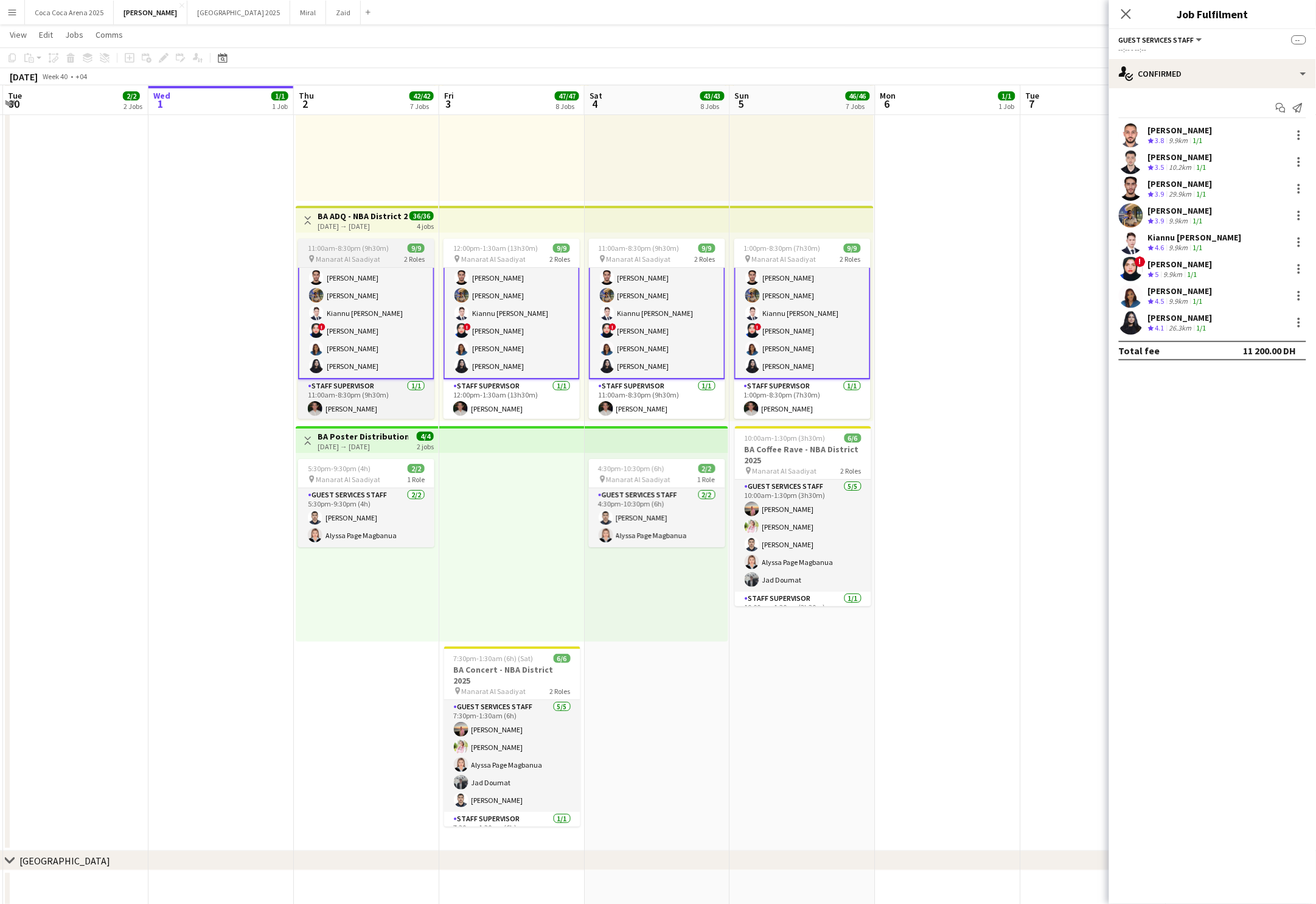
click at [366, 247] on span "11:00am-8:30pm (9h30m)" at bounding box center [348, 248] width 81 height 9
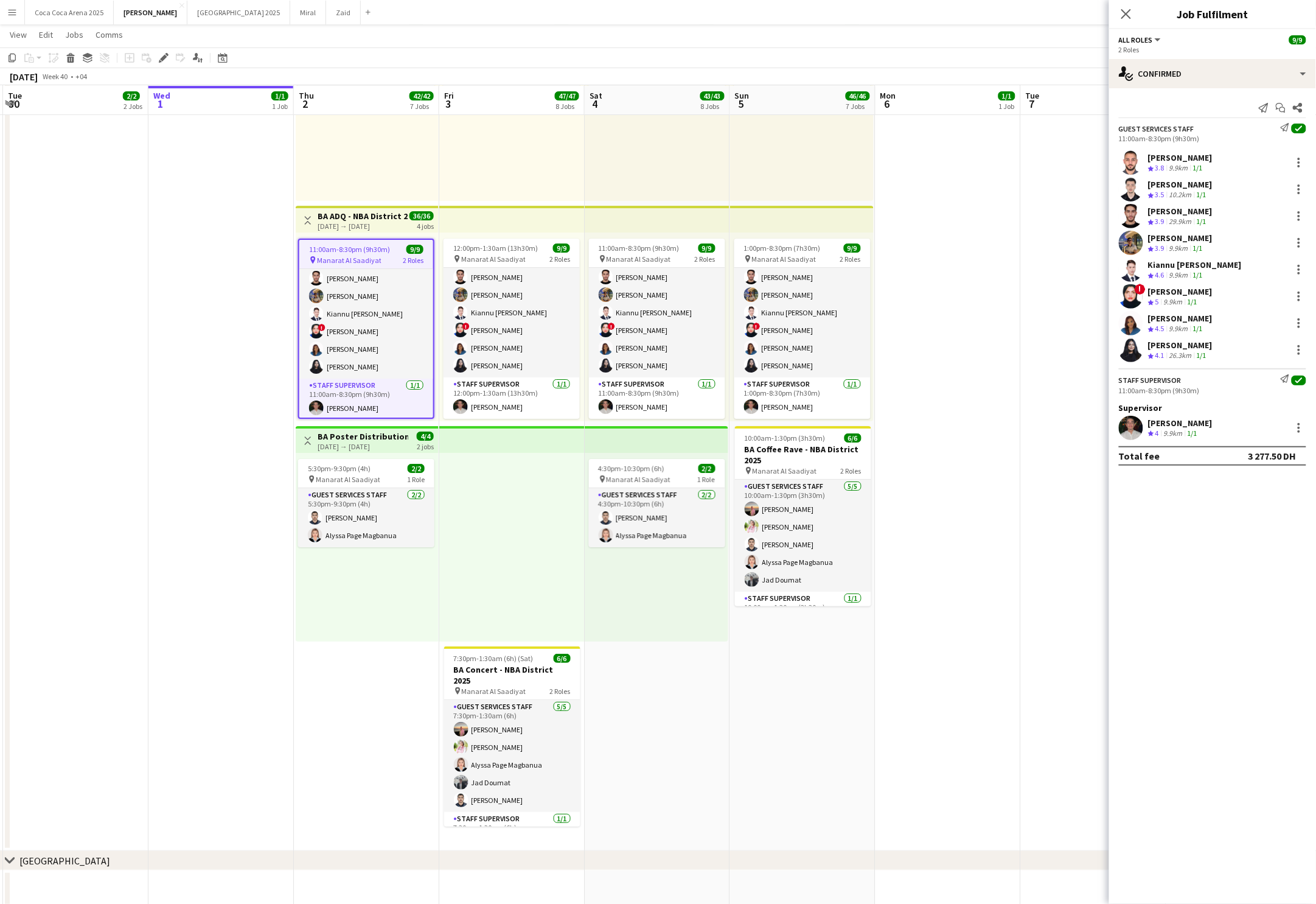
click at [362, 227] on div "[DATE] → [DATE]" at bounding box center [363, 226] width 91 height 9
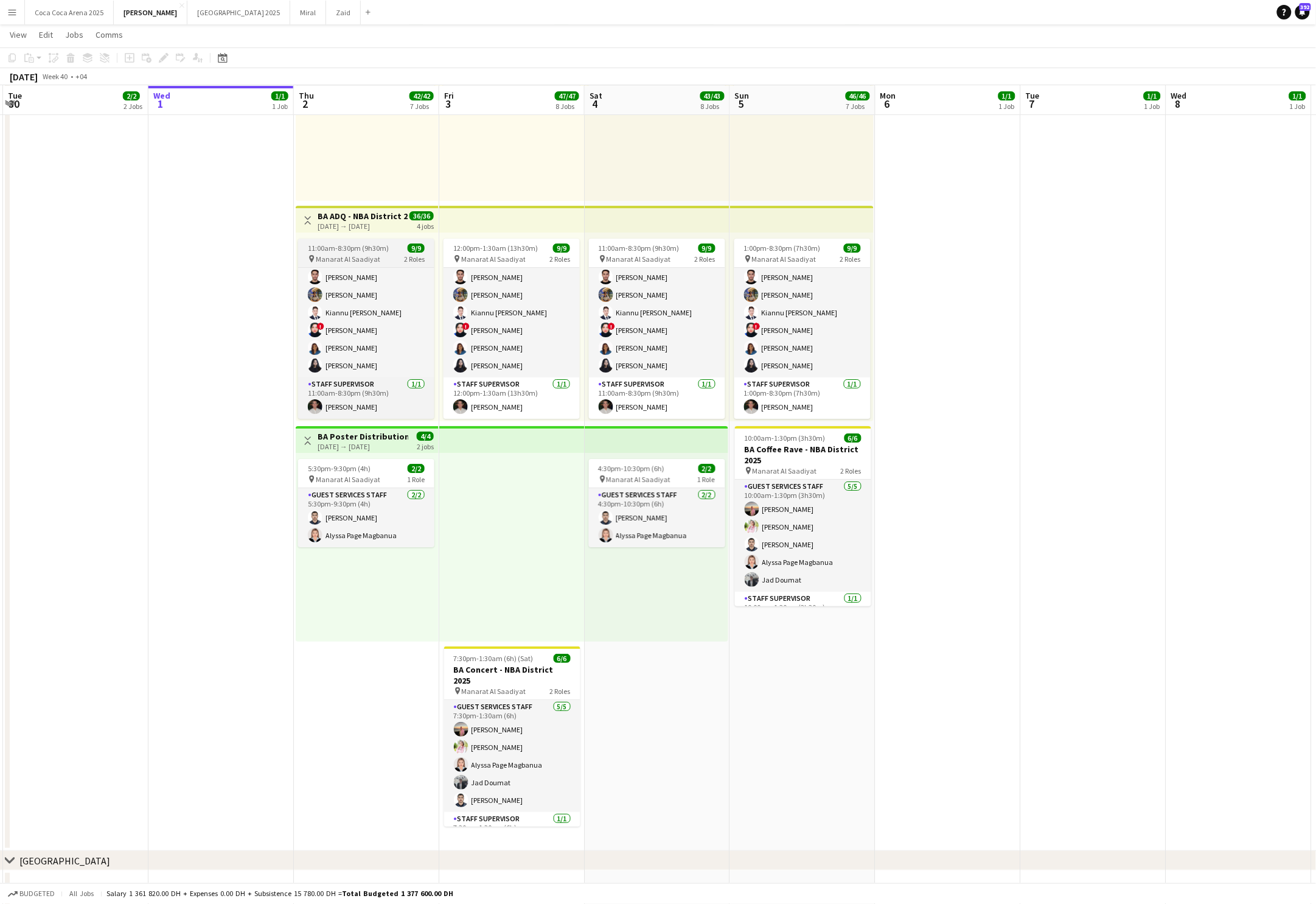
click at [368, 264] on app-job-card "11:00am-8:30pm (9h30m) 9/9 pin [PERSON_NAME] 2 Roles Guest Services Staff [DATE…" at bounding box center [366, 329] width 137 height 180
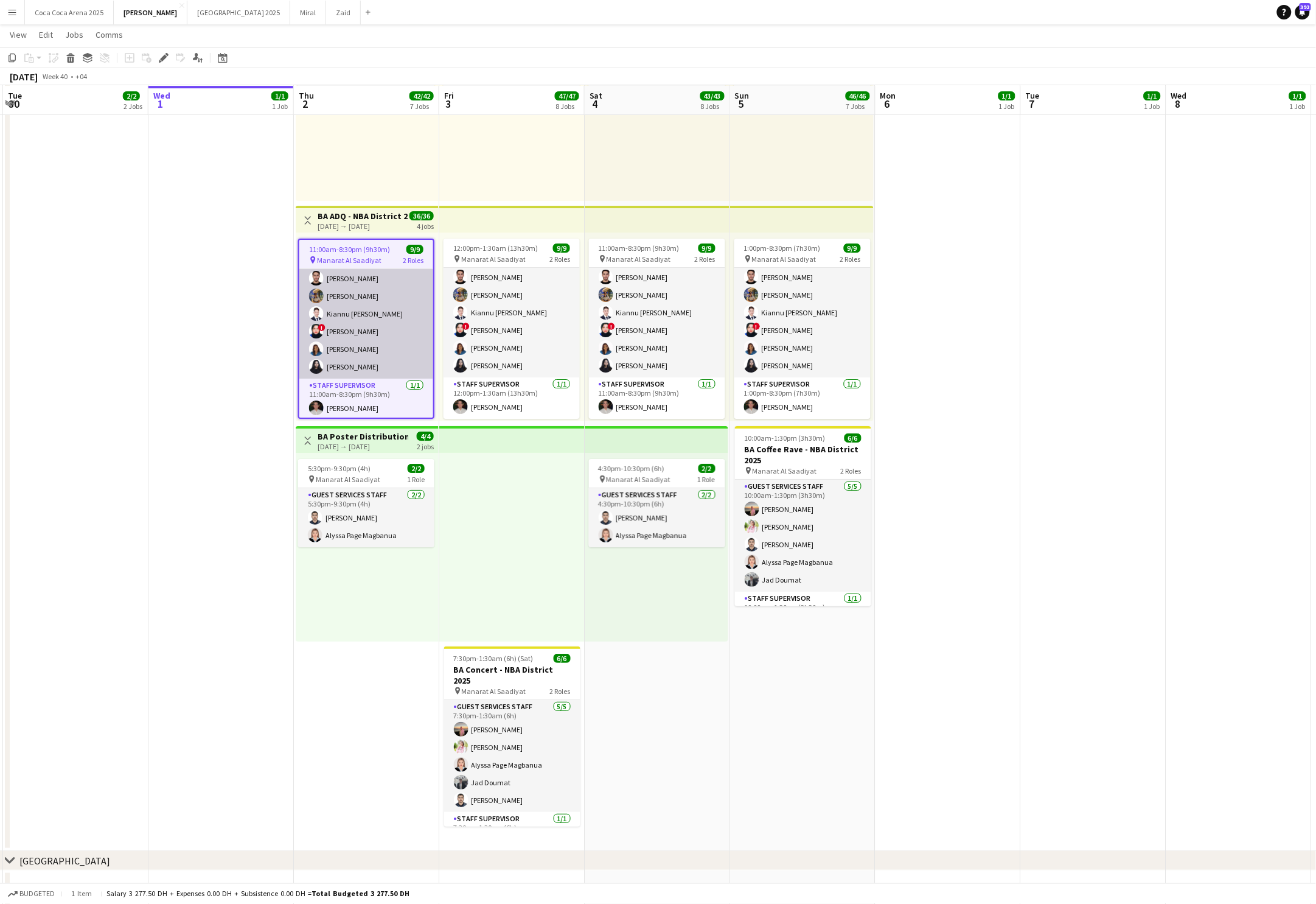
click at [368, 297] on app-card-role "Guest Services Staff [DATE] 11:00am-8:30pm (9h30m) [PERSON_NAME] Arafa [PERSON_…" at bounding box center [366, 296] width 134 height 165
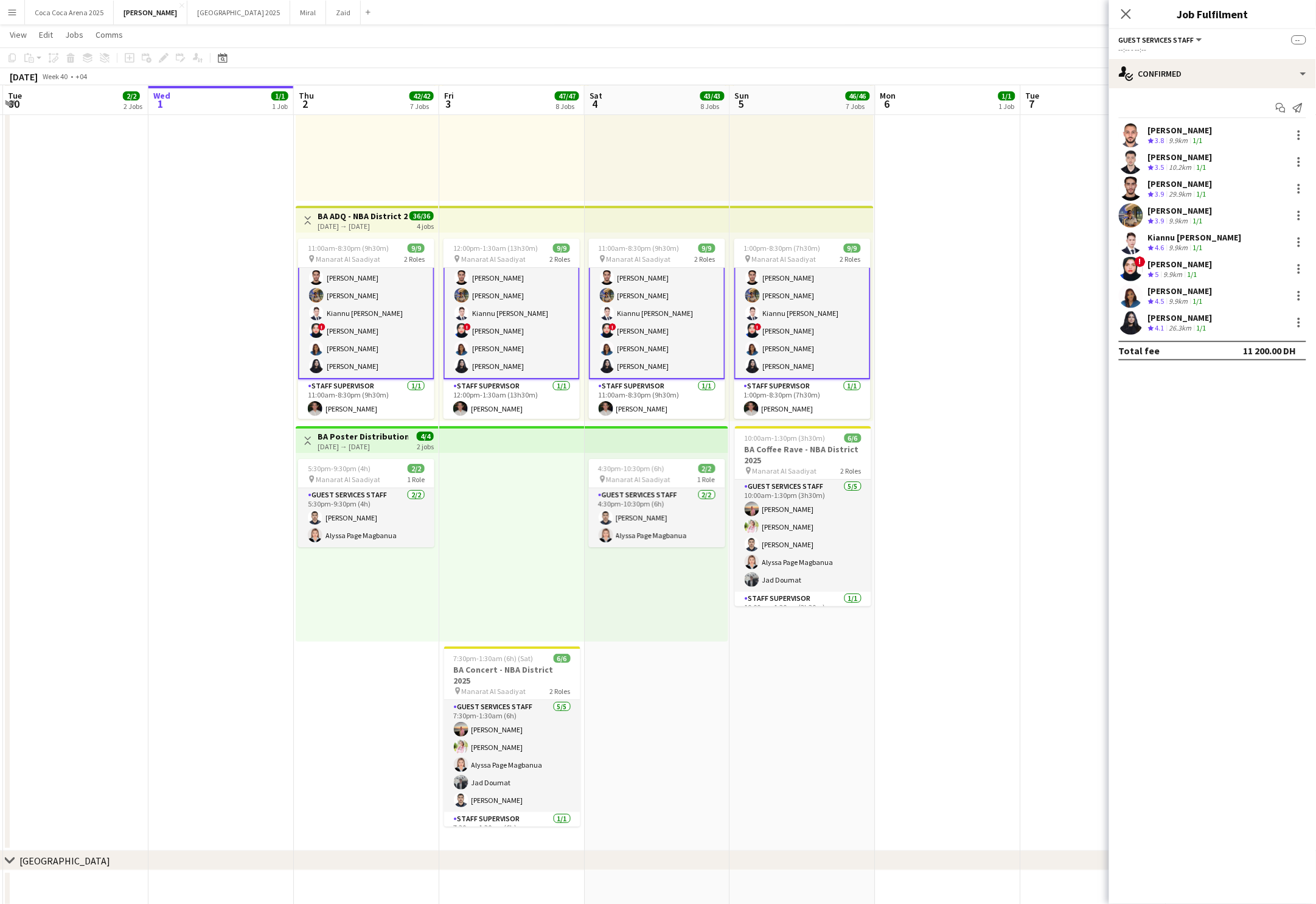
click at [360, 216] on h3 "BA ADQ - NBA District 2025" at bounding box center [363, 216] width 91 height 11
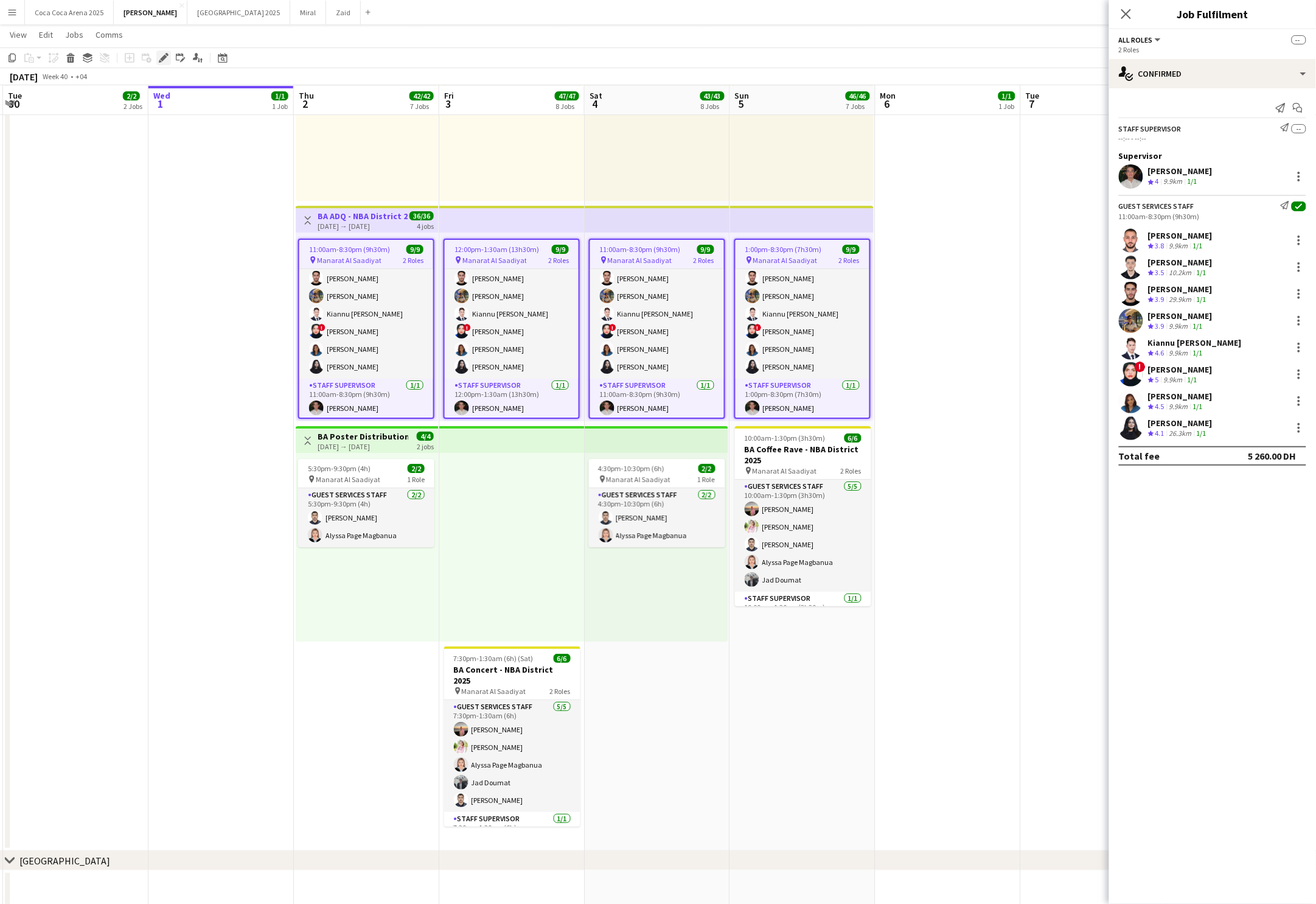
click at [161, 59] on icon at bounding box center [163, 58] width 6 height 6
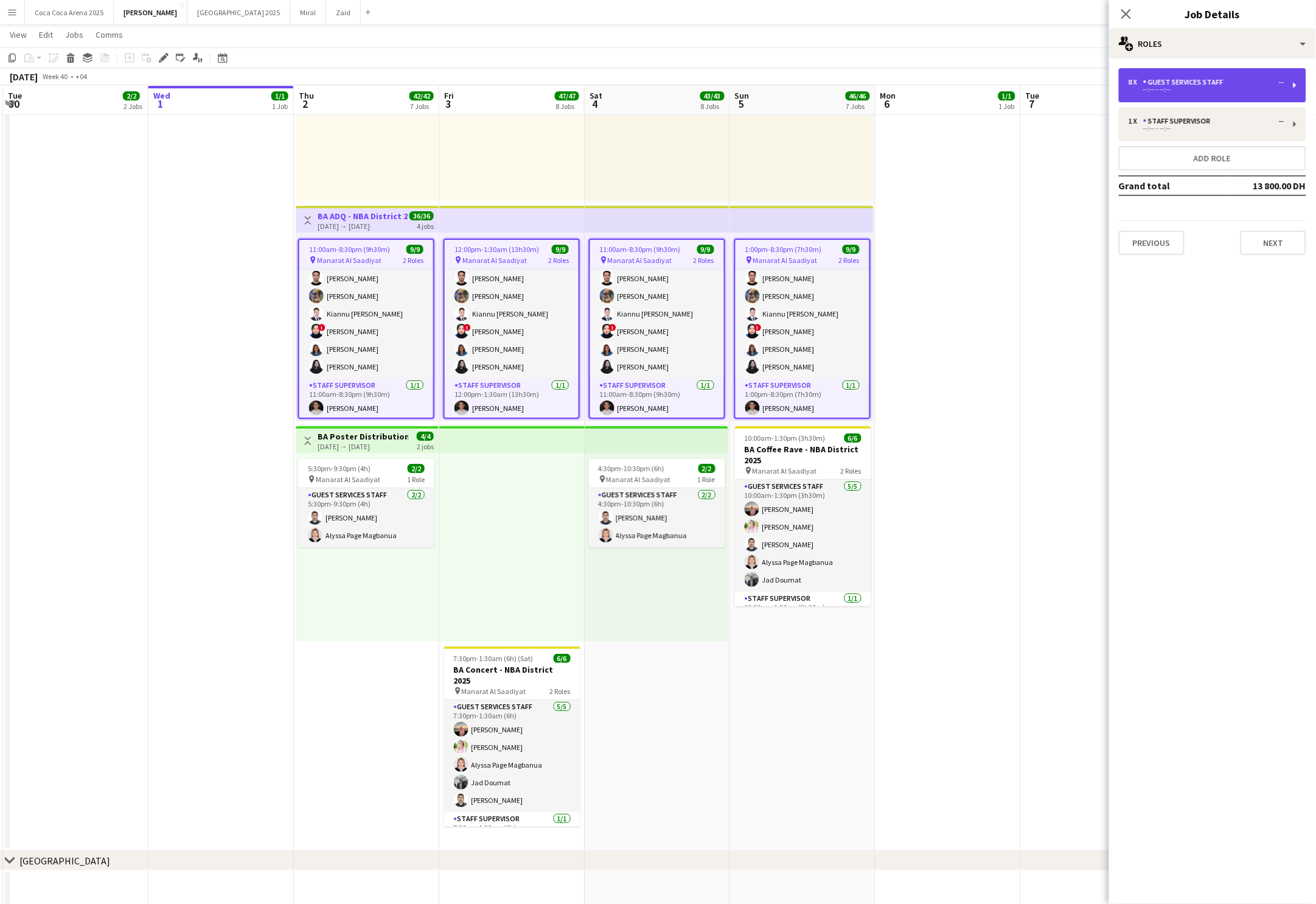
click at [1149, 84] on div "Guest Services Staff" at bounding box center [1186, 82] width 85 height 8
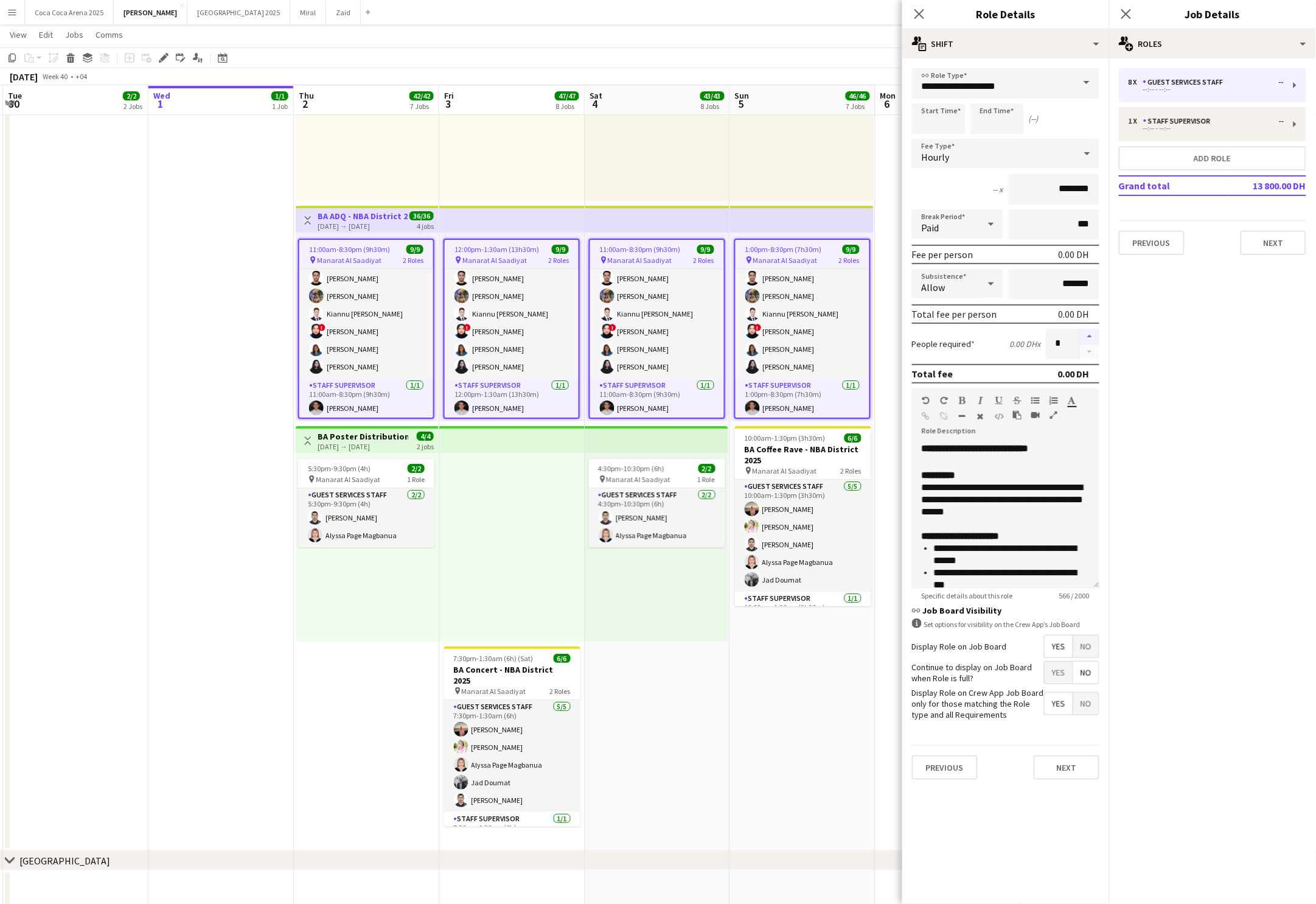
click at [1088, 330] on button "button" at bounding box center [1090, 337] width 19 height 16
type input "*"
click at [924, 13] on icon "Close pop-in" at bounding box center [919, 14] width 12 height 12
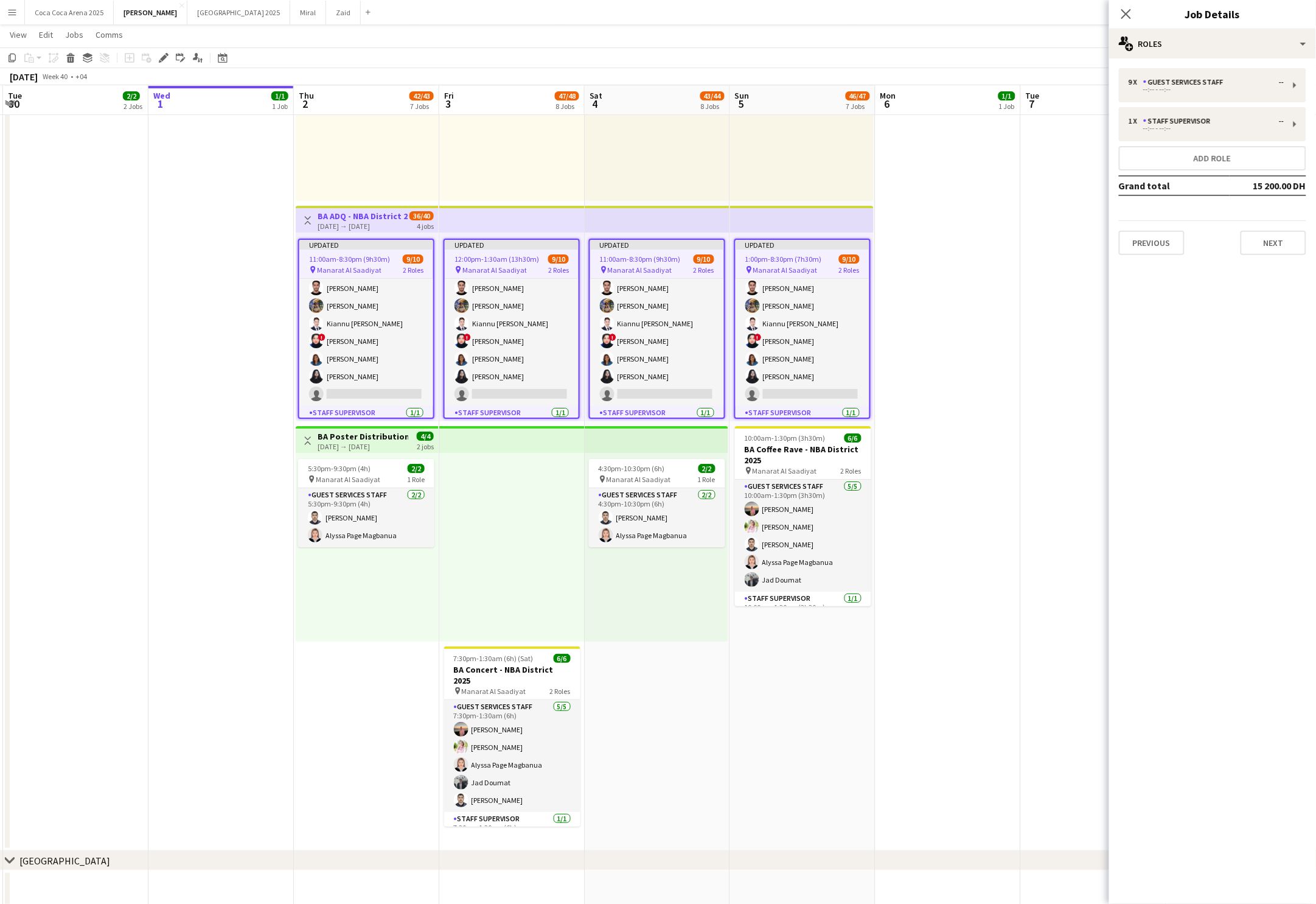
click at [966, 288] on app-date-cell at bounding box center [948, 85] width 146 height 1531
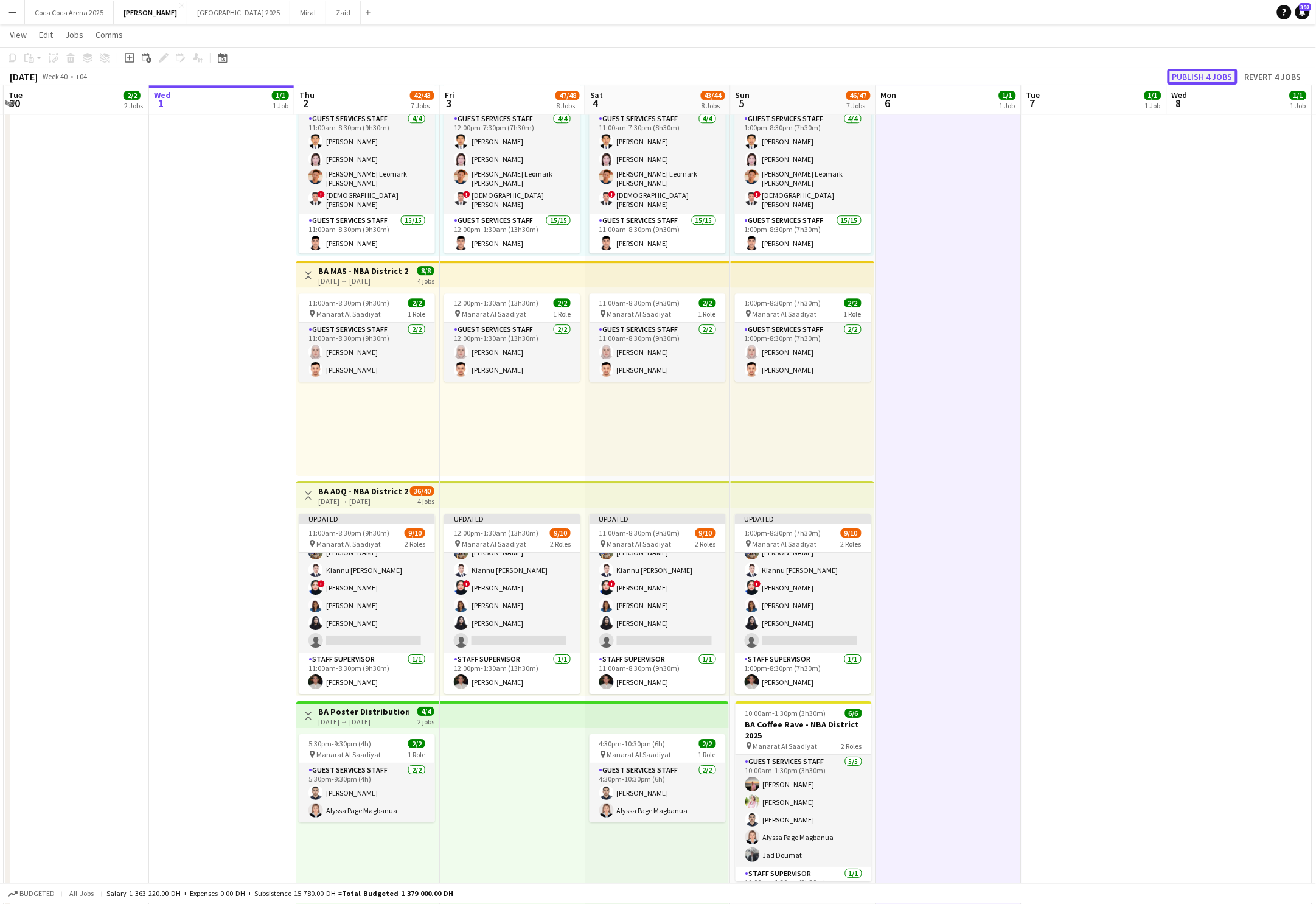
click at [1200, 70] on button "Publish 4 jobs" at bounding box center [1203, 76] width 70 height 16
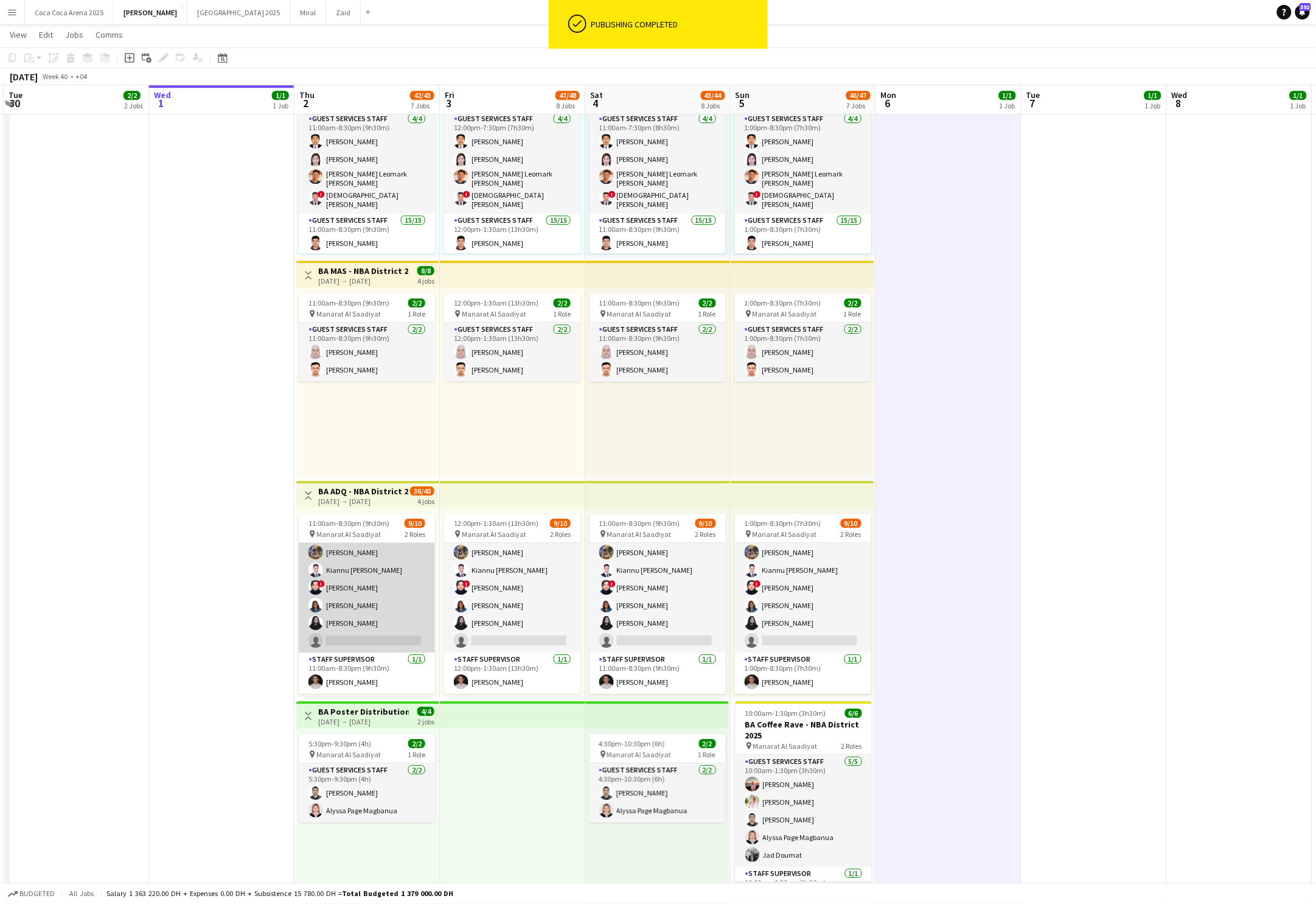
click at [354, 620] on app-card-role "Guest Services Staff 137A [DATE] 11:00am-8:30pm (9h30m) [PERSON_NAME] Arafa [PE…" at bounding box center [367, 561] width 137 height 183
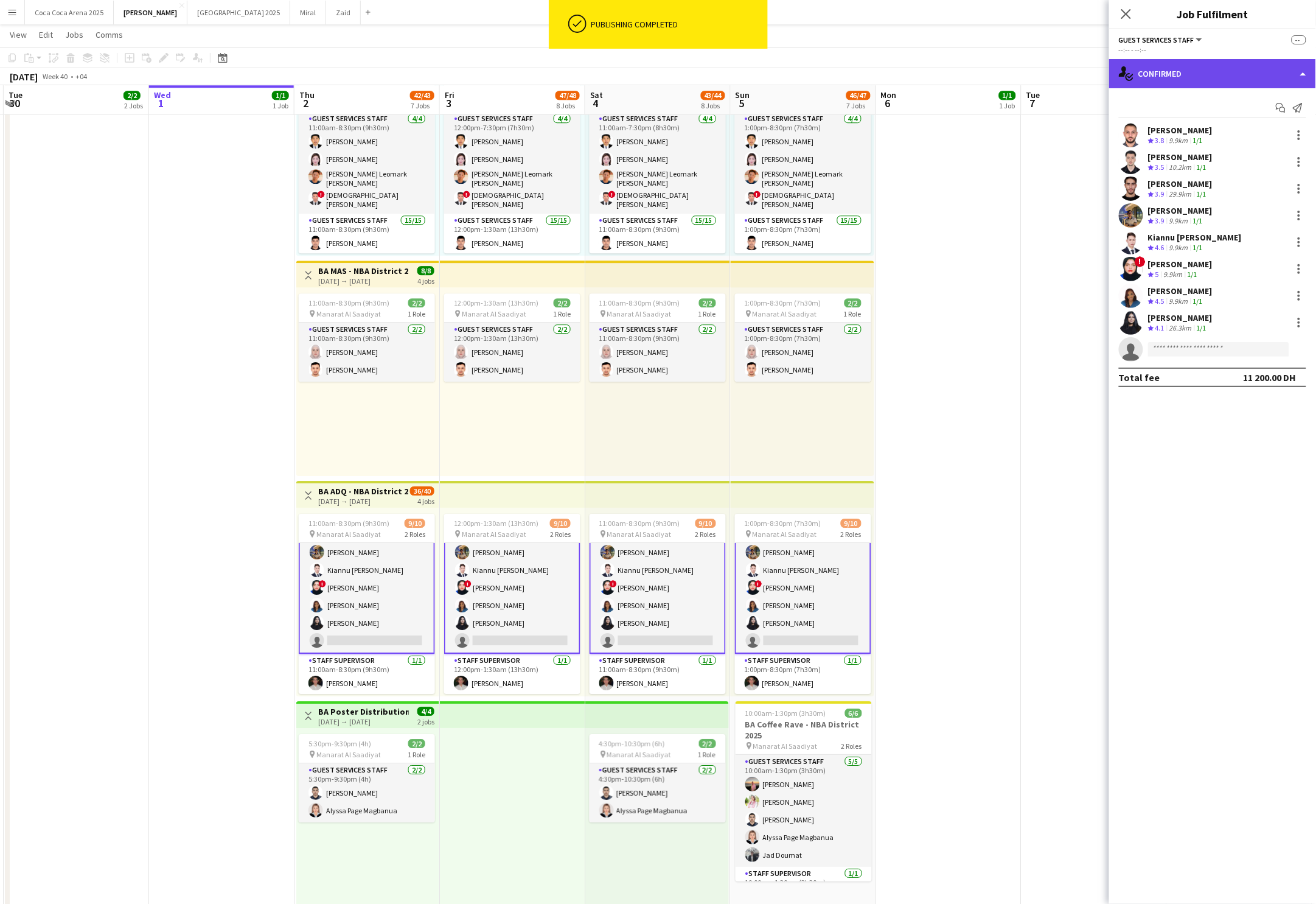
click at [1178, 79] on div "single-neutral-actions-check-2 Confirmed" at bounding box center [1213, 73] width 207 height 29
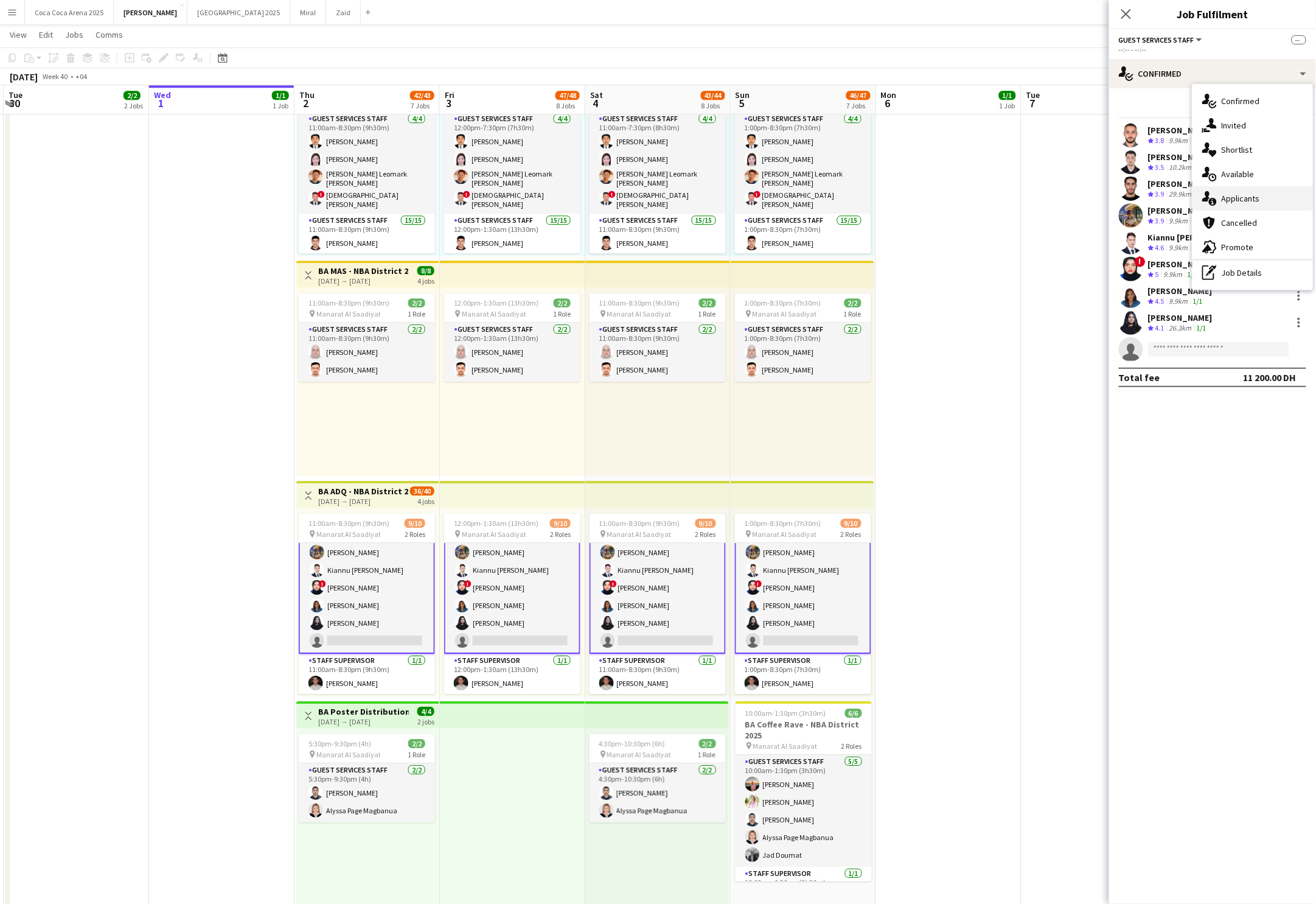
click at [1247, 199] on span "Applicants" at bounding box center [1241, 198] width 38 height 11
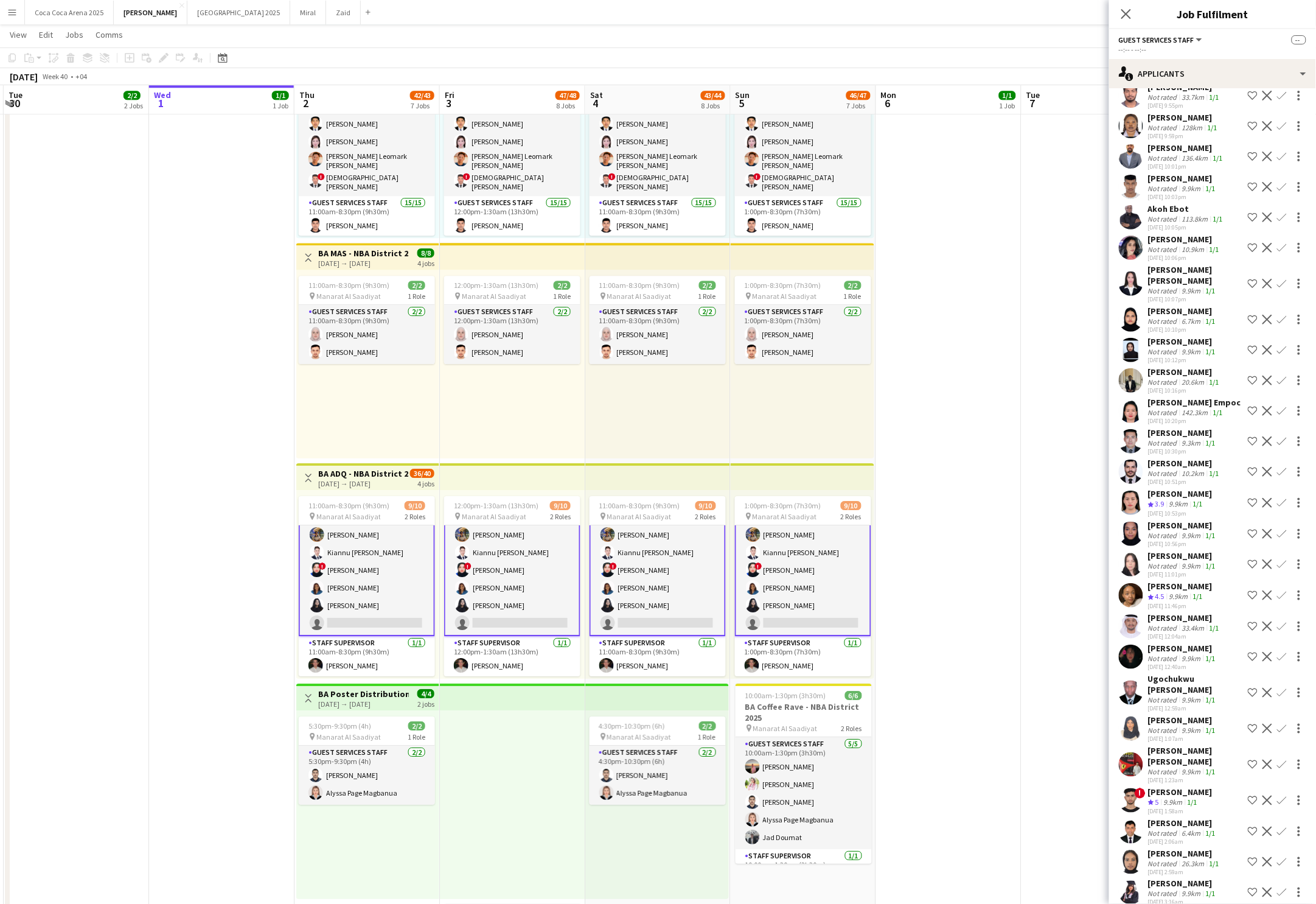
click at [364, 614] on app-card-role "Guest Services Staff 137A [DATE] 11:00am-8:30pm (9h30m) [PERSON_NAME] Arafa [PE…" at bounding box center [367, 544] width 137 height 185
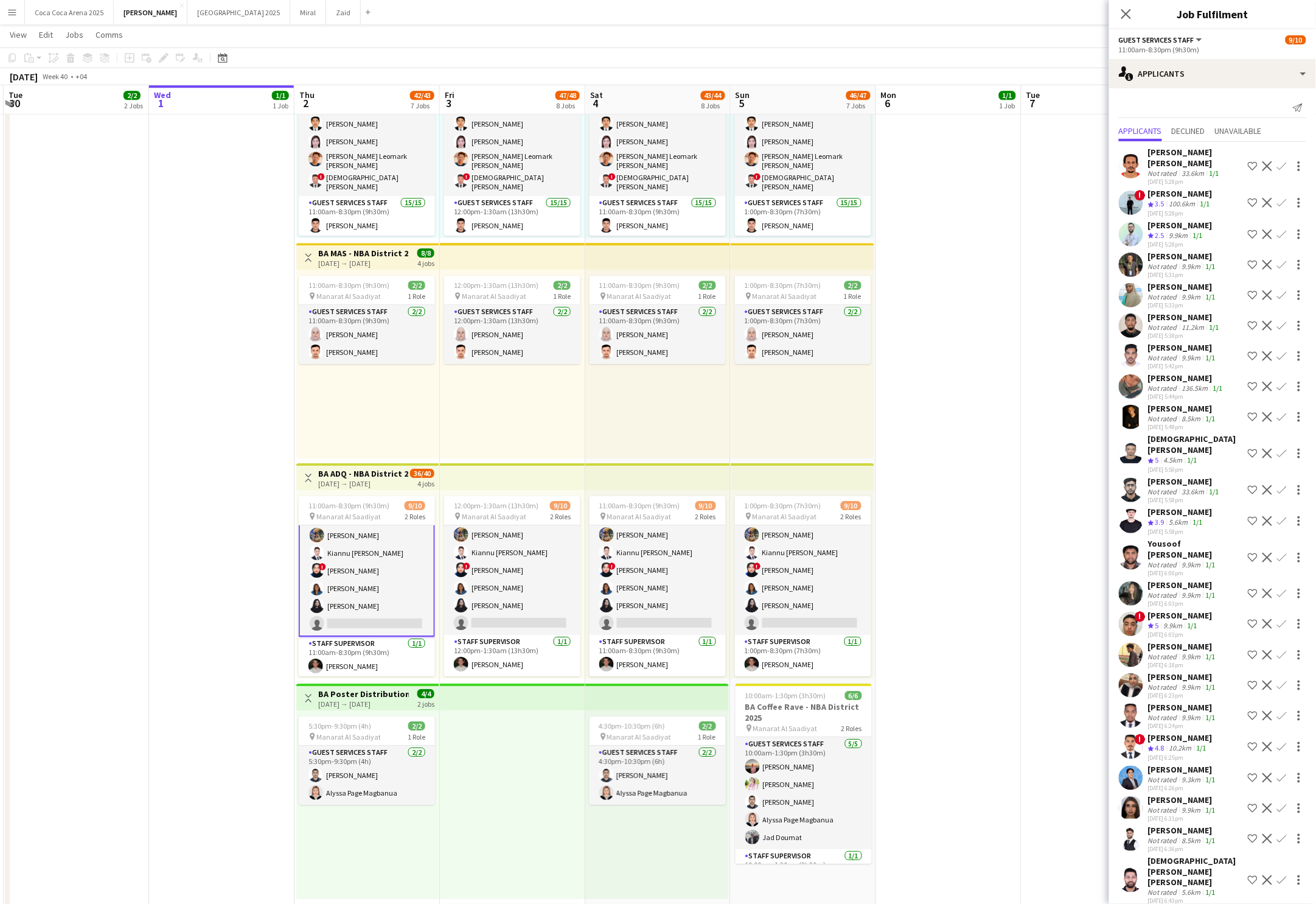
click at [383, 624] on app-card-role "Guest Services Staff 137A [DATE] 11:00am-8:30pm (9h30m) [PERSON_NAME] Arafa [PE…" at bounding box center [367, 545] width 137 height 185
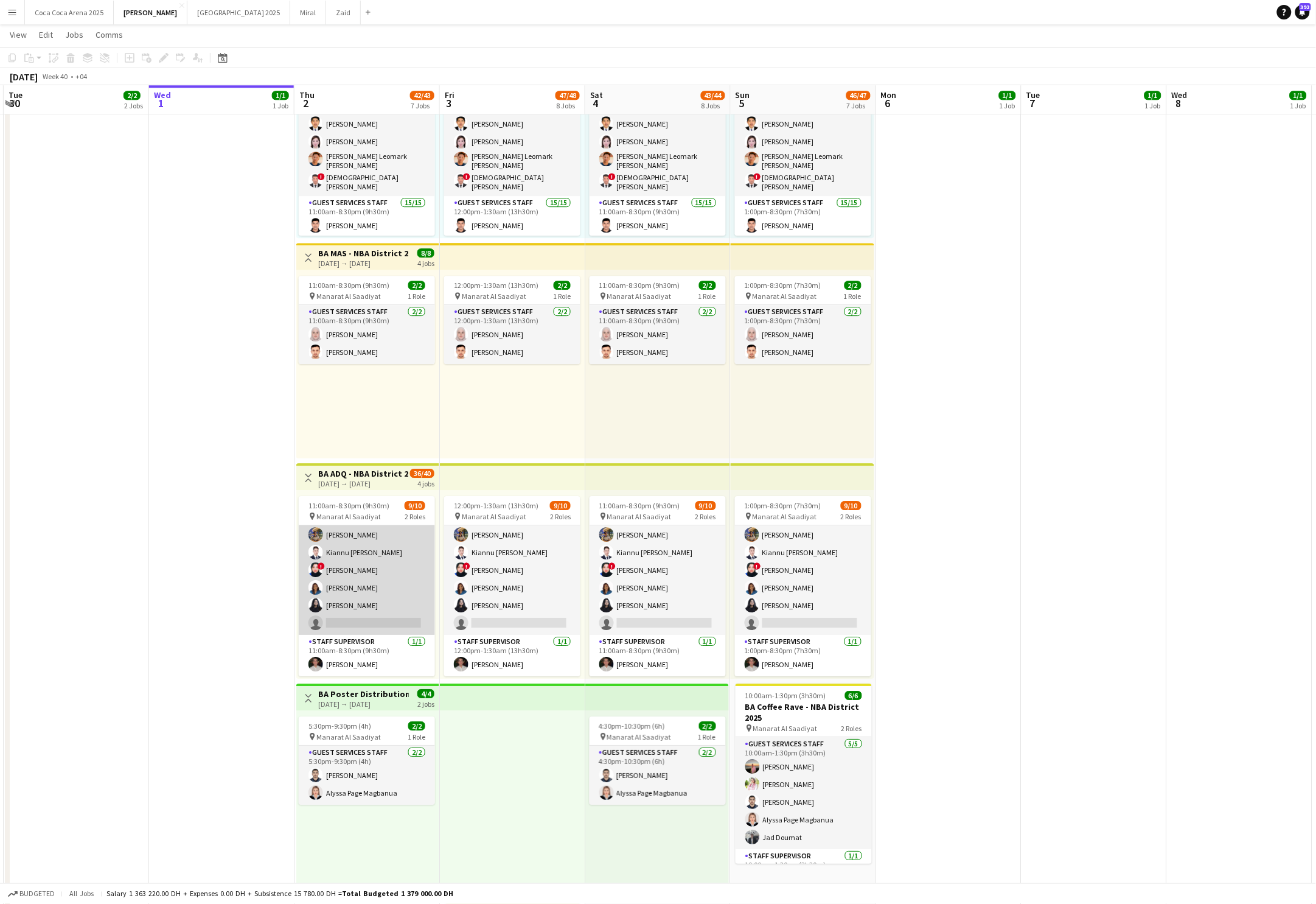
click at [385, 624] on app-card-role "Guest Services Staff 137A [DATE] 11:00am-8:30pm (9h30m) [PERSON_NAME] Arafa [PE…" at bounding box center [367, 544] width 137 height 183
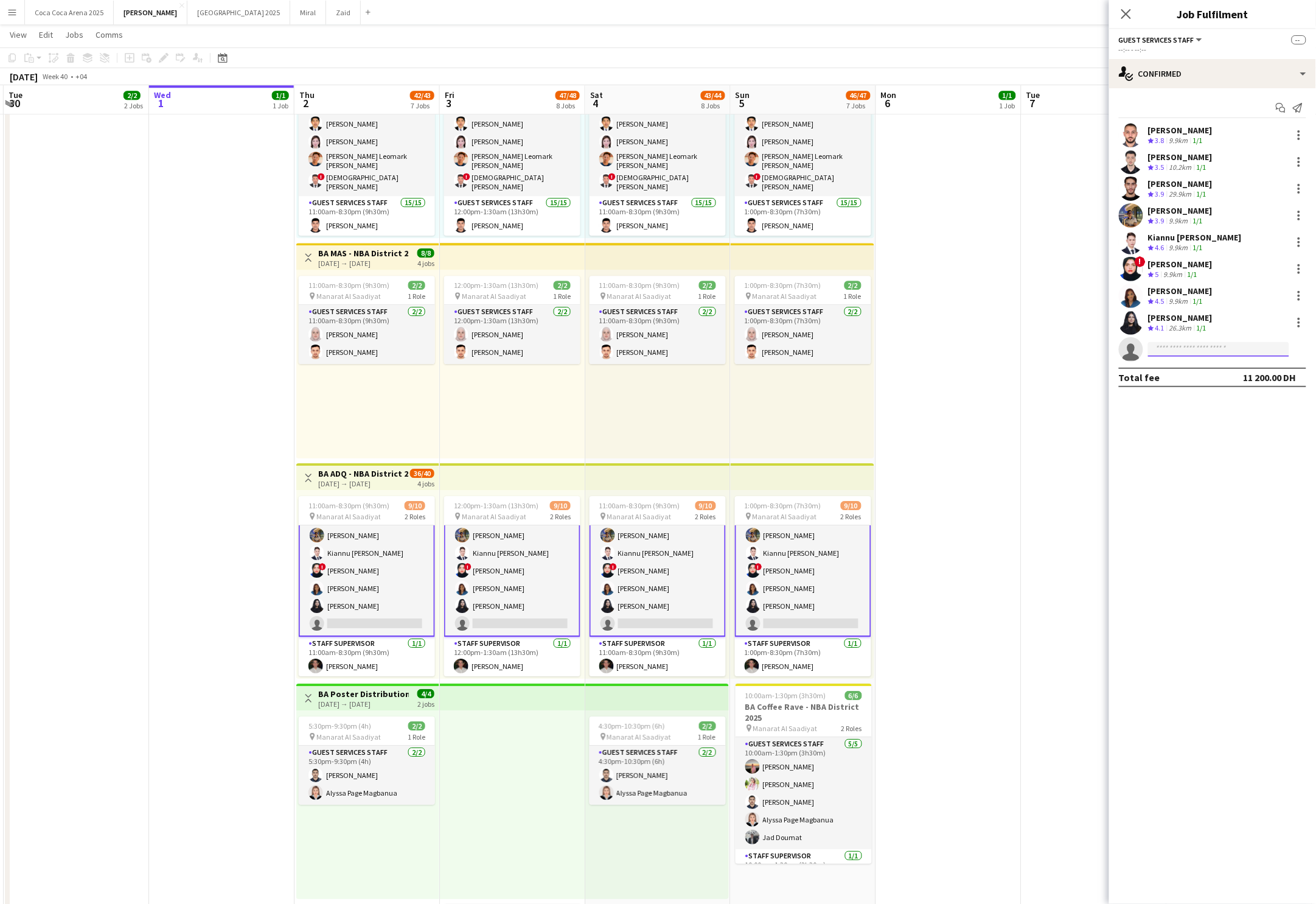
click at [1218, 354] on input at bounding box center [1219, 349] width 141 height 15
type input "*******"
click at [1212, 385] on span "[PHONE_NUMBER]" at bounding box center [1220, 386] width 122 height 10
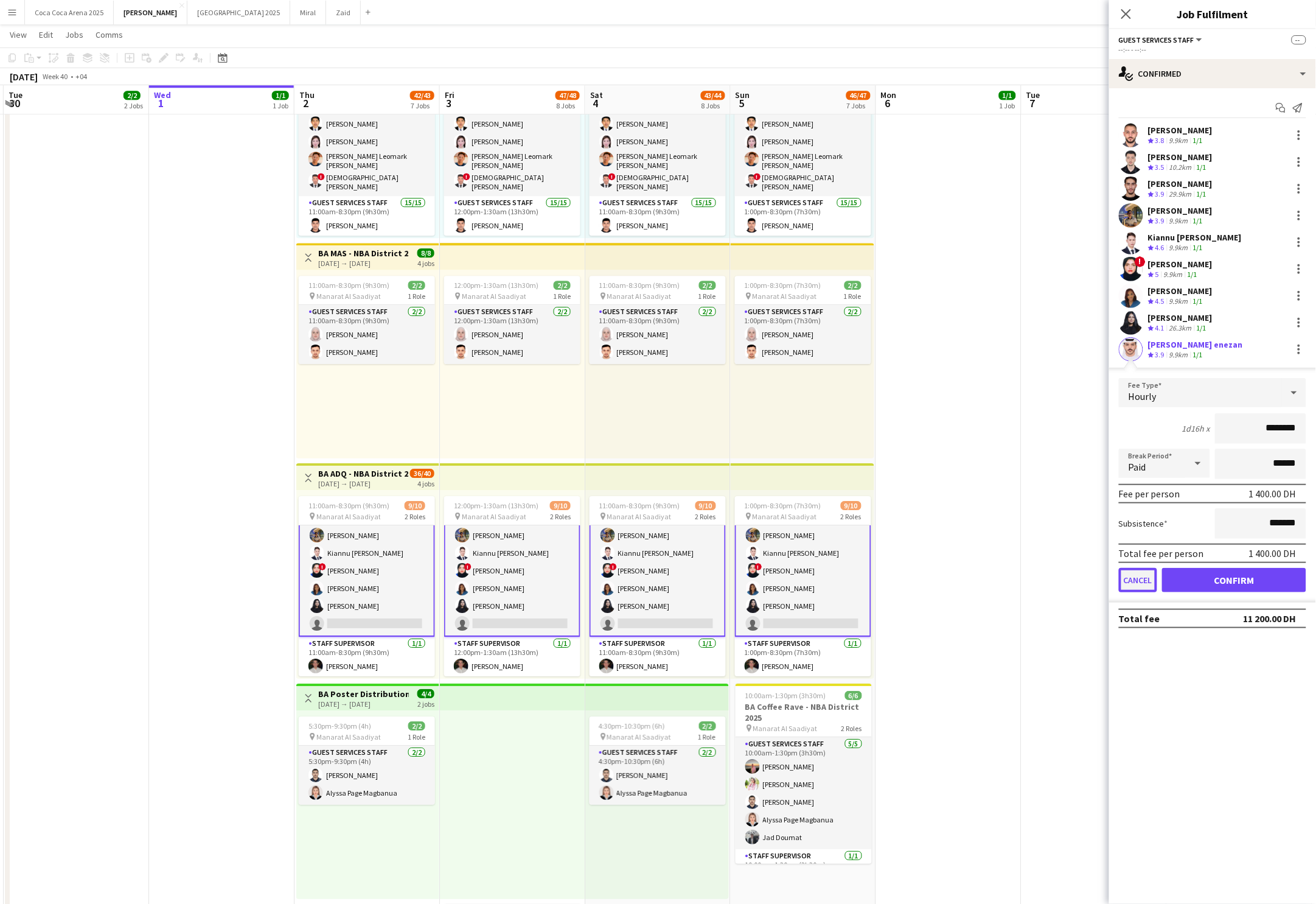
click at [1133, 573] on button "Cancel" at bounding box center [1138, 580] width 38 height 25
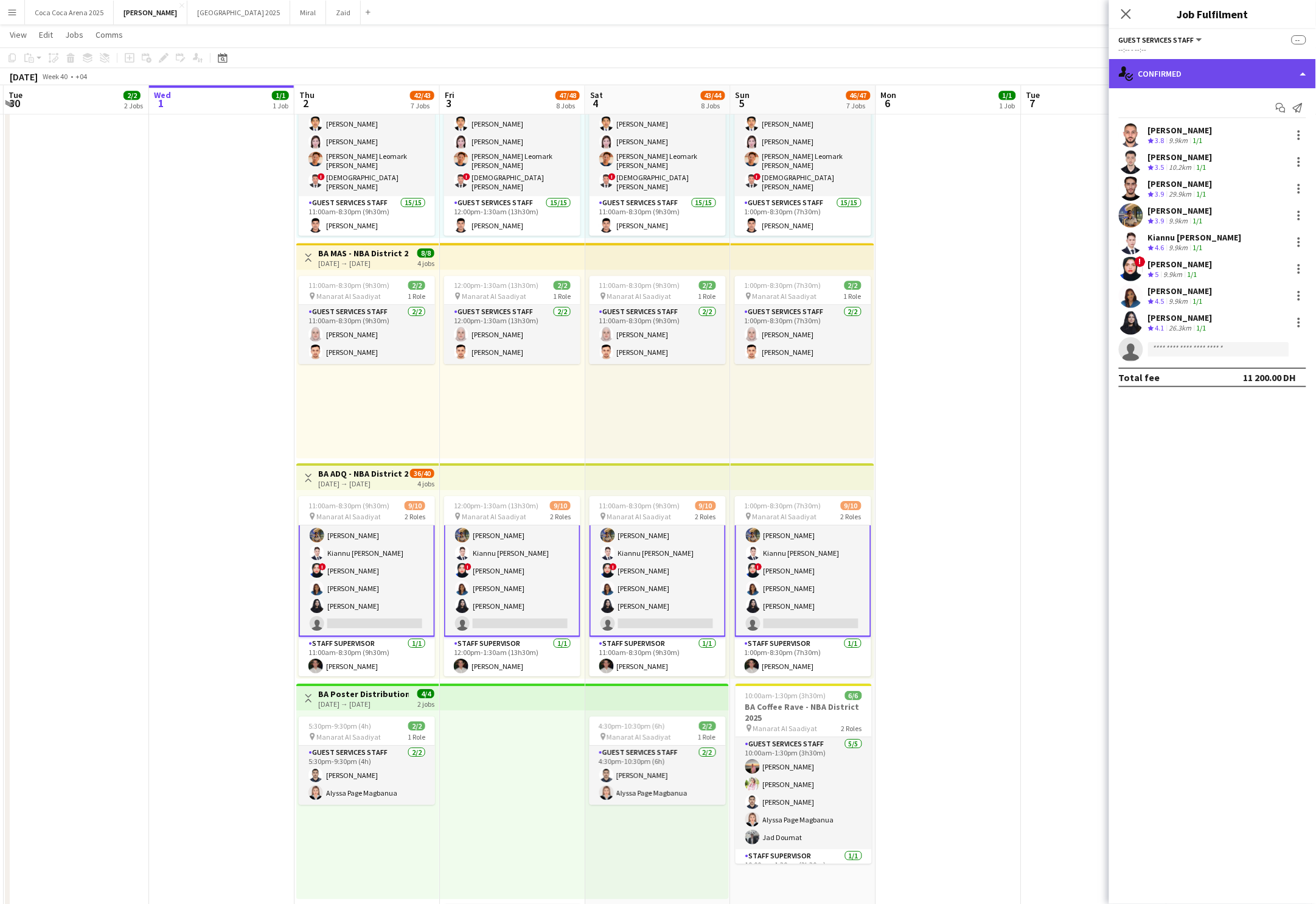
click at [1198, 76] on div "single-neutral-actions-check-2 Confirmed" at bounding box center [1213, 73] width 207 height 29
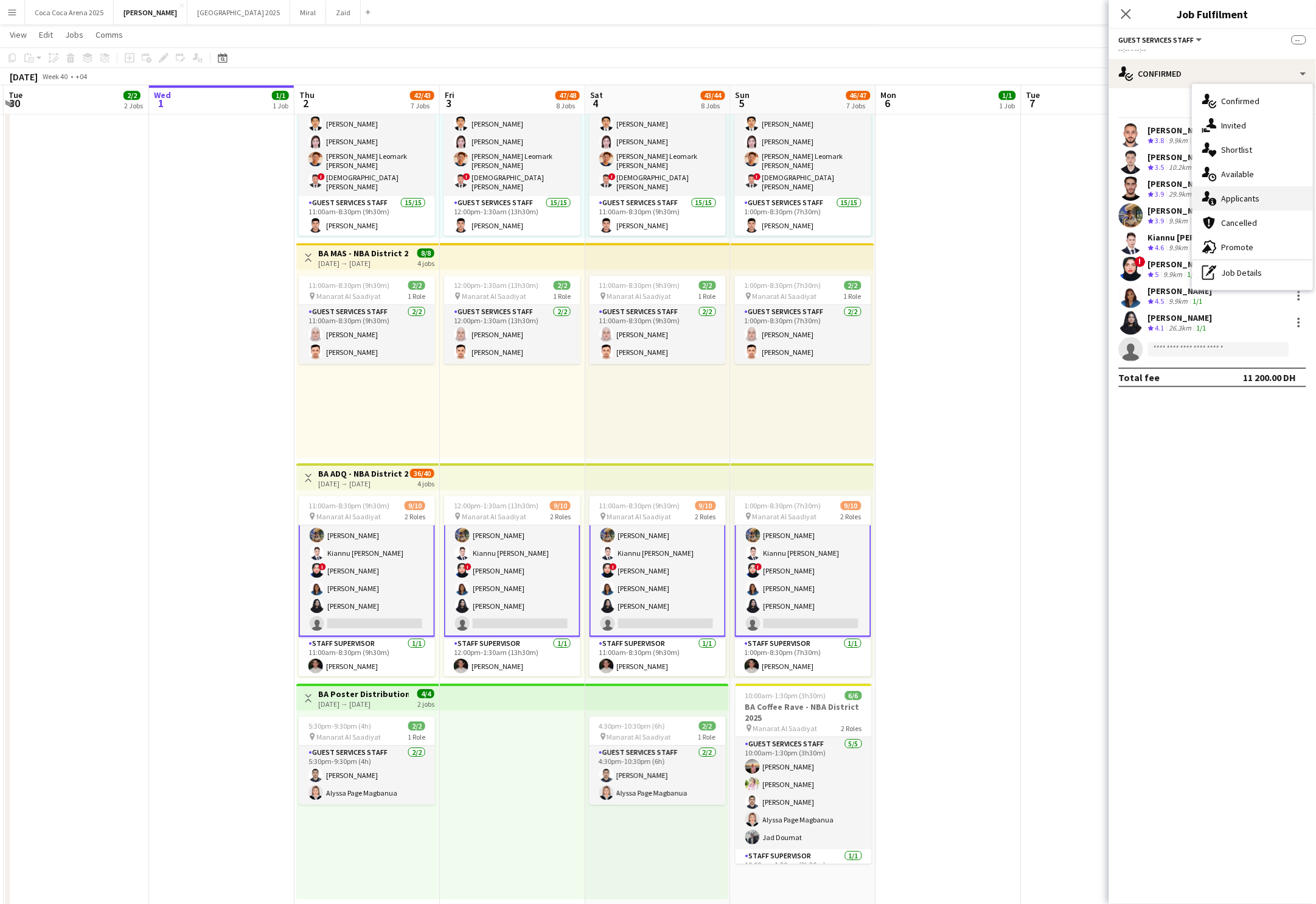
click at [1218, 200] on div "single-neutral-actions-information Applicants" at bounding box center [1253, 199] width 120 height 25
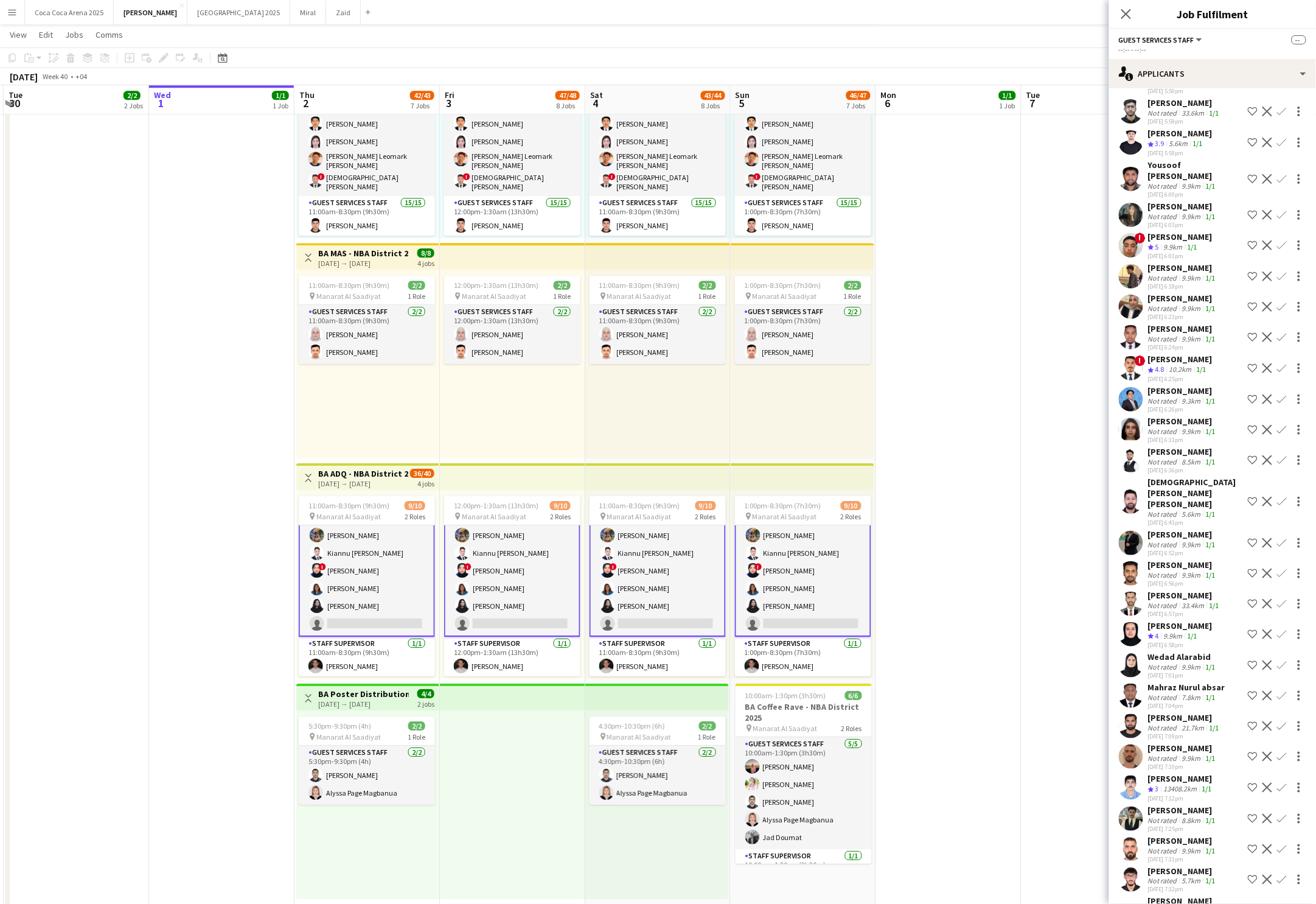
scroll to position [391, 0]
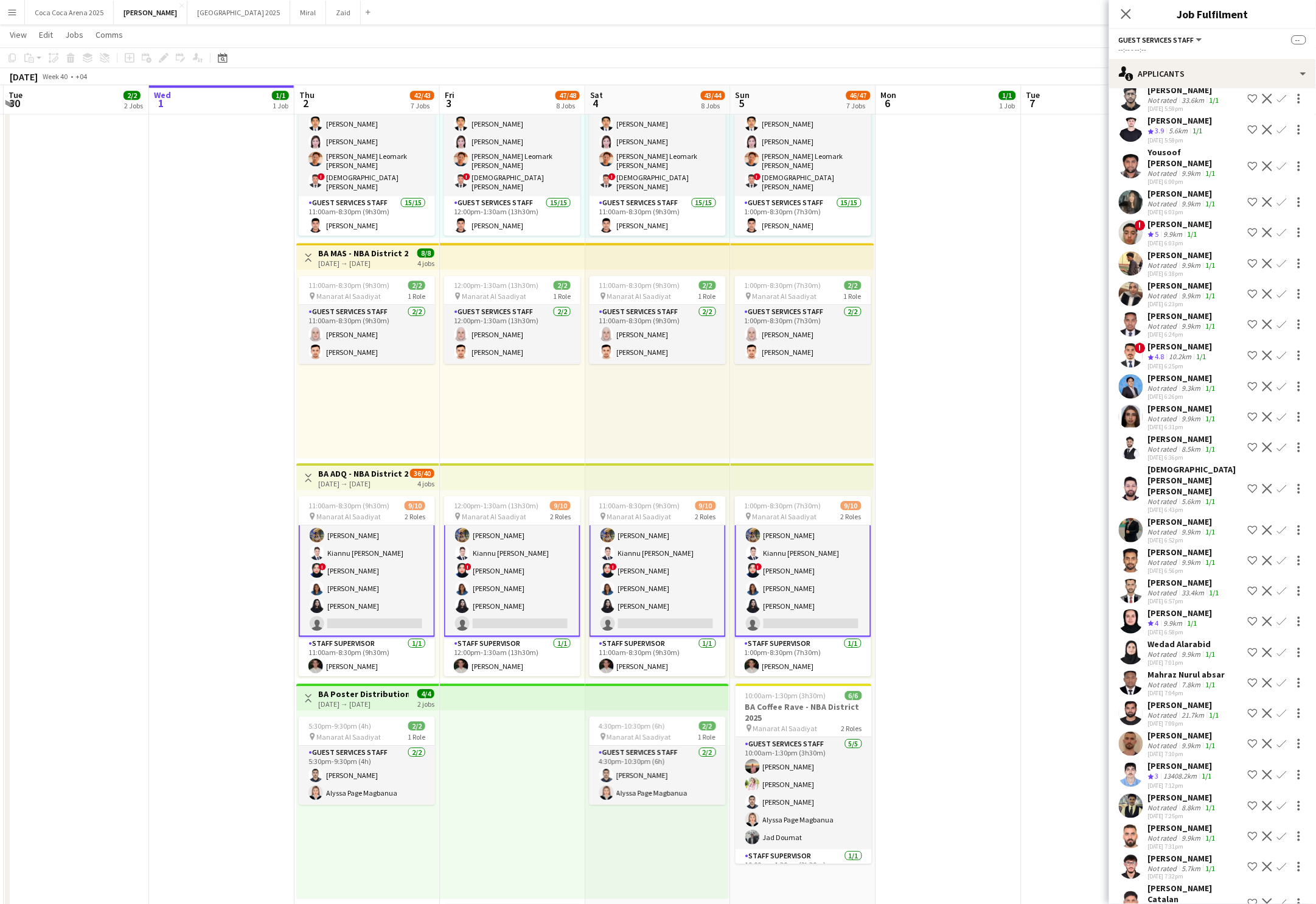
click at [1183, 607] on div "[PERSON_NAME]" at bounding box center [1181, 613] width 65 height 11
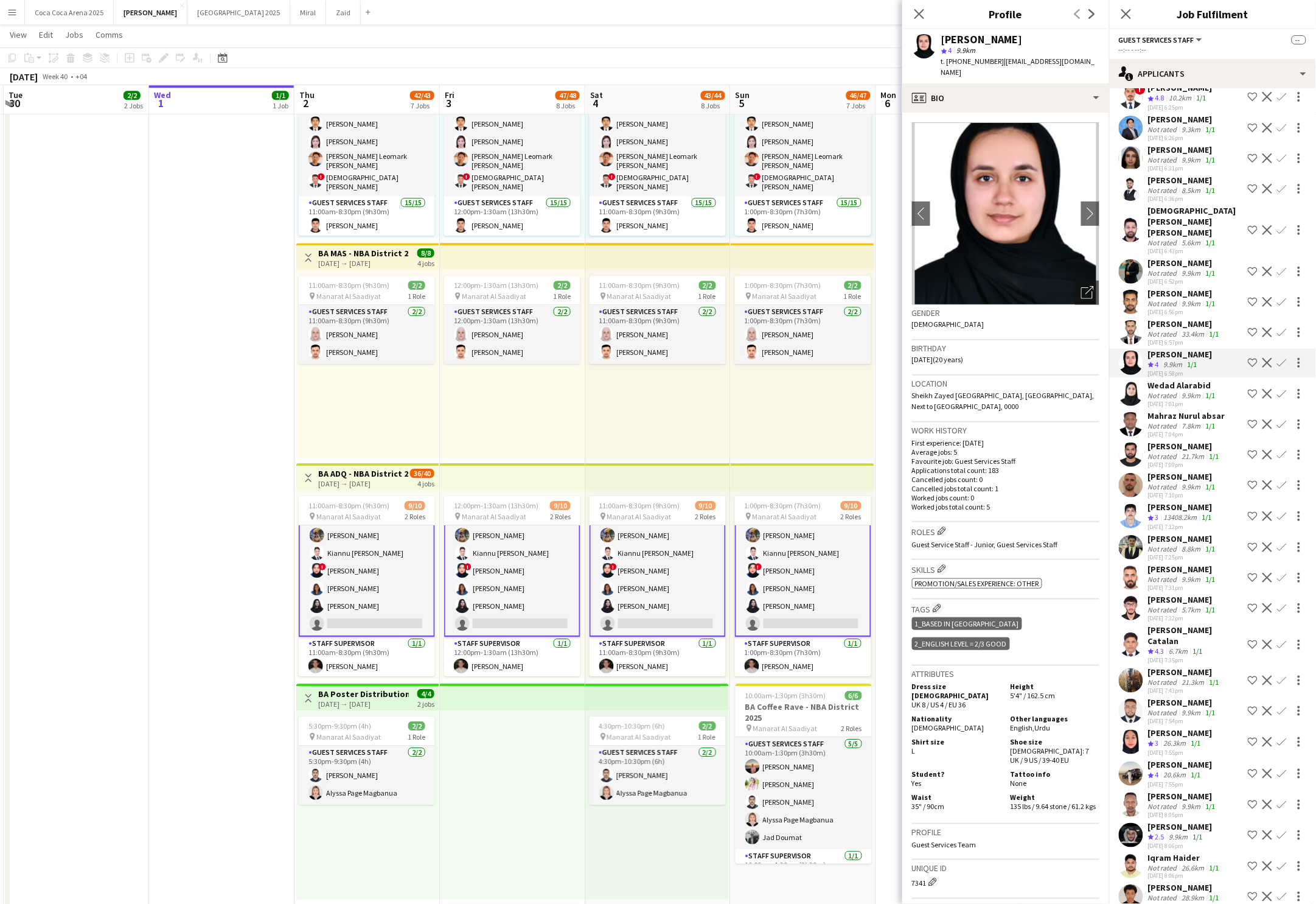
scroll to position [657, 0]
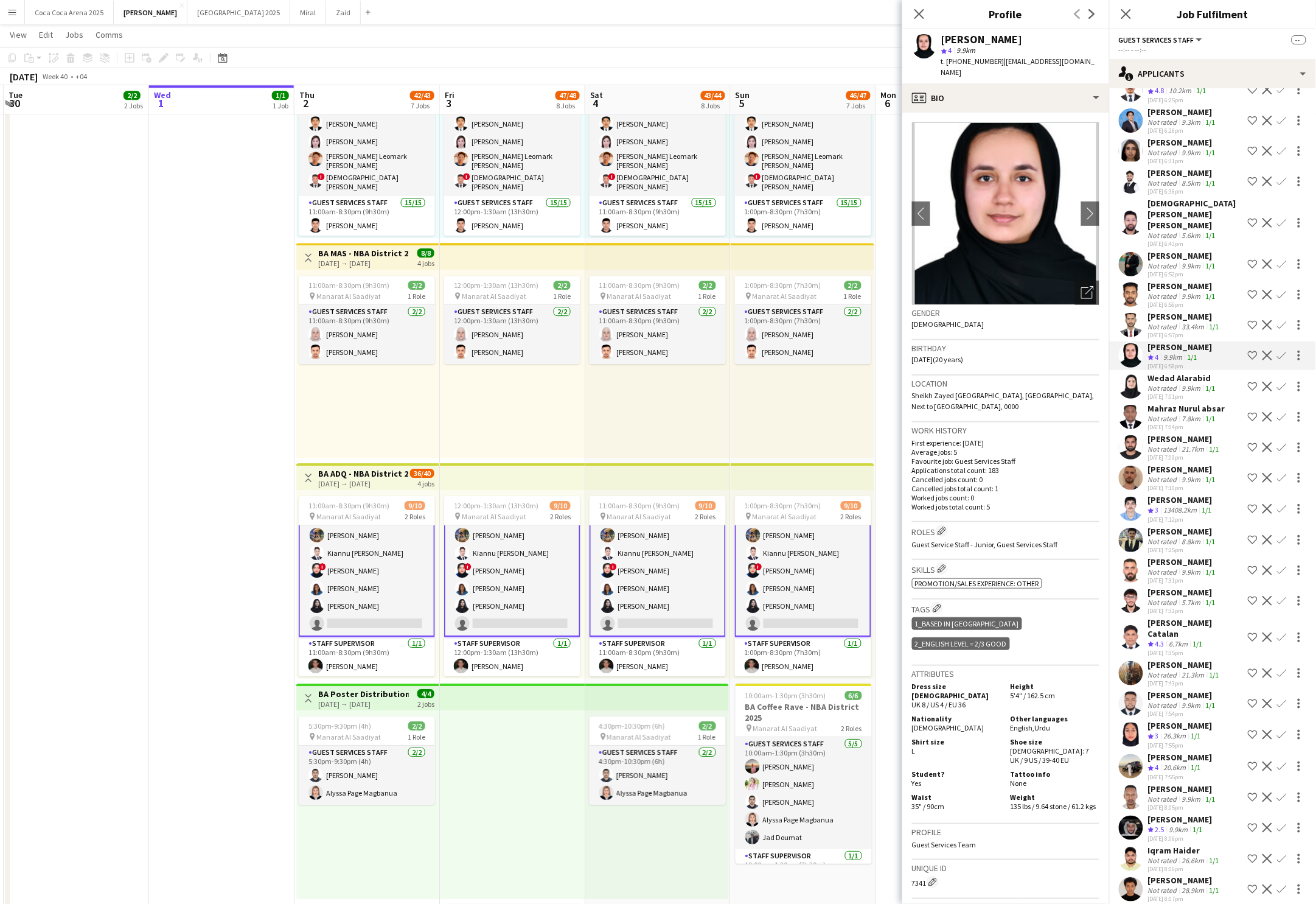
click at [1181, 639] on div "6.7km" at bounding box center [1179, 644] width 24 height 10
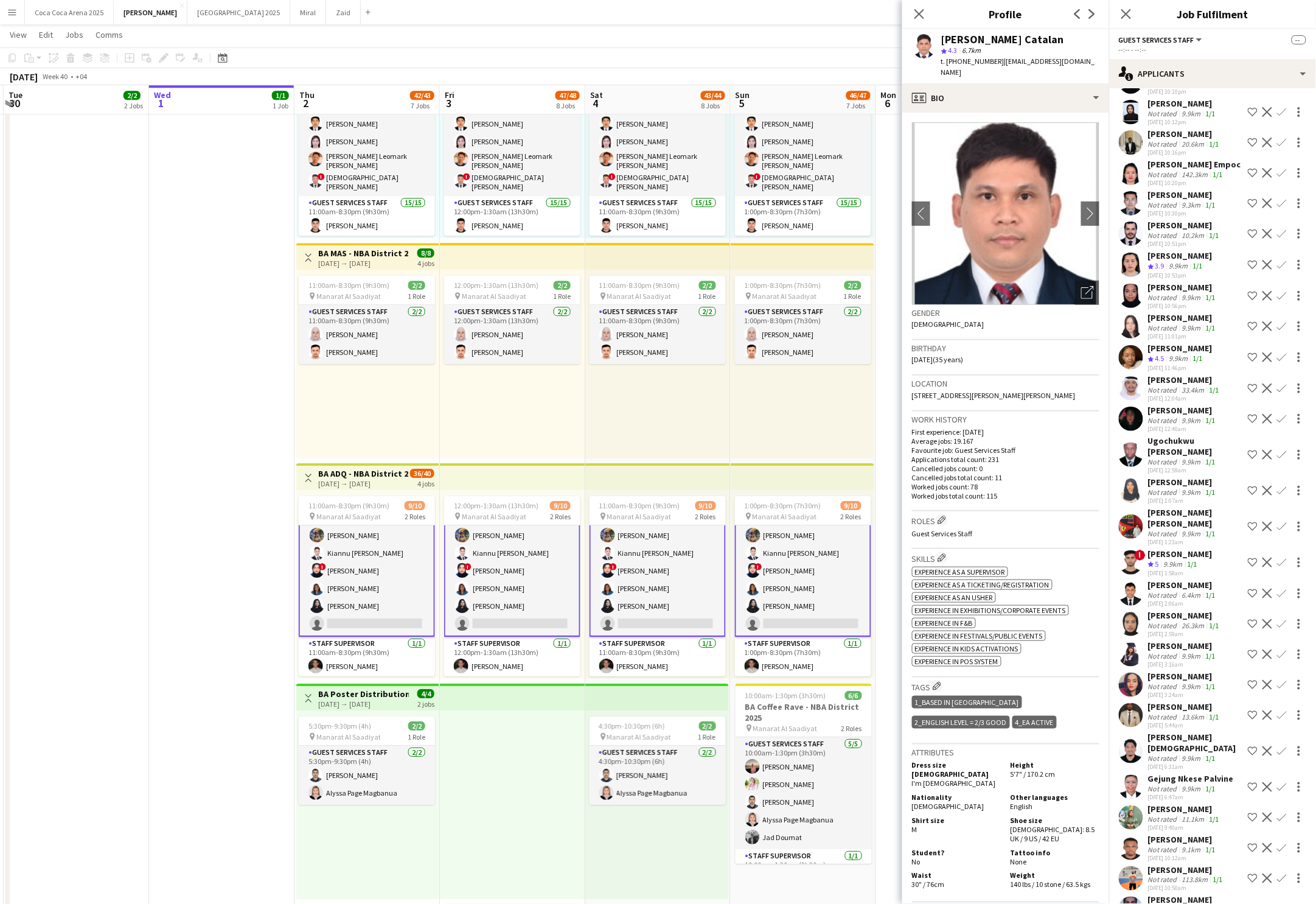
scroll to position [3328, 0]
click at [1176, 559] on div "9.9km" at bounding box center [1174, 565] width 24 height 10
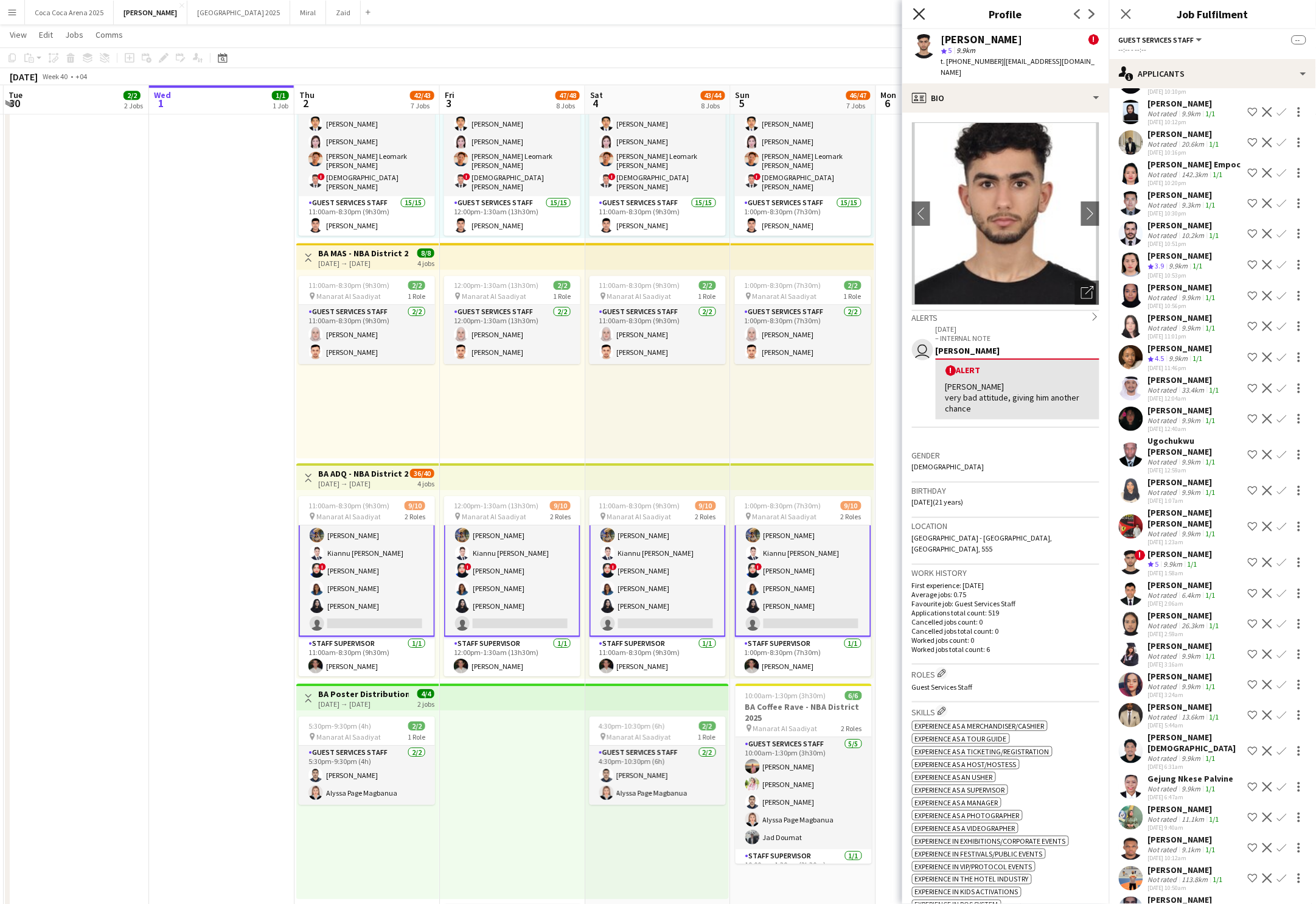
click at [915, 17] on icon "Close pop-in" at bounding box center [919, 14] width 12 height 12
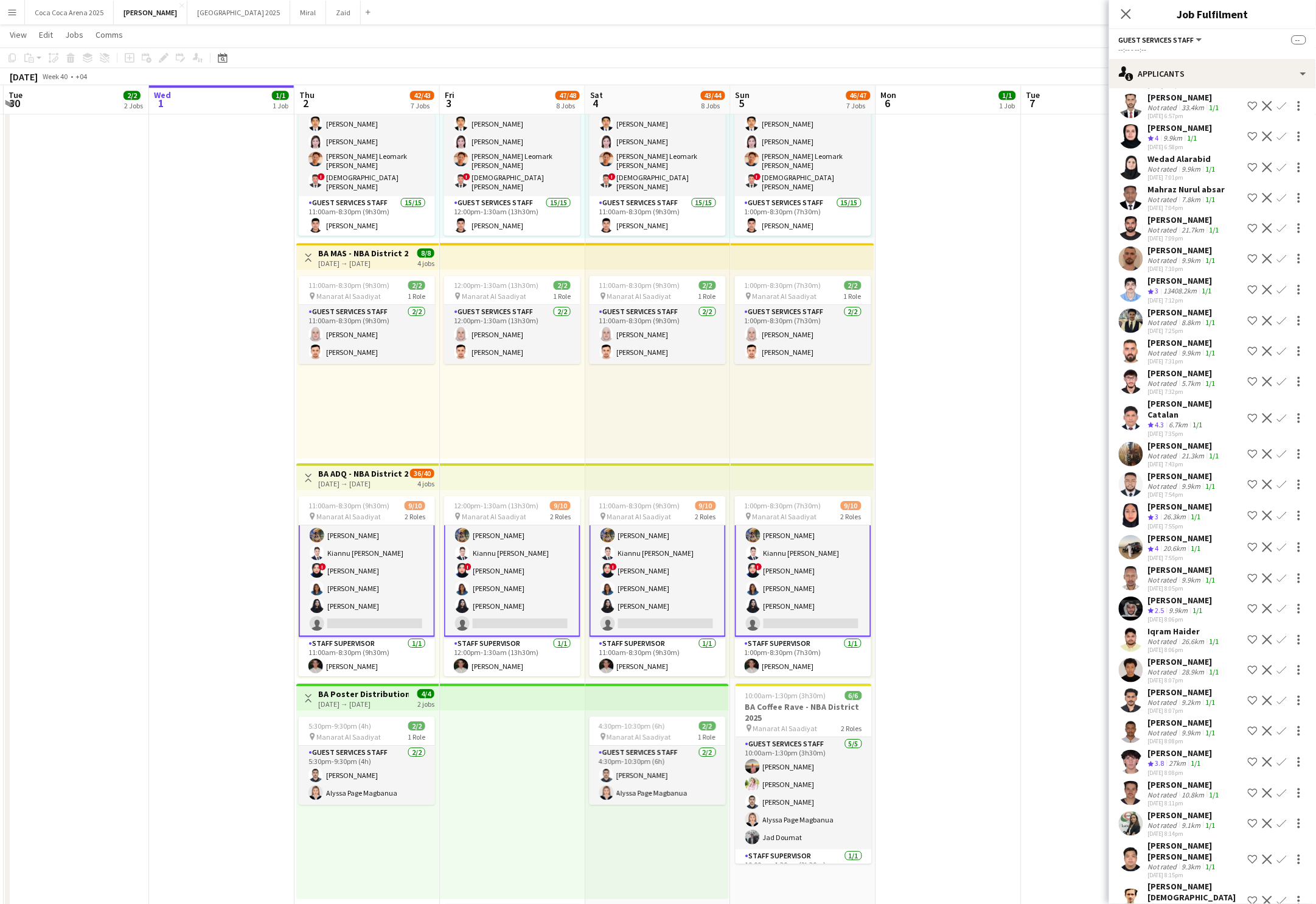
scroll to position [876, 0]
click at [1150, 82] on div "single-neutral-actions-information Applicants" at bounding box center [1213, 73] width 207 height 29
click at [1222, 153] on span "Shortlist" at bounding box center [1238, 150] width 31 height 11
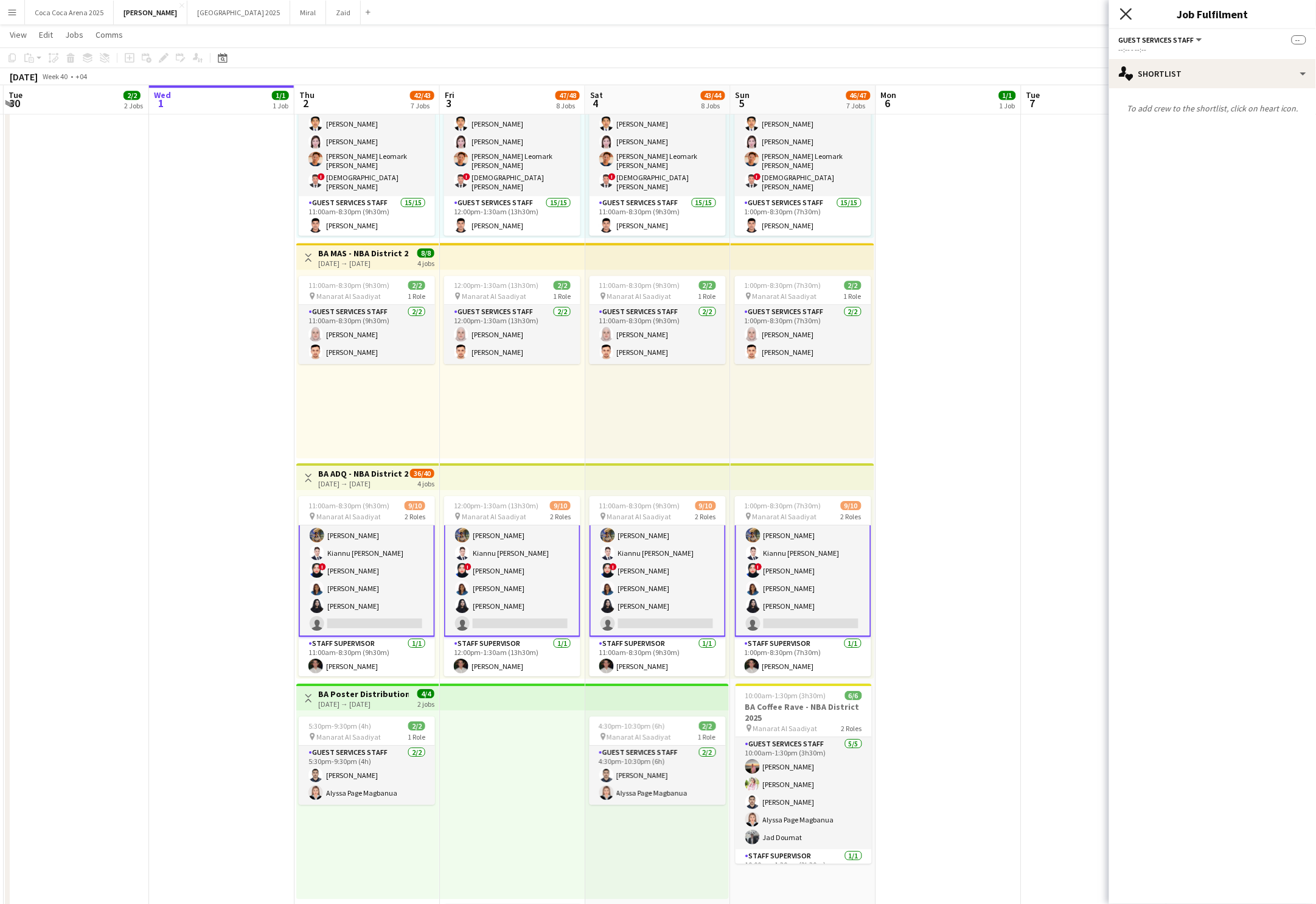
click at [1129, 13] on icon at bounding box center [1126, 14] width 12 height 12
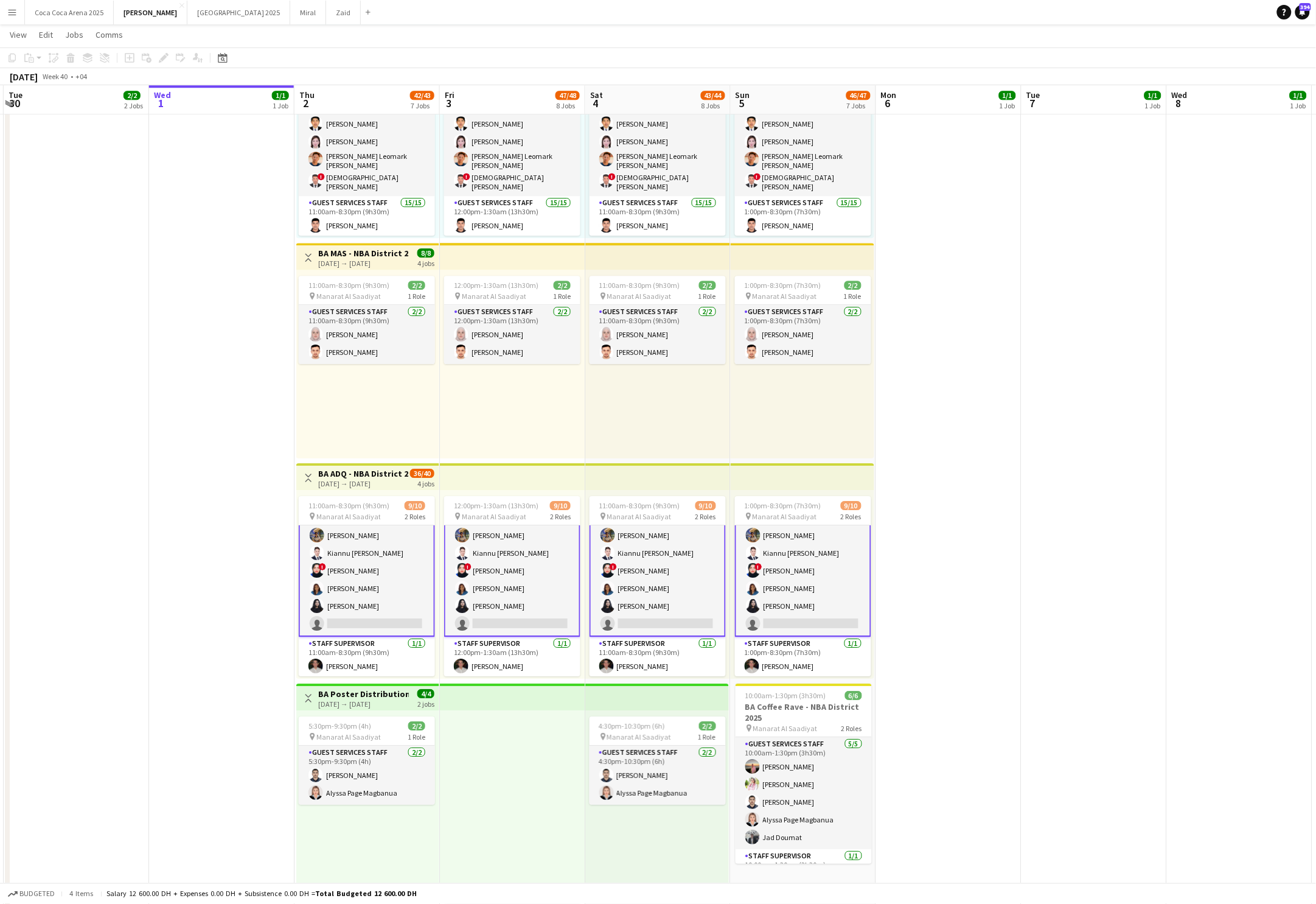
click at [418, 572] on app-card-role "Guest Services Staff 138A [DATE] 11:00am-8:30pm (9h30m) [PERSON_NAME] Arafa [PE…" at bounding box center [367, 545] width 137 height 185
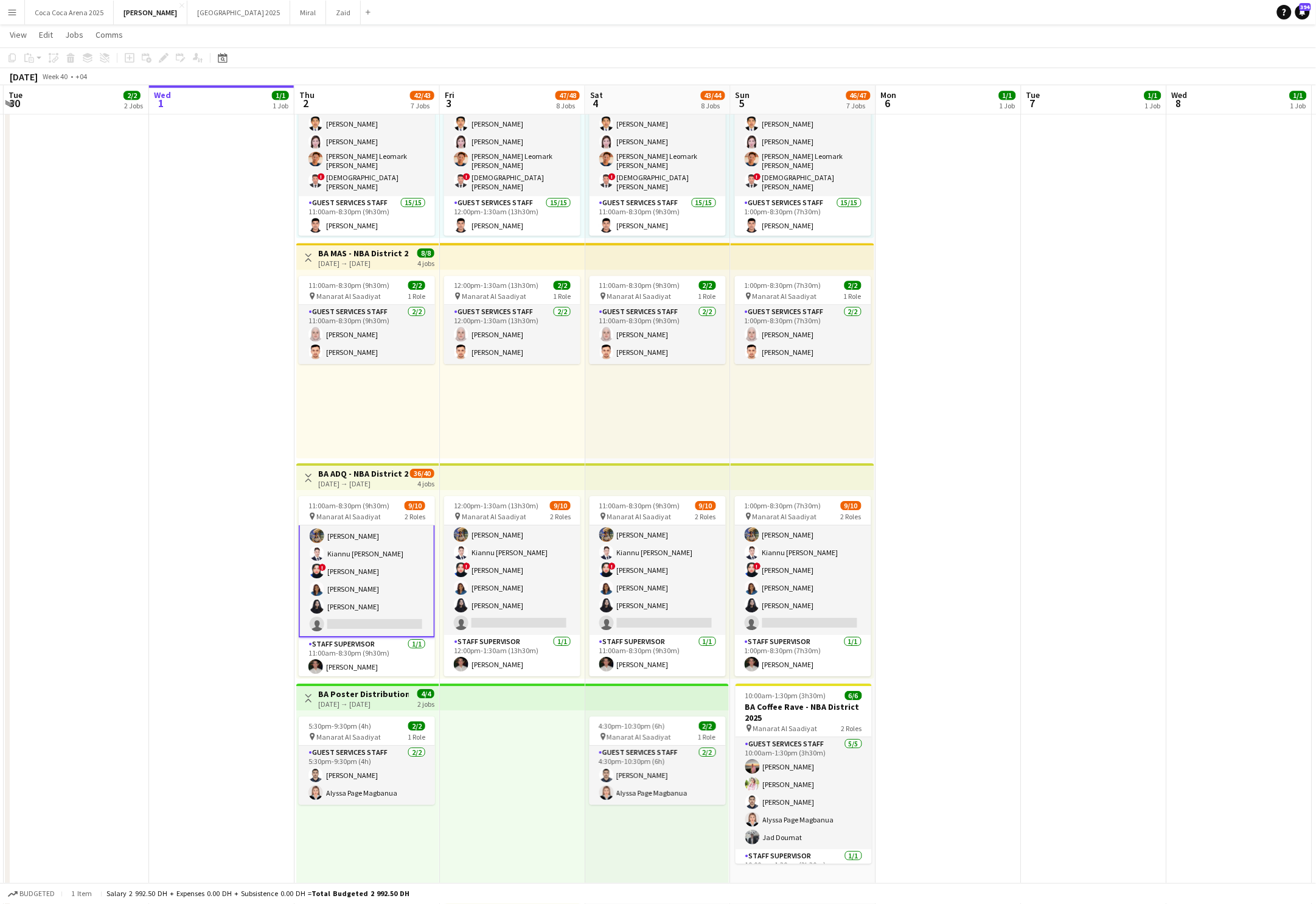
click at [1062, 300] on app-date-cell at bounding box center [1094, 343] width 146 height 1531
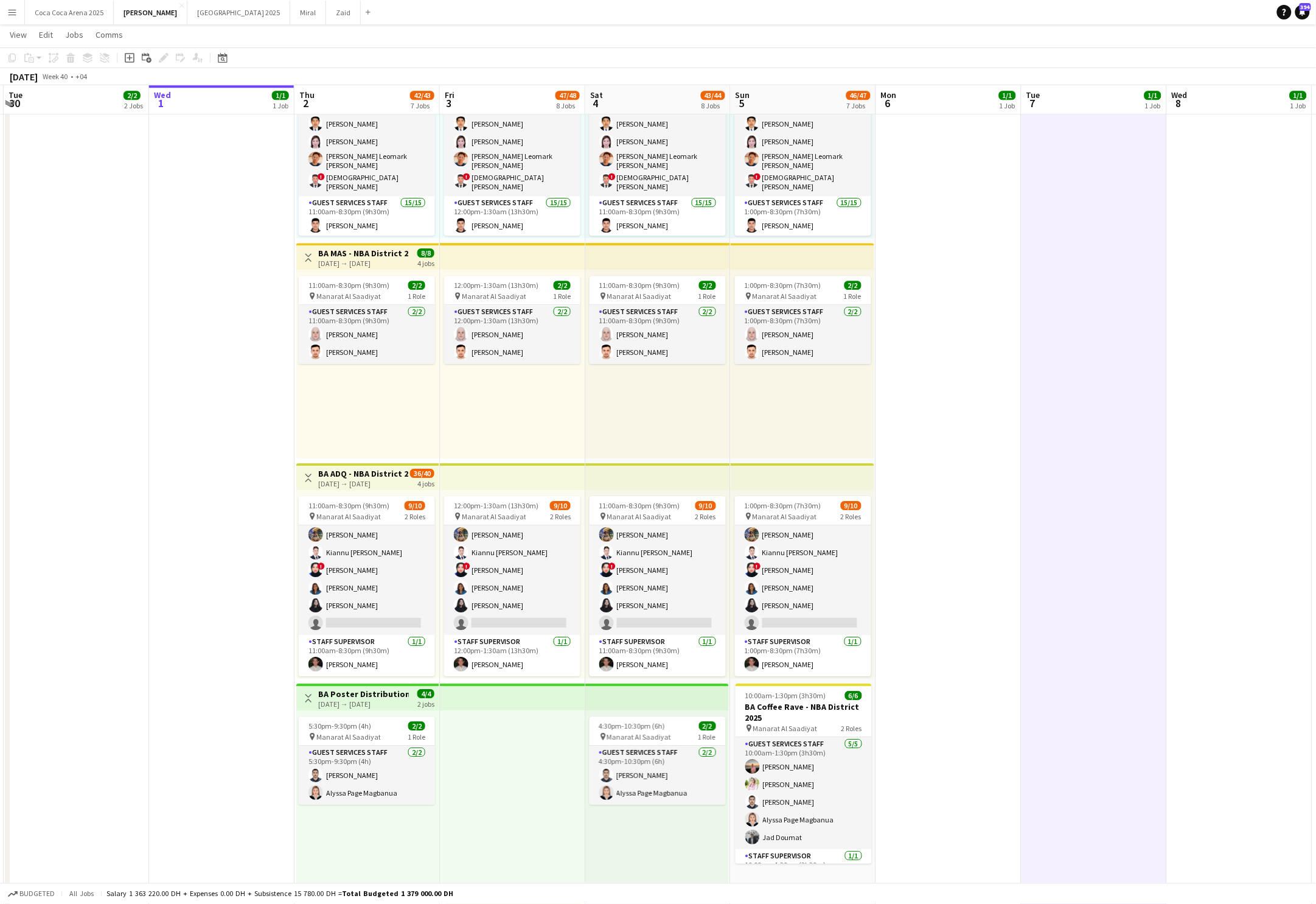
scroll to position [72, 0]
click at [545, 522] on app-job-card "12:00pm-1:30am (13h30m) (Sat) 9/10 pin [PERSON_NAME] 2 Roles Guest Services Sta…" at bounding box center [512, 586] width 137 height 180
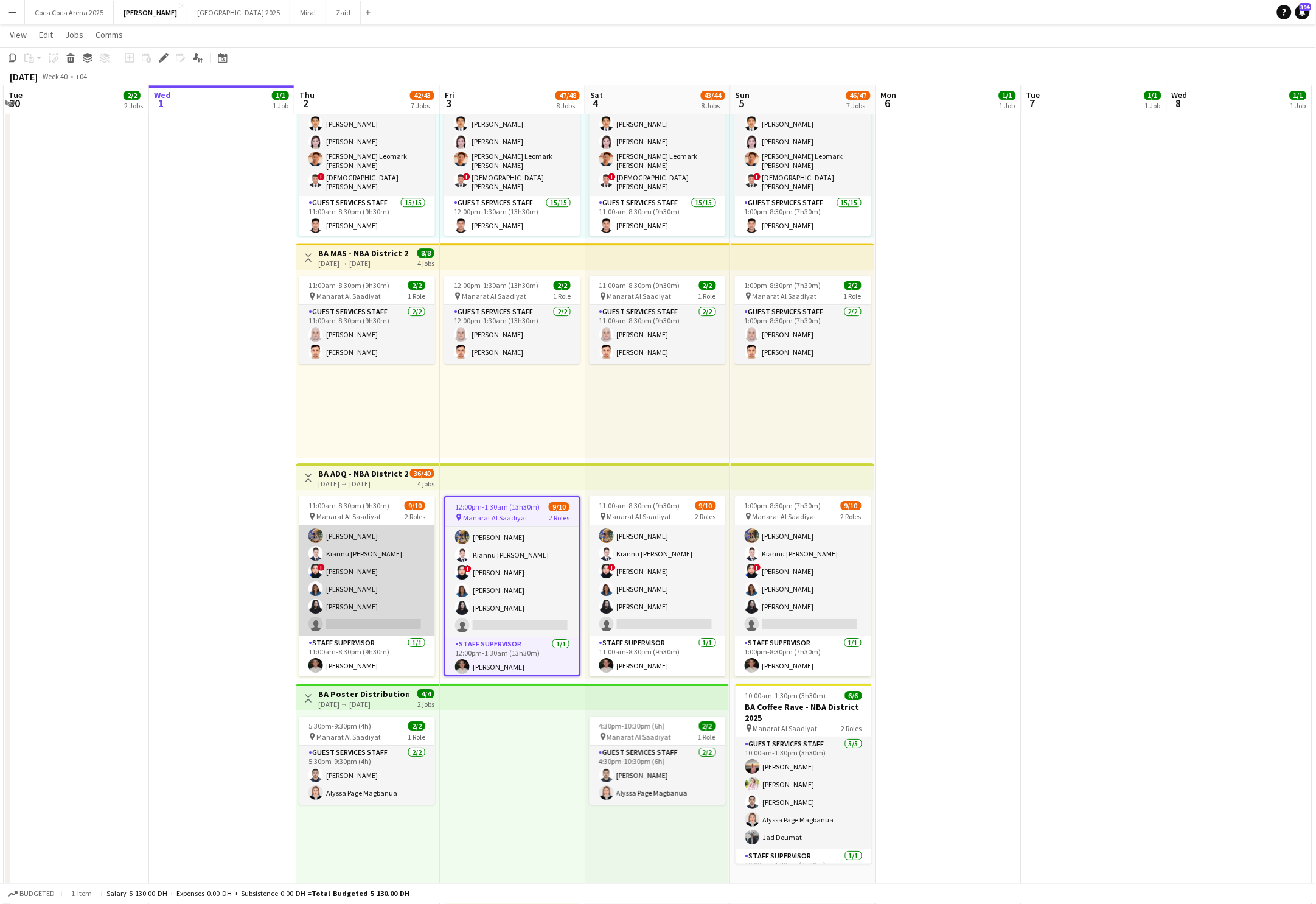
click at [366, 564] on app-card-role "Guest Services Staff 138A [DATE] 11:00am-8:30pm (9h30m) [PERSON_NAME] Arafa [PE…" at bounding box center [367, 545] width 137 height 183
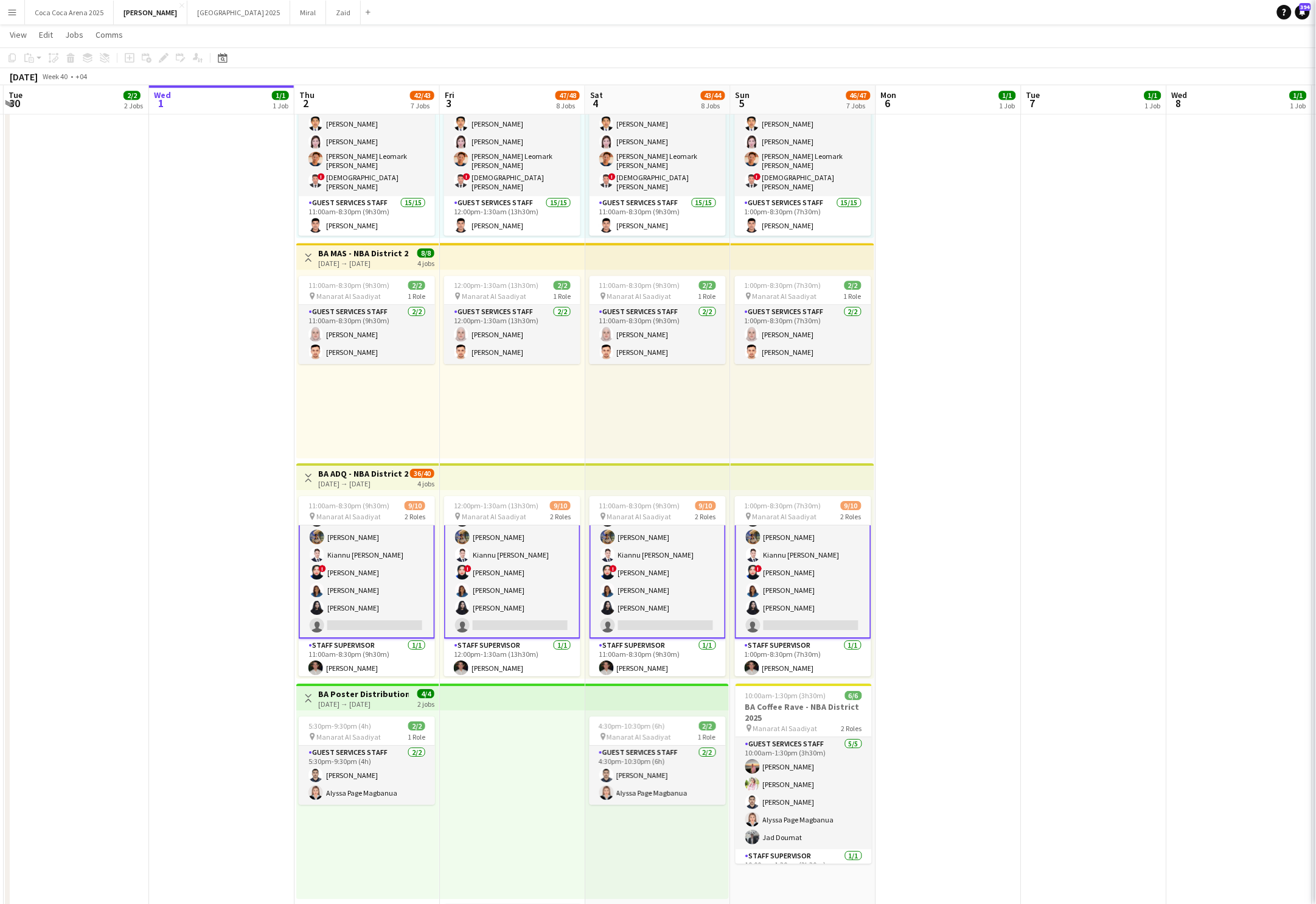
scroll to position [73, 0]
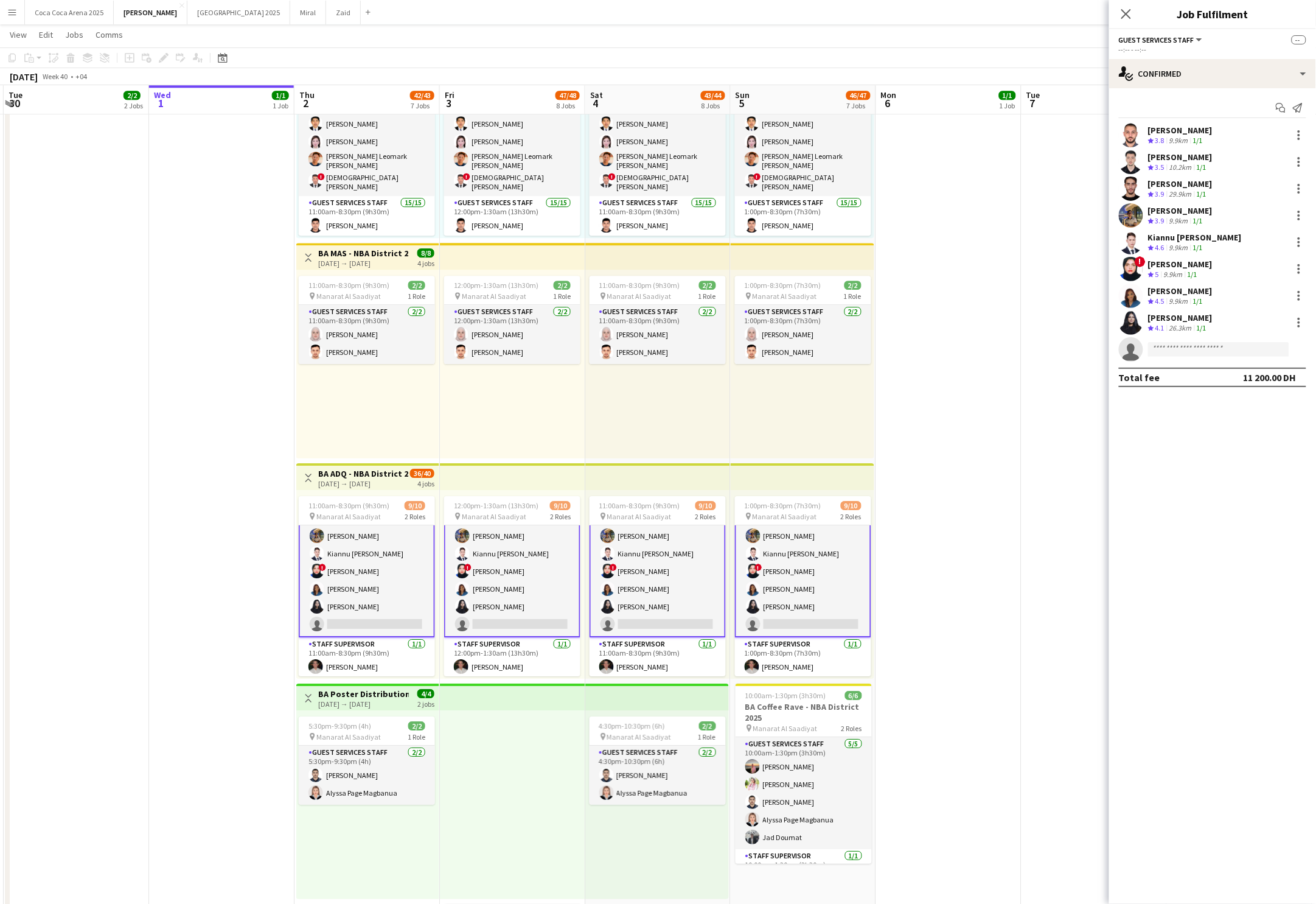
click at [350, 485] on div "[DATE] → [DATE]" at bounding box center [364, 484] width 91 height 9
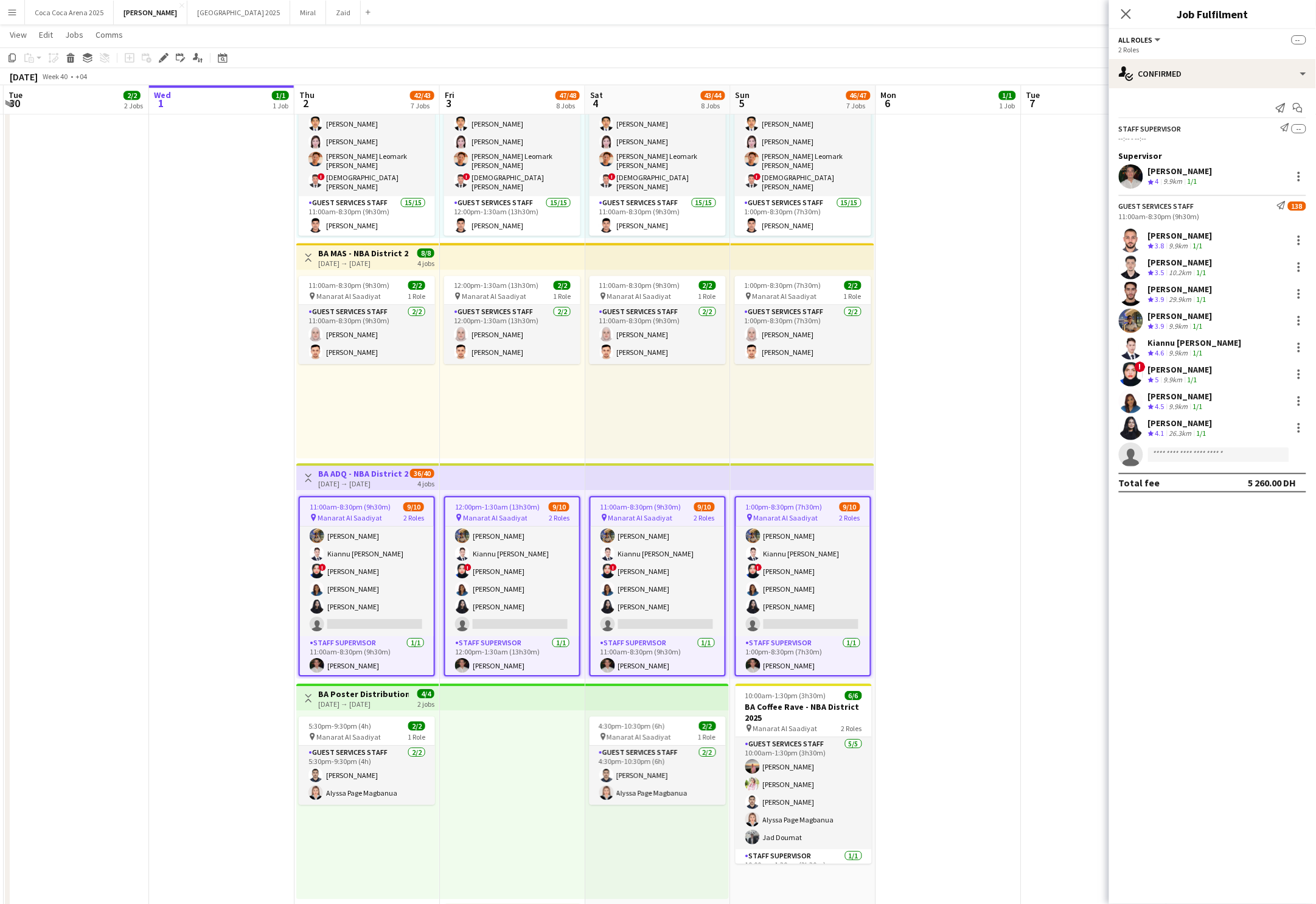
scroll to position [72, 0]
click at [159, 57] on icon "Edit" at bounding box center [163, 58] width 10 height 10
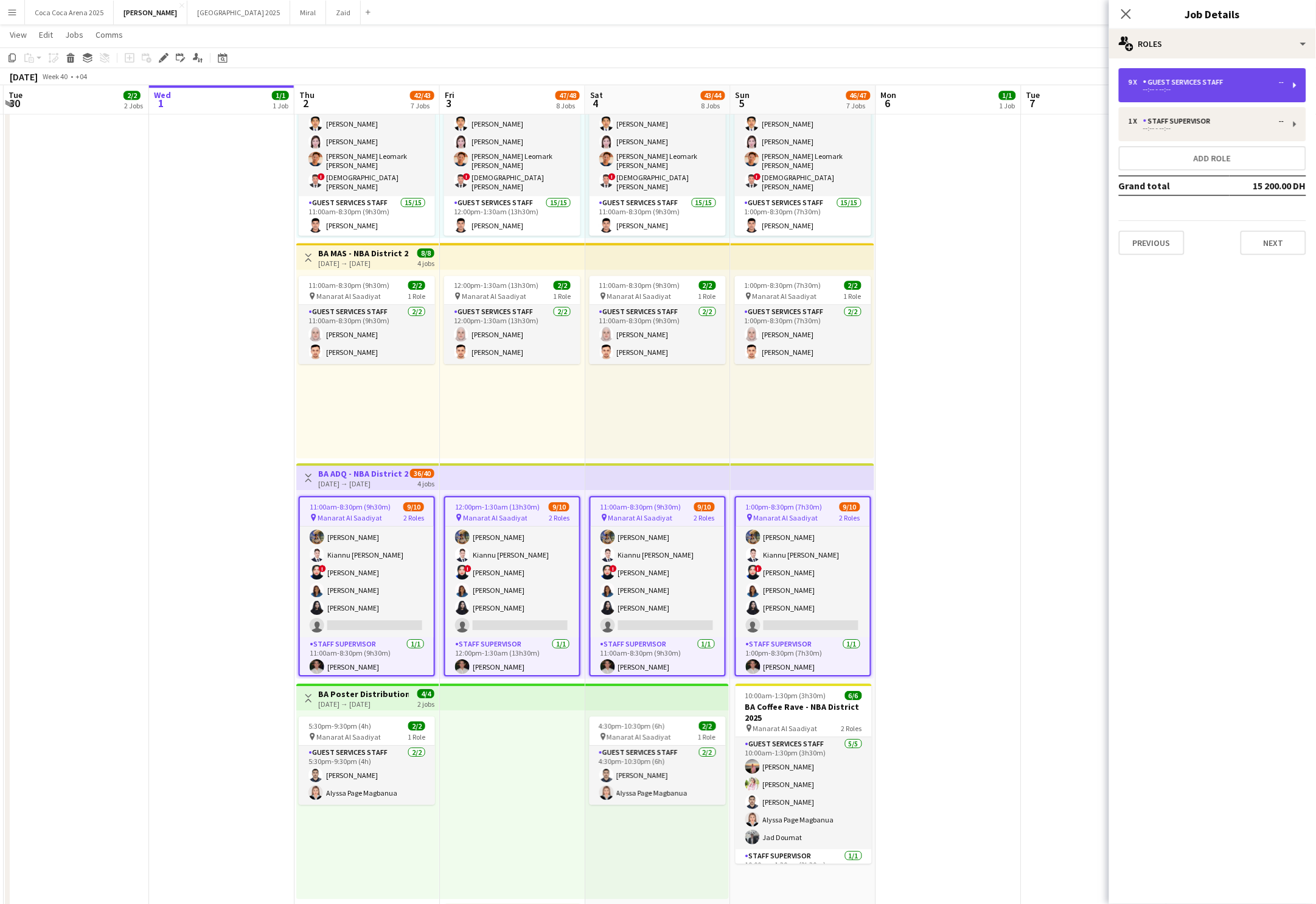
click at [1297, 87] on div "9 x Guest Services Staff -- --:-- - --:--" at bounding box center [1213, 85] width 188 height 34
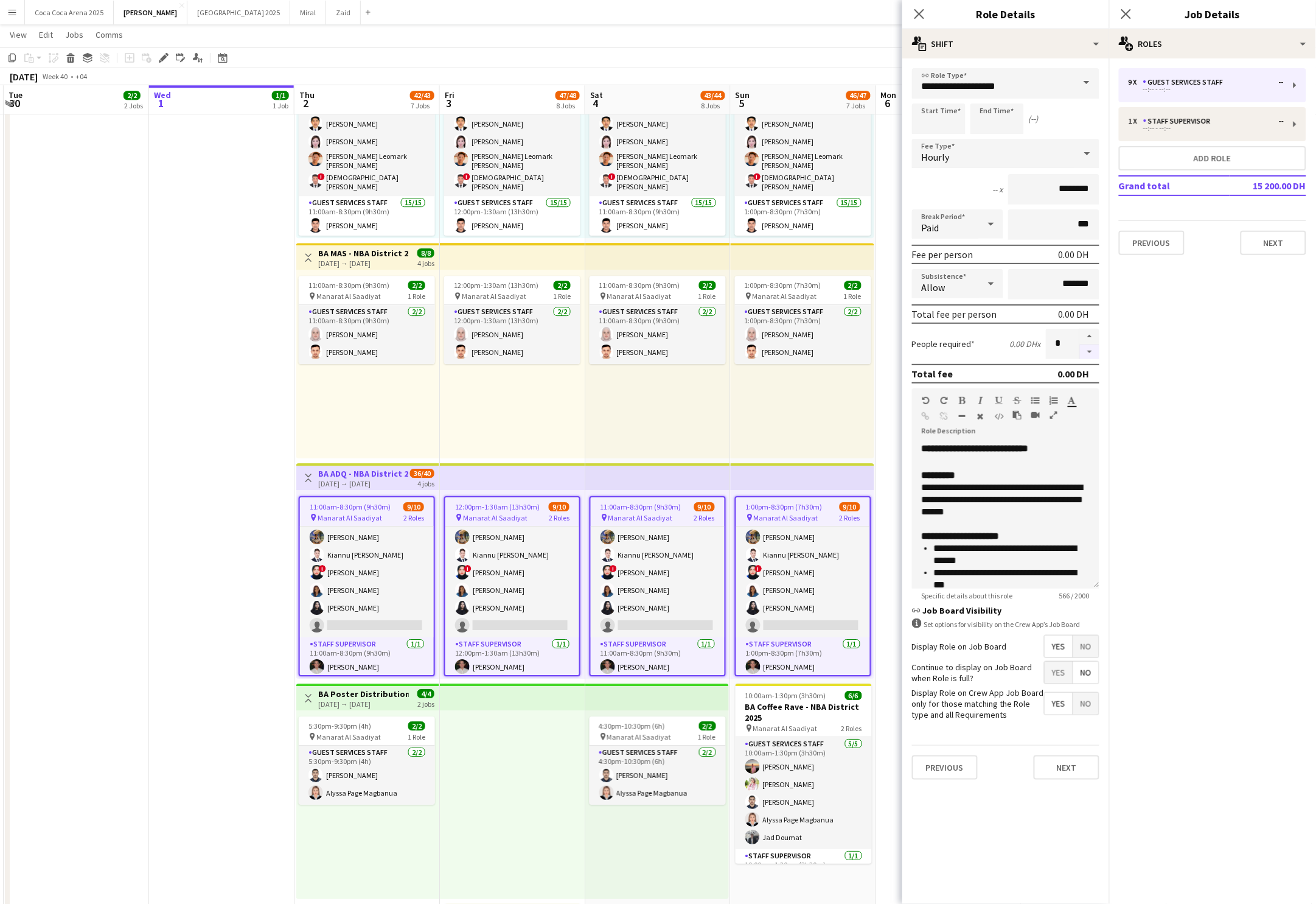
click at [1089, 351] on button "button" at bounding box center [1090, 352] width 19 height 16
type input "*"
click at [919, 17] on icon "Close pop-in" at bounding box center [919, 14] width 12 height 12
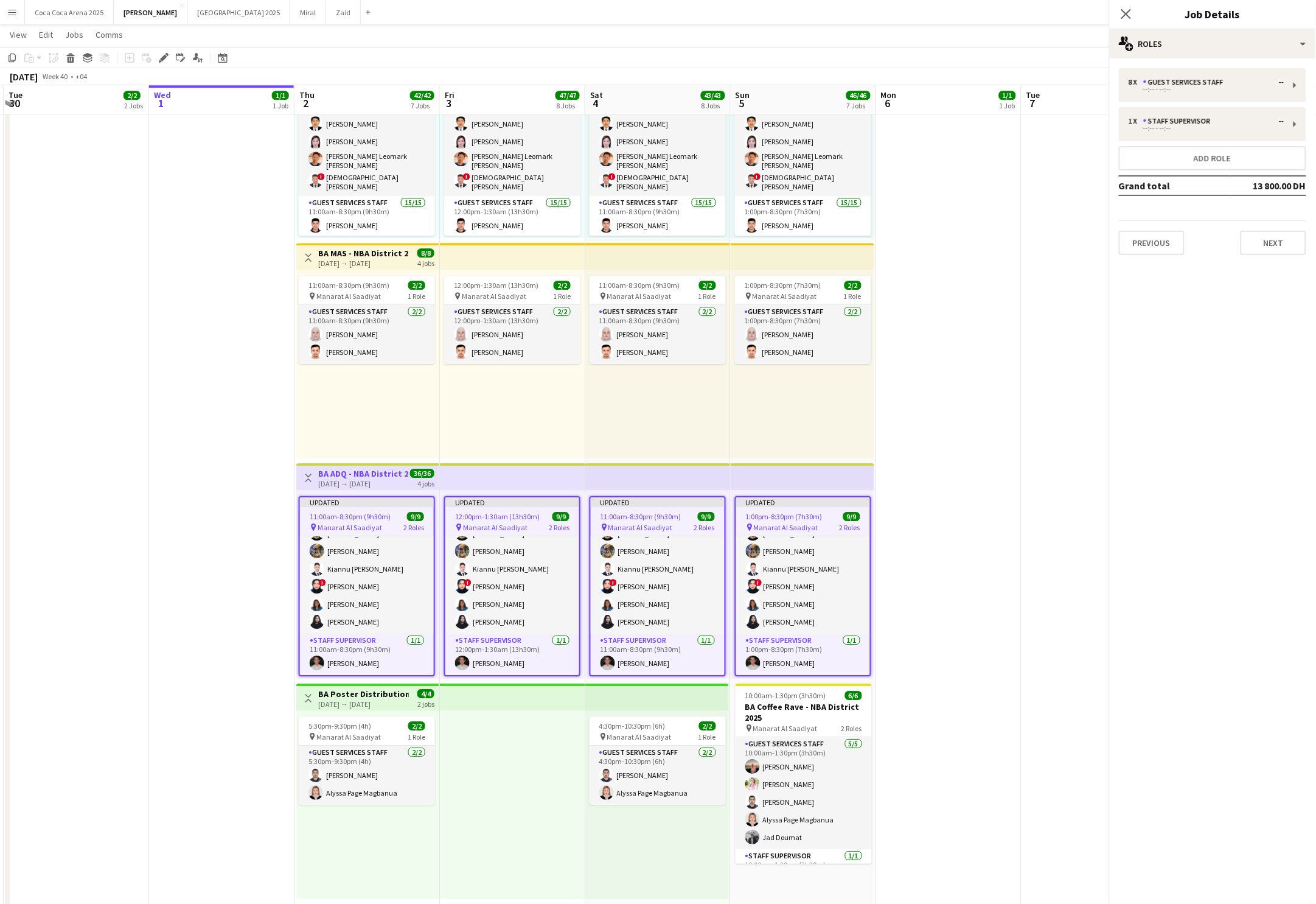
scroll to position [67, 0]
click at [891, 32] on app-page-menu "View Day view expanded Day view collapsed Month view Date picker Jump to [DATE]…" at bounding box center [658, 36] width 1316 height 23
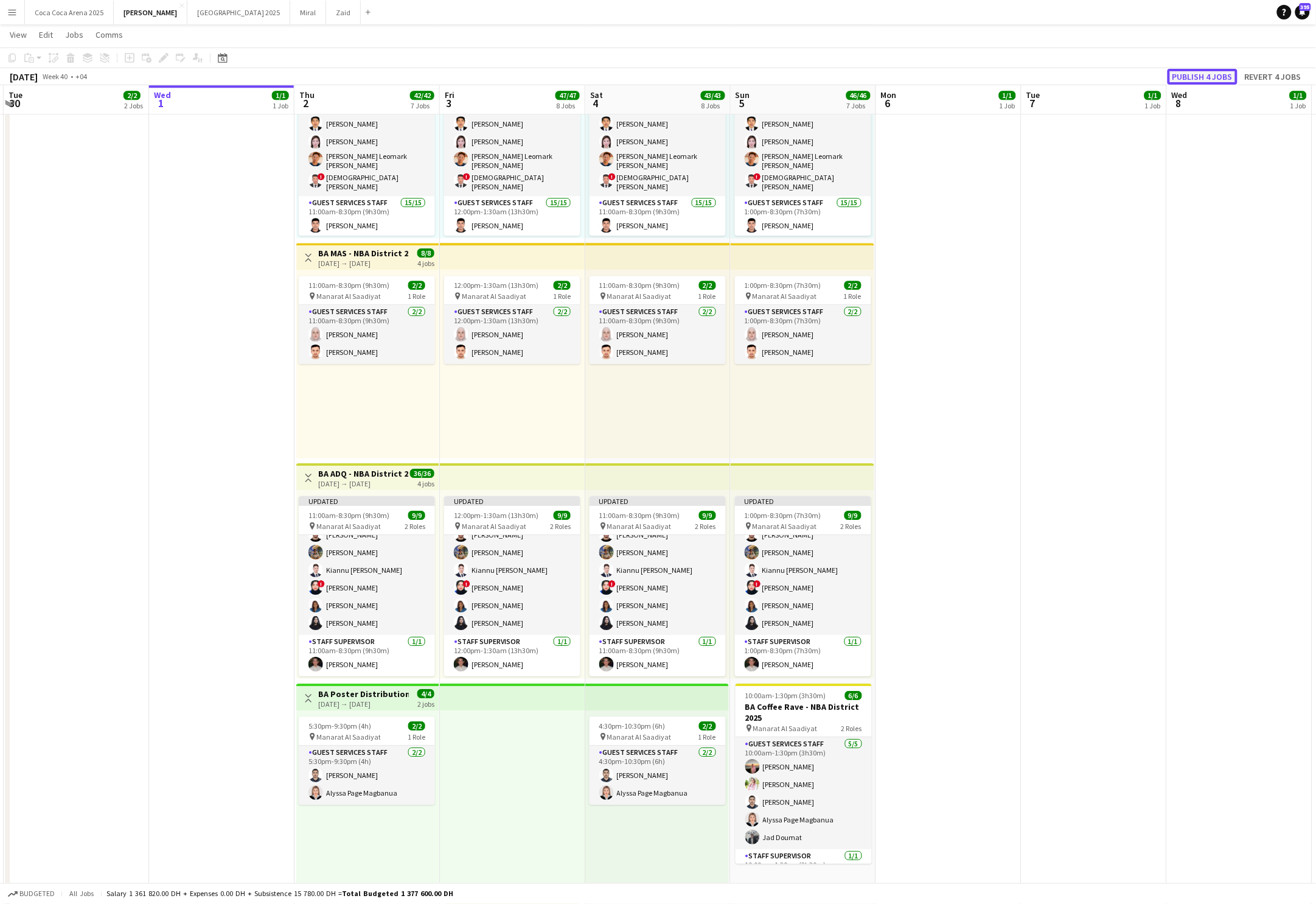
click at [1190, 79] on button "Publish 4 jobs" at bounding box center [1203, 76] width 70 height 16
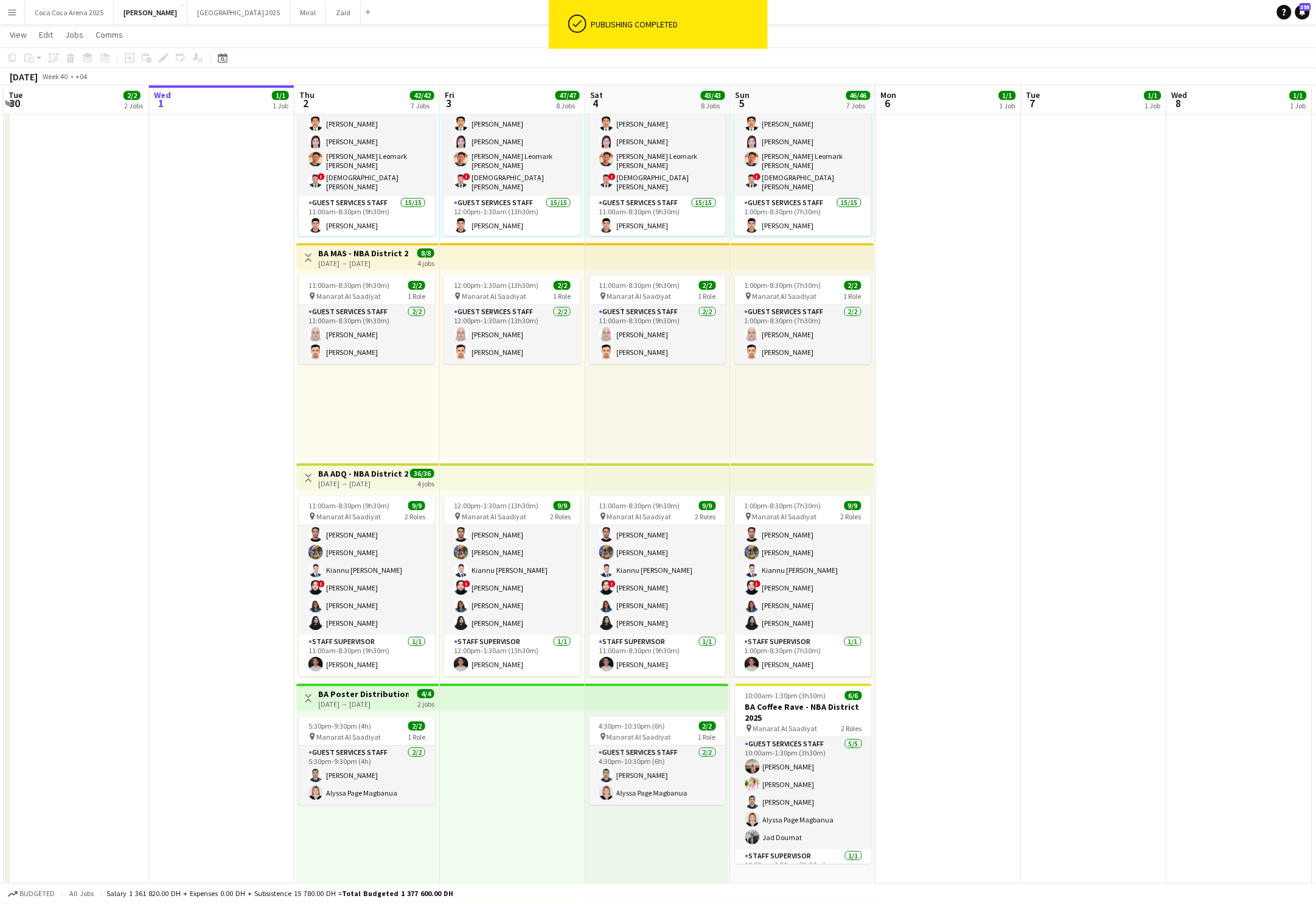
scroll to position [56, 0]
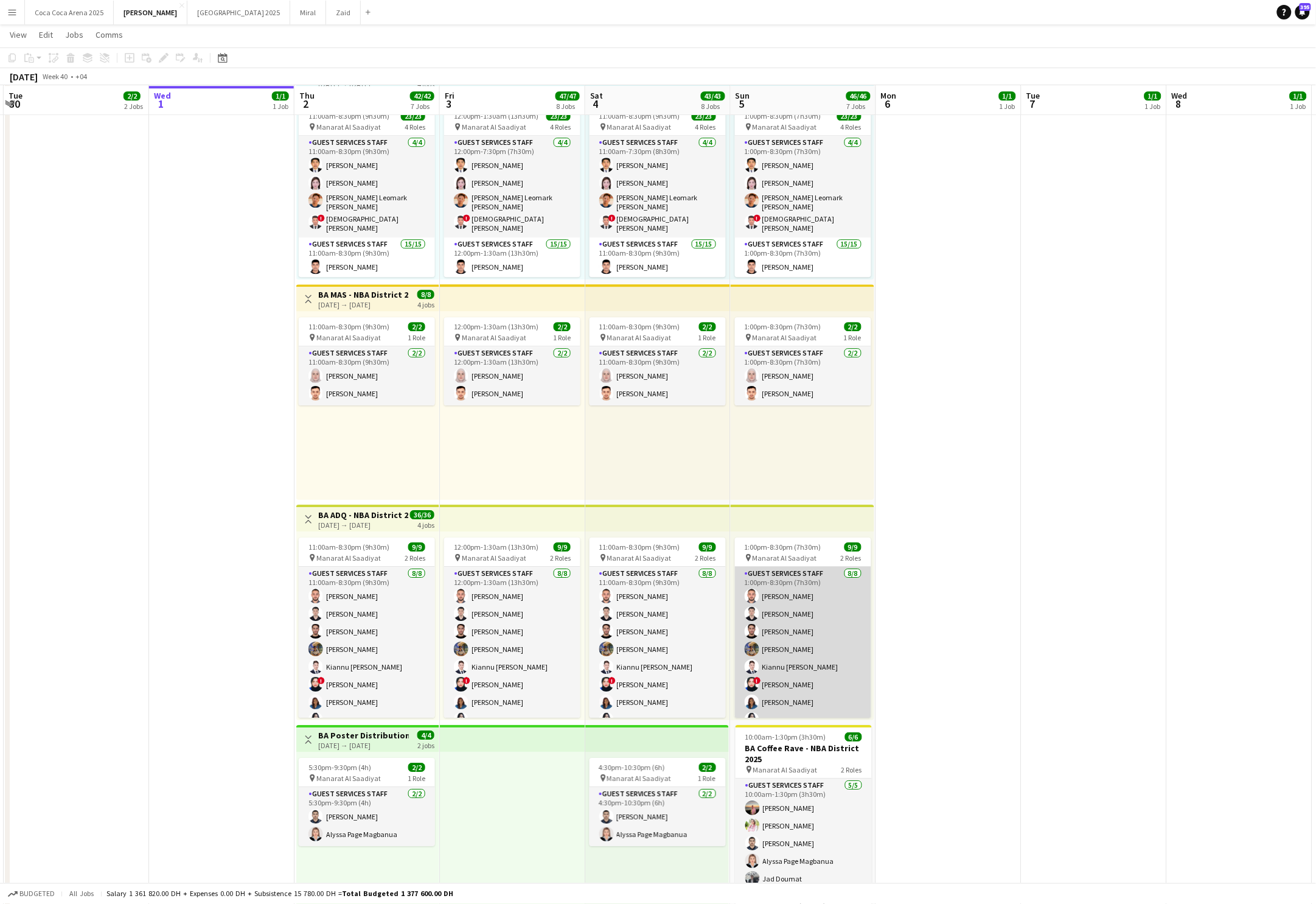
click at [787, 647] on app-card-role "Guest Services Staff [DATE] 1:00pm-8:30pm (7h30m) [PERSON_NAME] Arafa [PERSON_N…" at bounding box center [803, 649] width 137 height 165
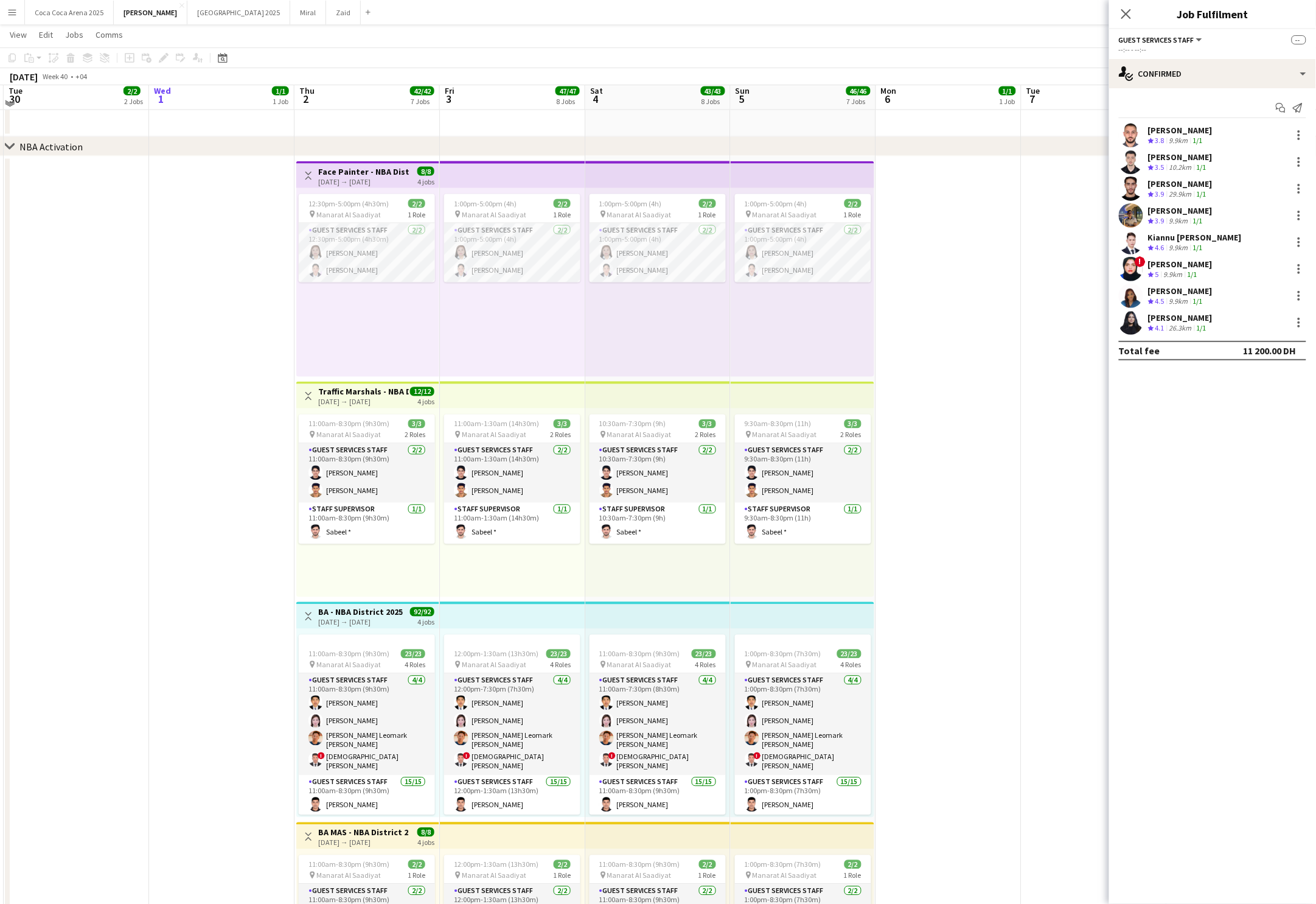
scroll to position [649, 0]
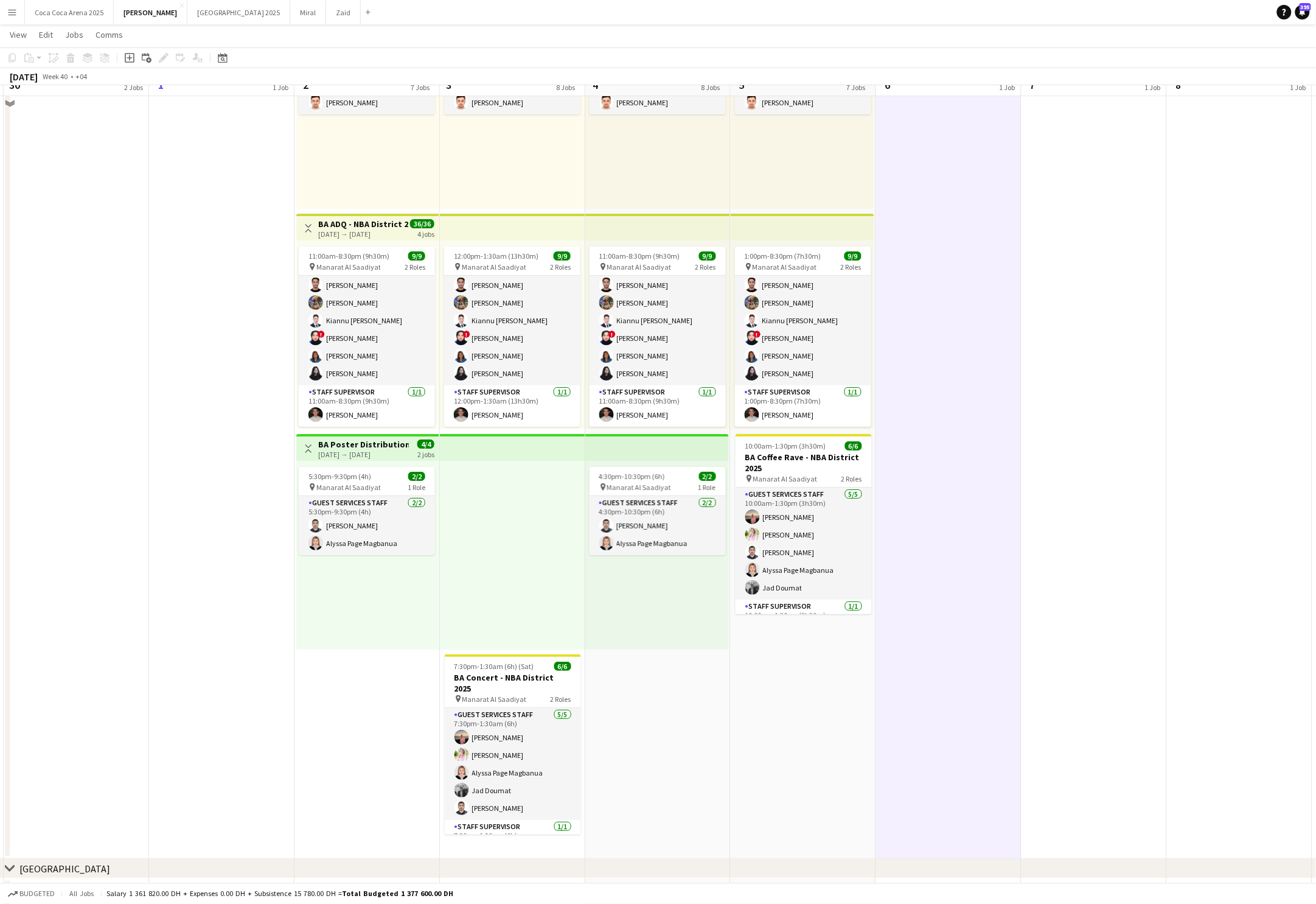
scroll to position [1475, 0]
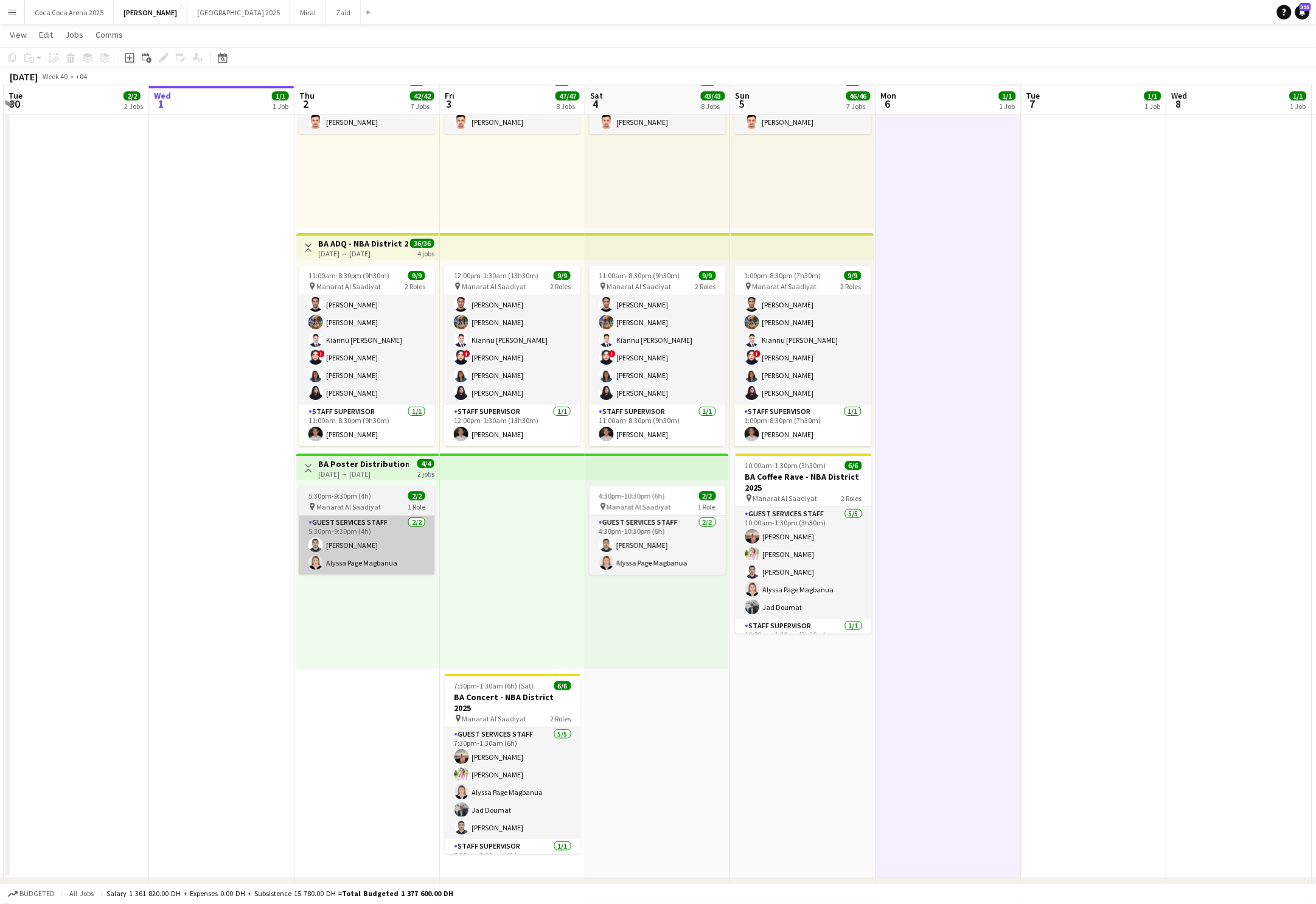
click at [372, 515] on app-card-role "Guest Services Staff [DATE] 5:30pm-9:30pm (4h) [PERSON_NAME] [PERSON_NAME] Page…" at bounding box center [367, 545] width 137 height 59
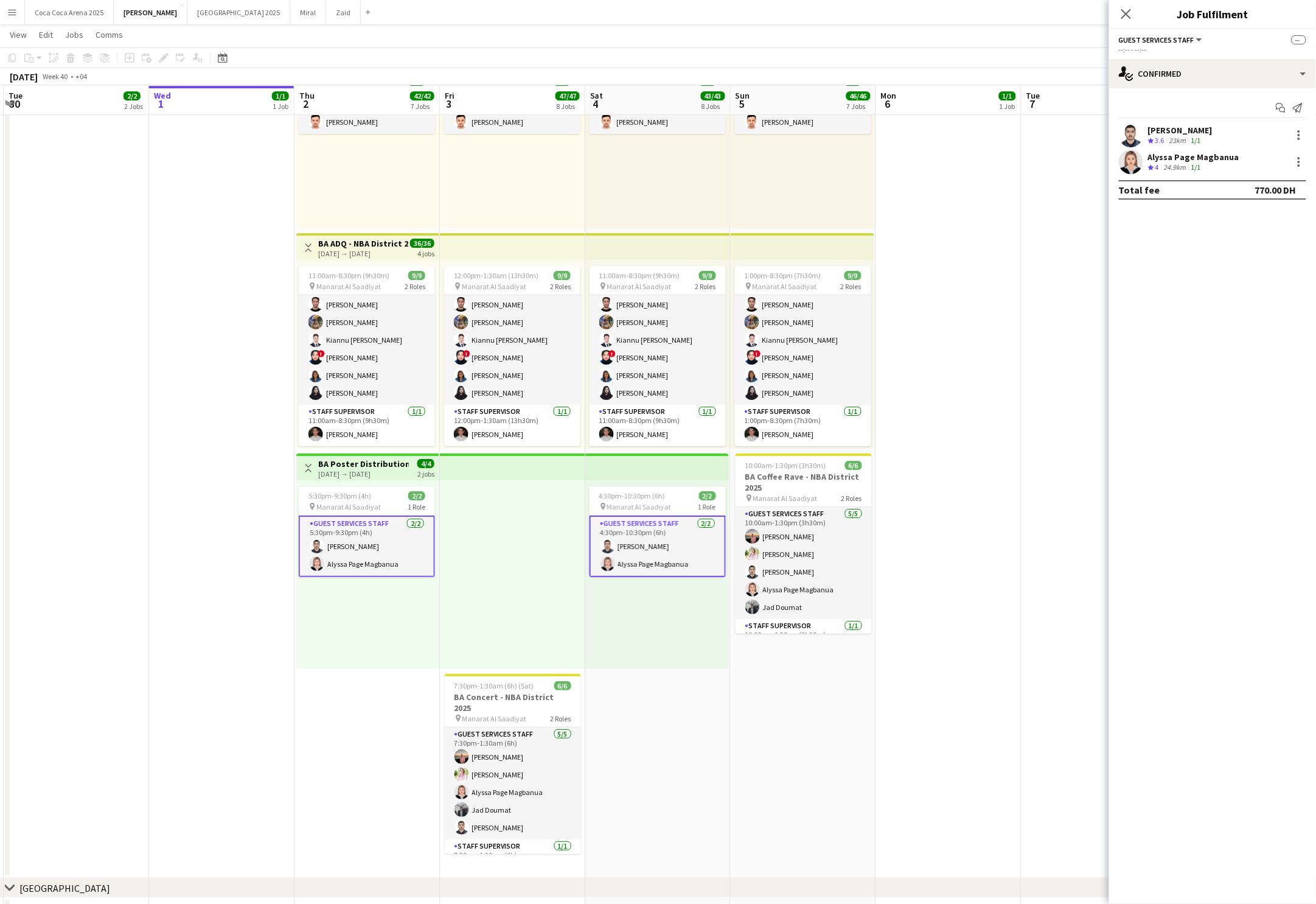
click at [363, 477] on div "[DATE] → [DATE]" at bounding box center [364, 474] width 91 height 9
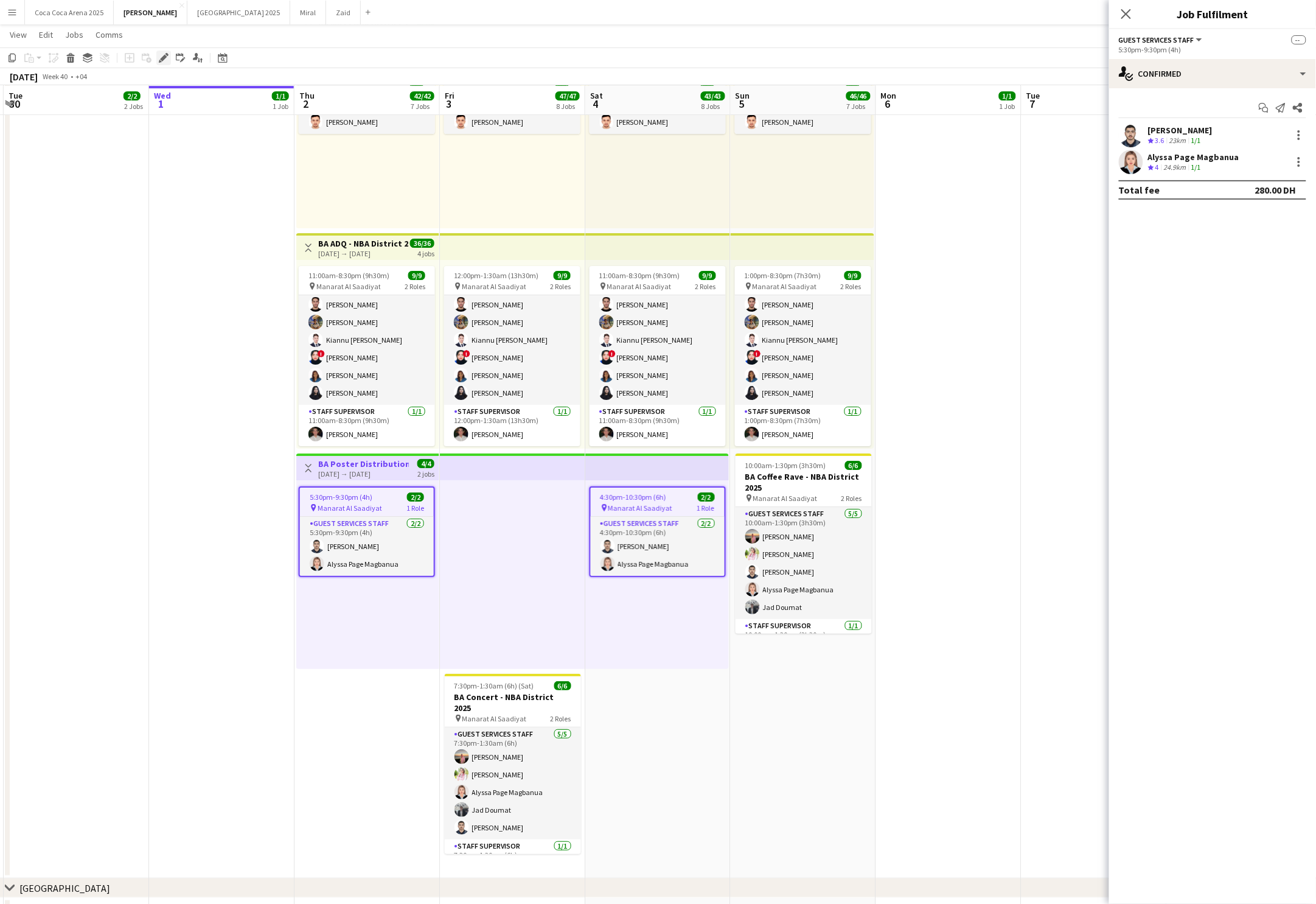
click at [161, 54] on icon "Edit" at bounding box center [163, 58] width 10 height 10
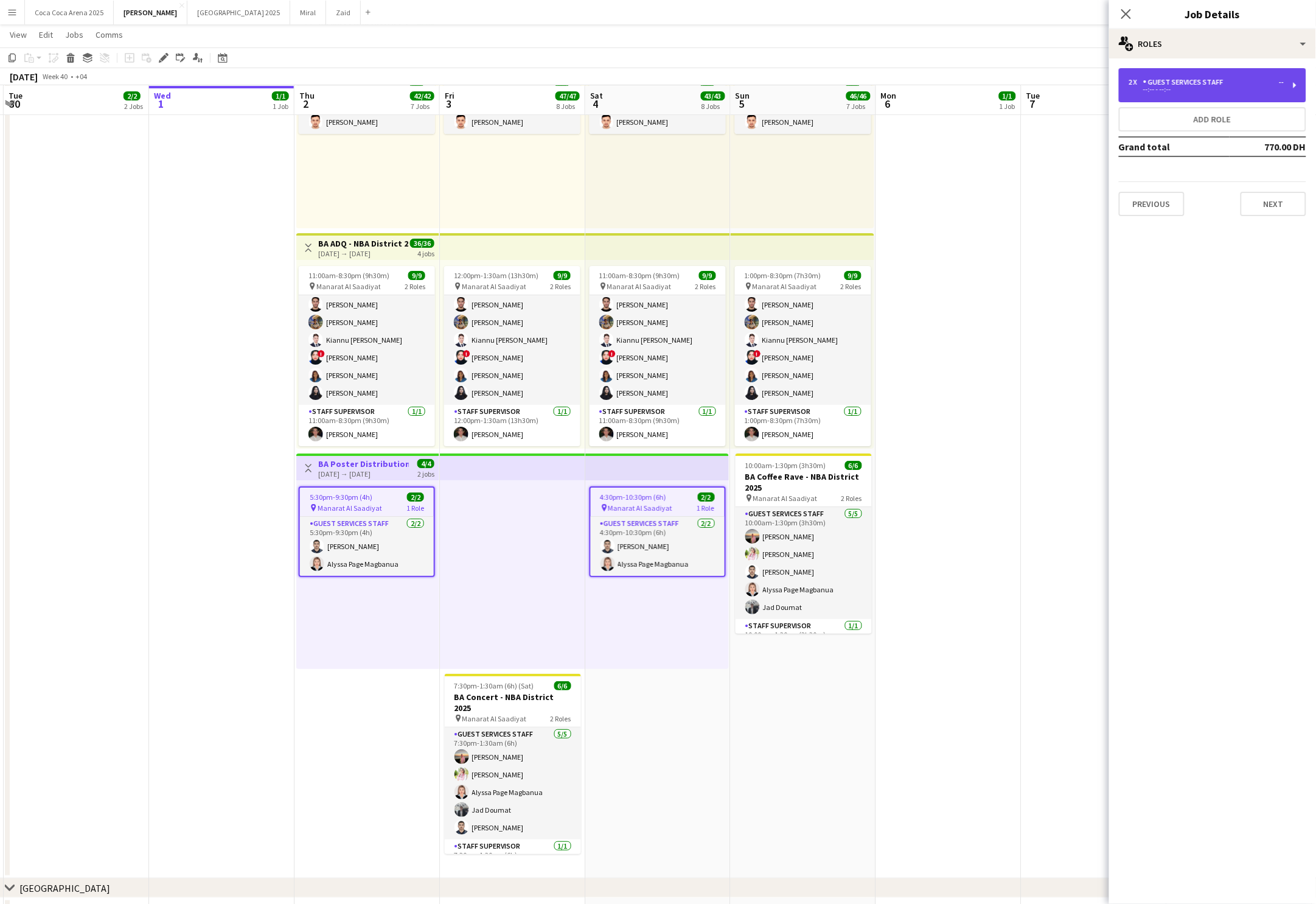
click at [1231, 86] on div "--:-- - --:--" at bounding box center [1207, 89] width 155 height 6
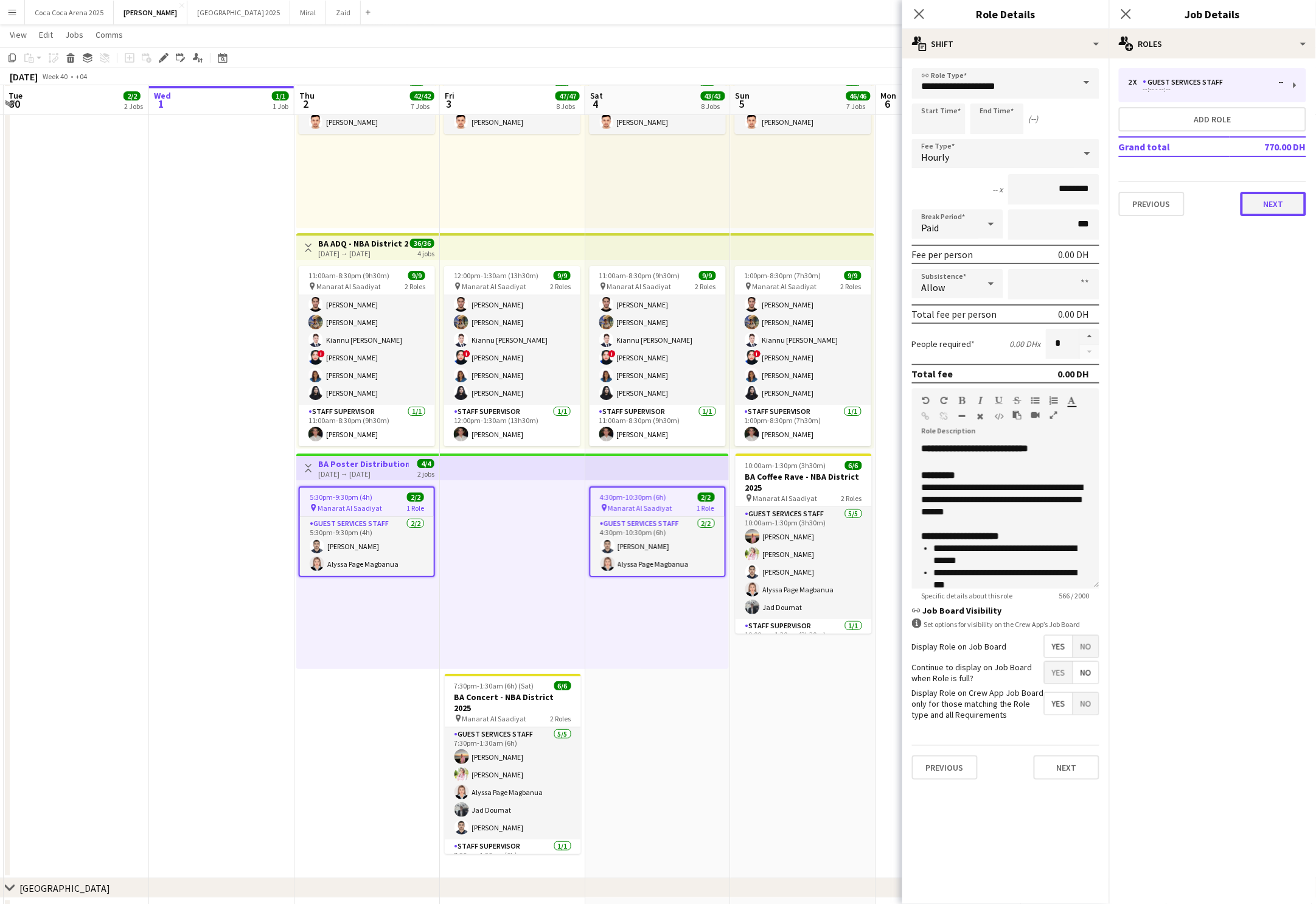
click at [1275, 197] on button "Next" at bounding box center [1274, 204] width 66 height 25
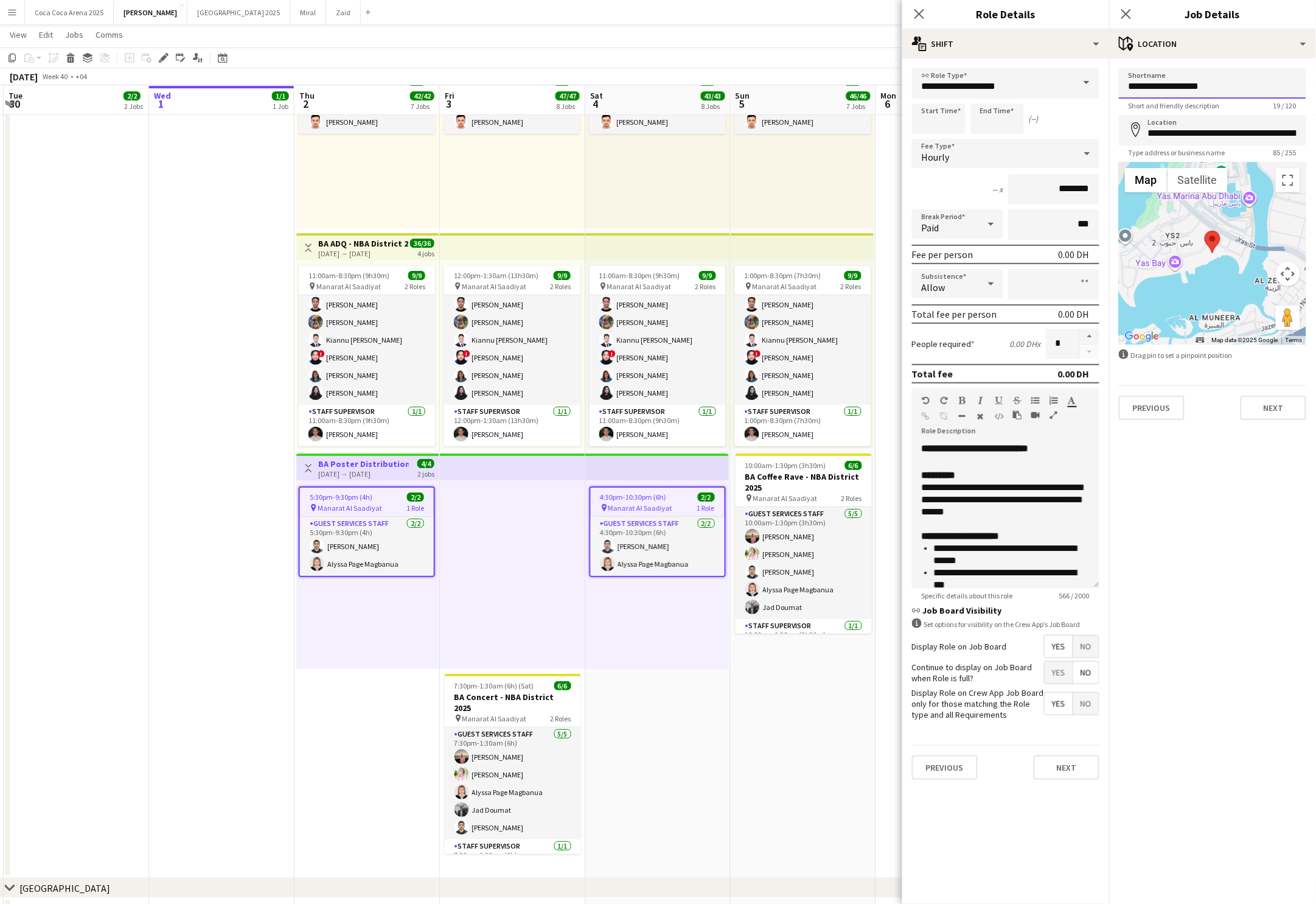
click at [1209, 91] on input "**********" at bounding box center [1213, 83] width 188 height 30
type input "**********"
click at [1288, 422] on div "**********" at bounding box center [1213, 243] width 207 height 371
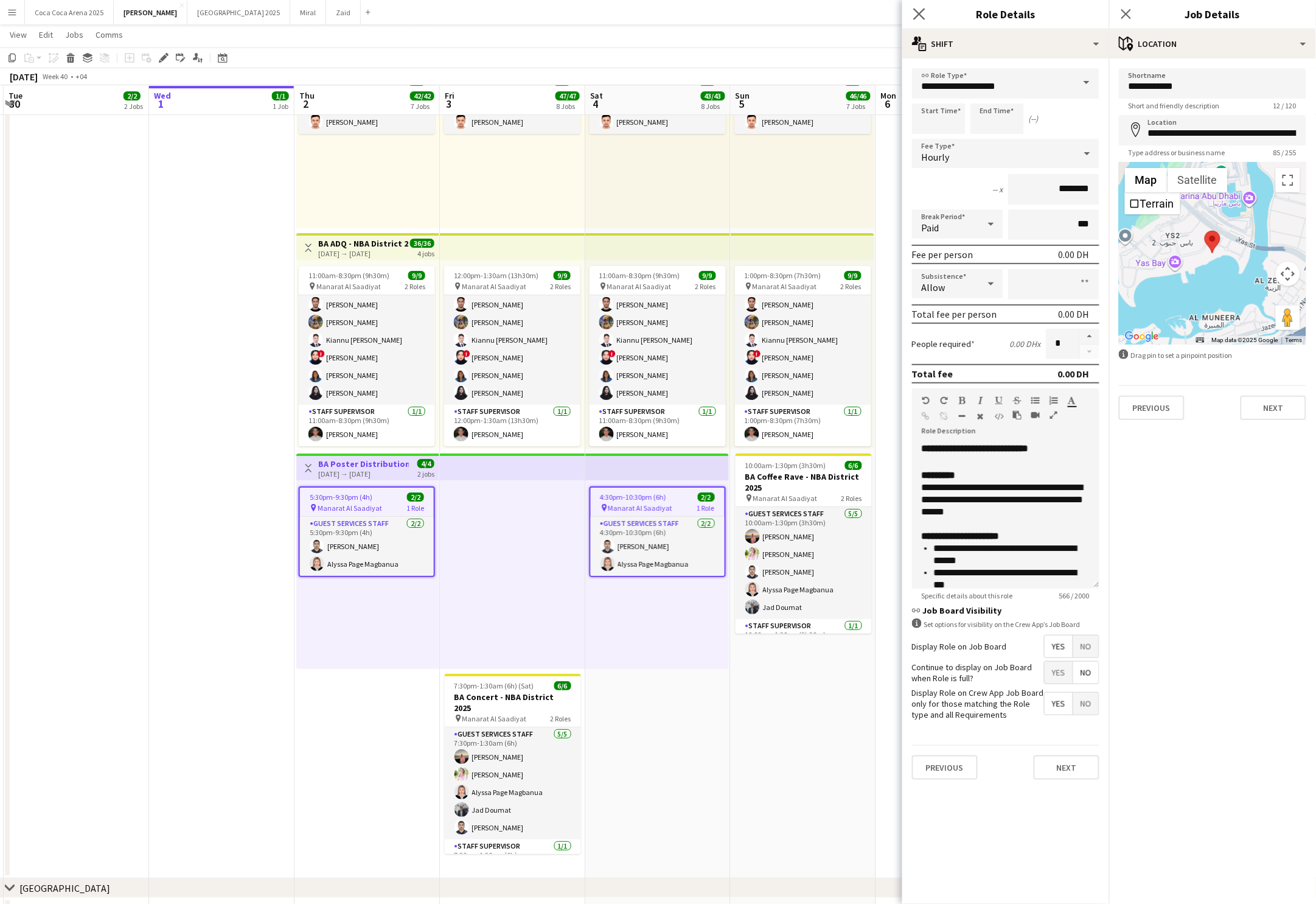
click at [922, 7] on app-icon "Close pop-in" at bounding box center [919, 14] width 17 height 17
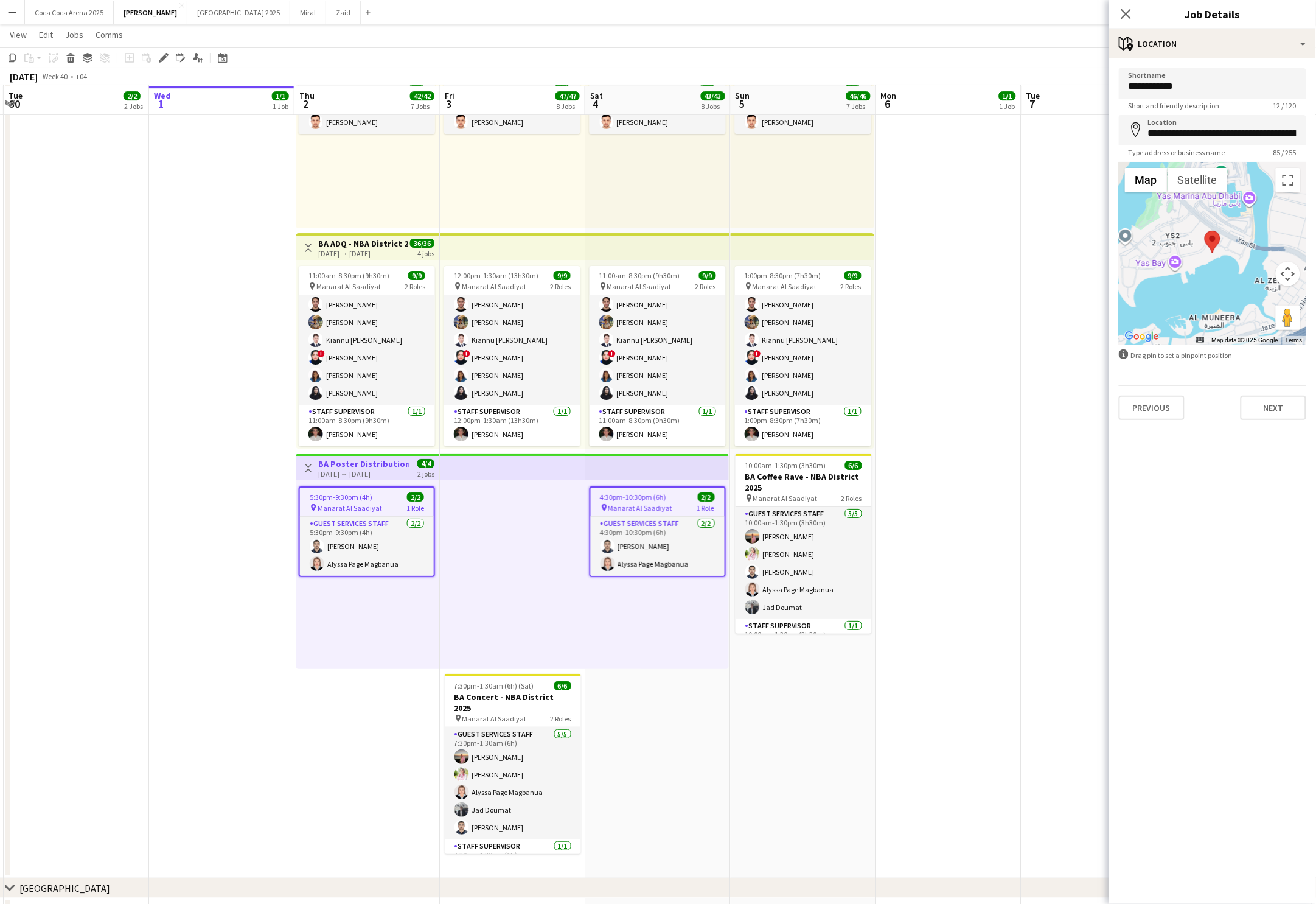
click at [969, 47] on app-page-menu "View Day view expanded Day view collapsed Month view Date picker Jump to [DATE]…" at bounding box center [658, 36] width 1316 height 23
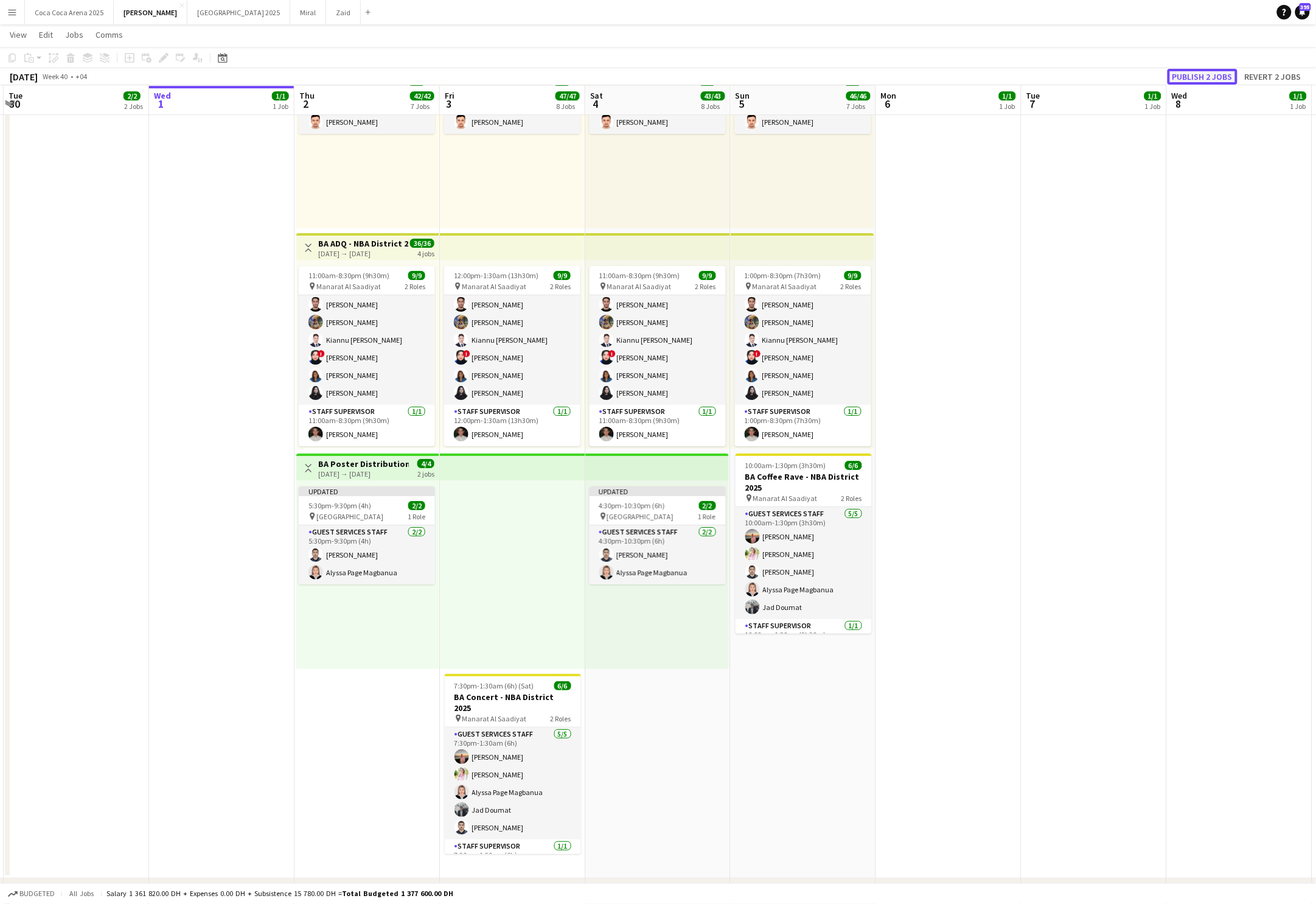
click at [1217, 75] on button "Publish 2 jobs" at bounding box center [1203, 76] width 70 height 16
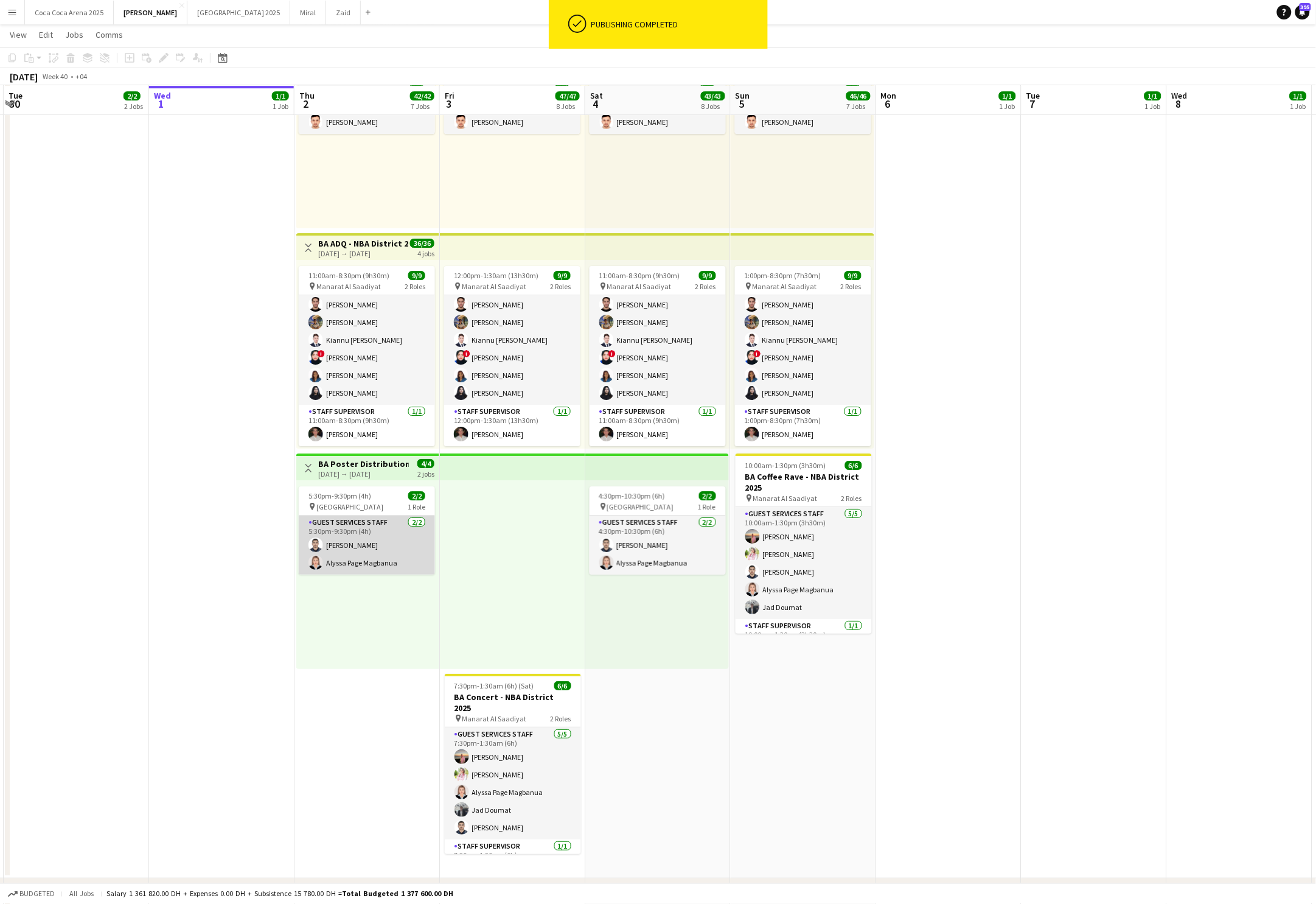
click at [364, 548] on app-card-role "Guest Services Staff [DATE] 5:30pm-9:30pm (4h) [PERSON_NAME] [PERSON_NAME] Page…" at bounding box center [367, 545] width 137 height 59
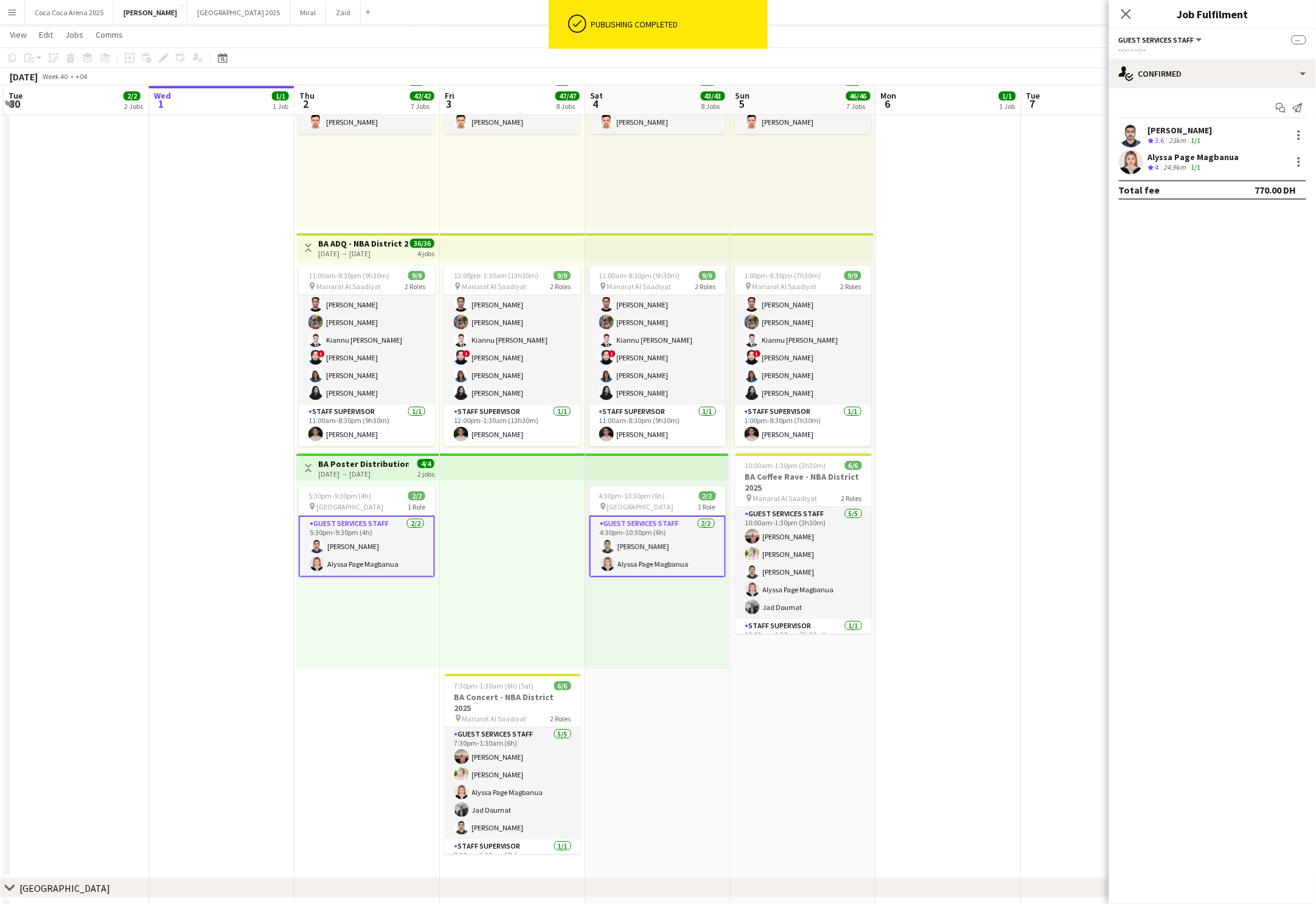
click at [359, 453] on app-top-bar "Toggle View BA Poster Distribution - NBA District 2025 [DATE] → [DATE] 4/4 2 jo…" at bounding box center [368, 466] width 143 height 27
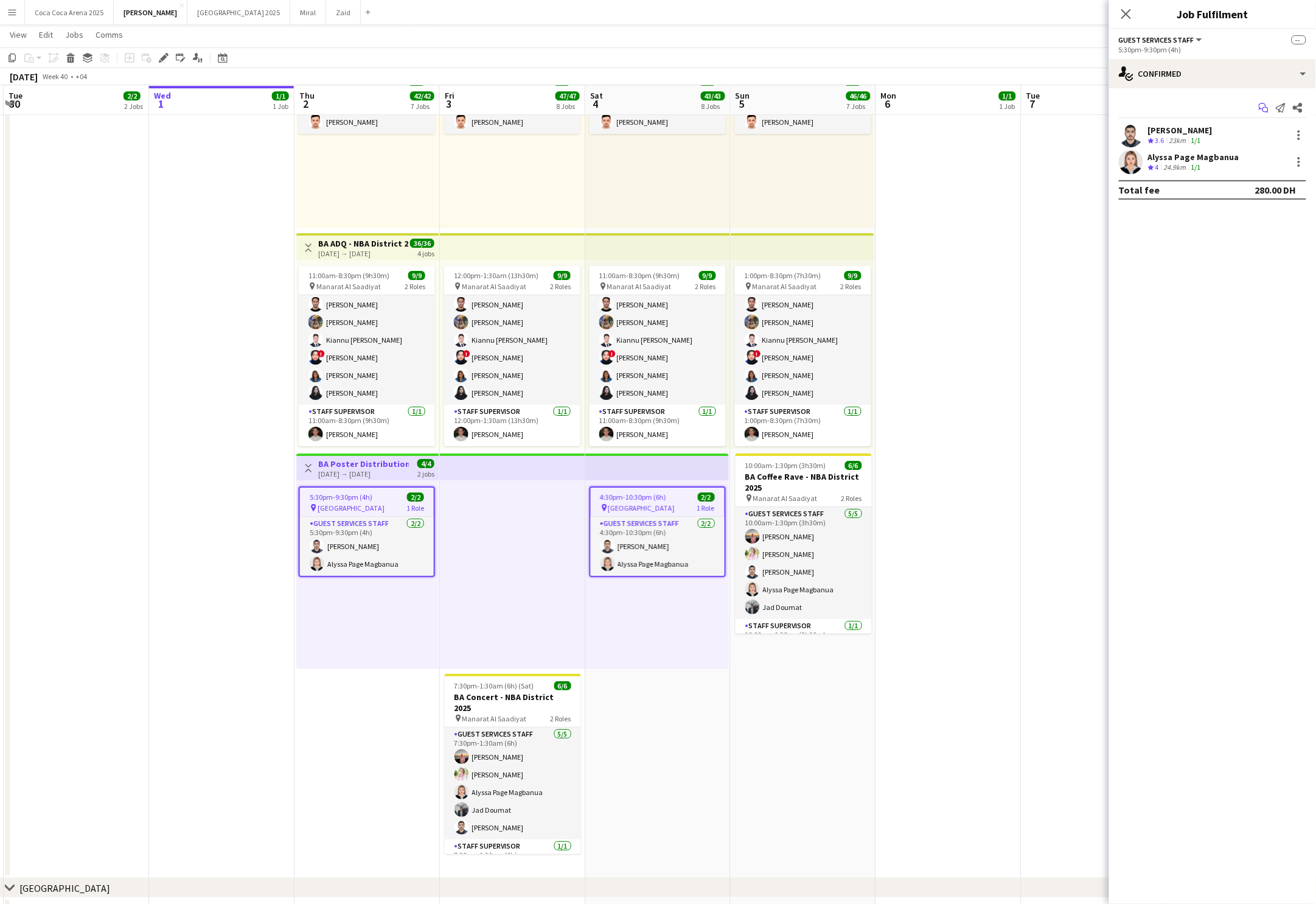
click at [1262, 106] on icon "Start chat" at bounding box center [1264, 107] width 10 height 10
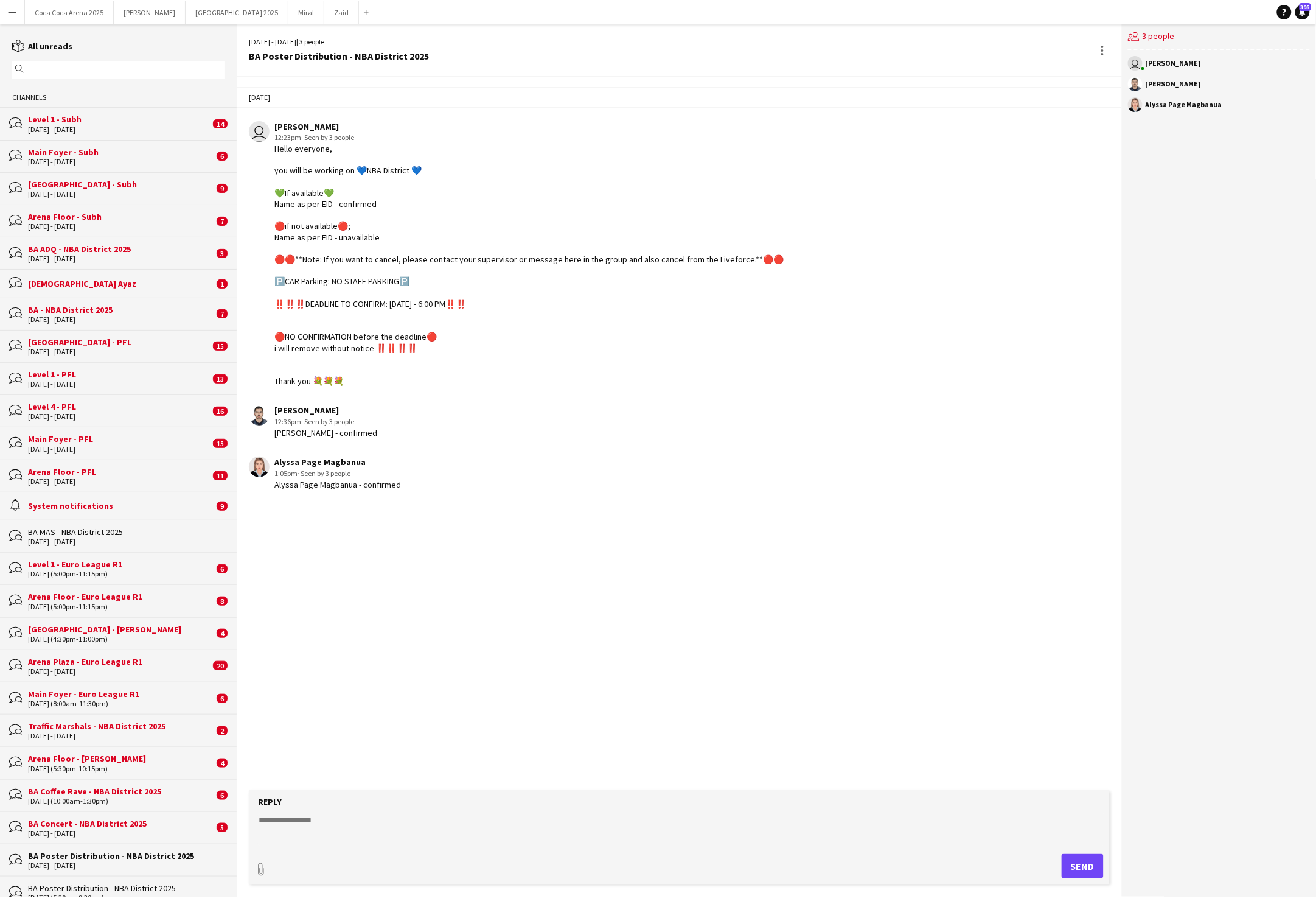
click at [348, 822] on textarea at bounding box center [682, 830] width 849 height 32
drag, startPoint x: 247, startPoint y: 58, endPoint x: 438, endPoint y: 59, distance: 191.0
click at [438, 59] on div "[DATE] - [DATE] | 3 people BA Poster Distribution - NBA District 2025" at bounding box center [679, 51] width 885 height 53
copy div "BA Poster Distribution - NBA District 2025"
click at [384, 844] on textarea "**********" at bounding box center [682, 830] width 849 height 32
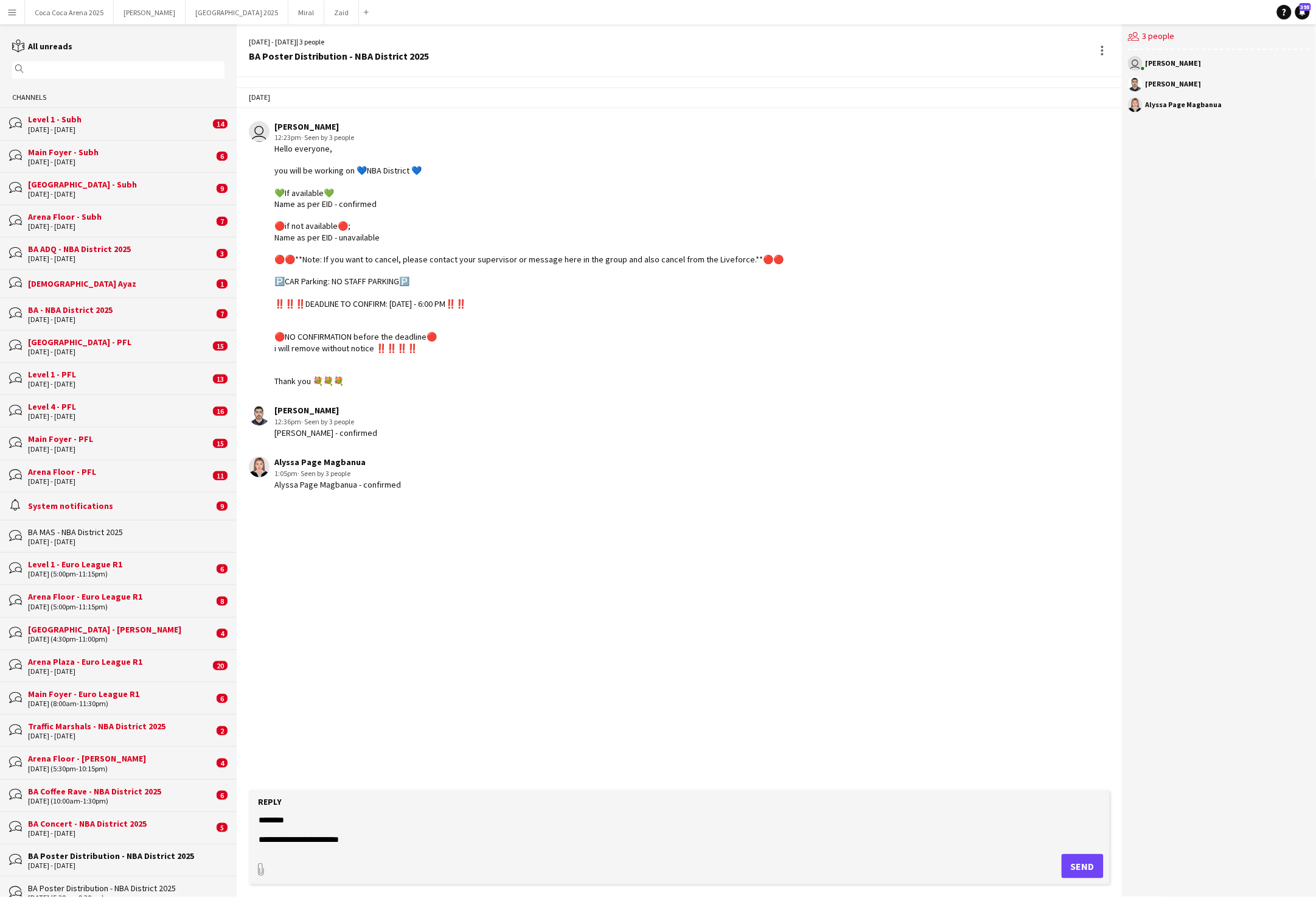
paste textarea "**********"
click at [346, 839] on textarea "**********" at bounding box center [682, 830] width 849 height 32
type textarea "**********"
click at [1088, 870] on button "Send" at bounding box center [1083, 866] width 42 height 25
click at [349, 834] on textarea at bounding box center [682, 830] width 849 height 32
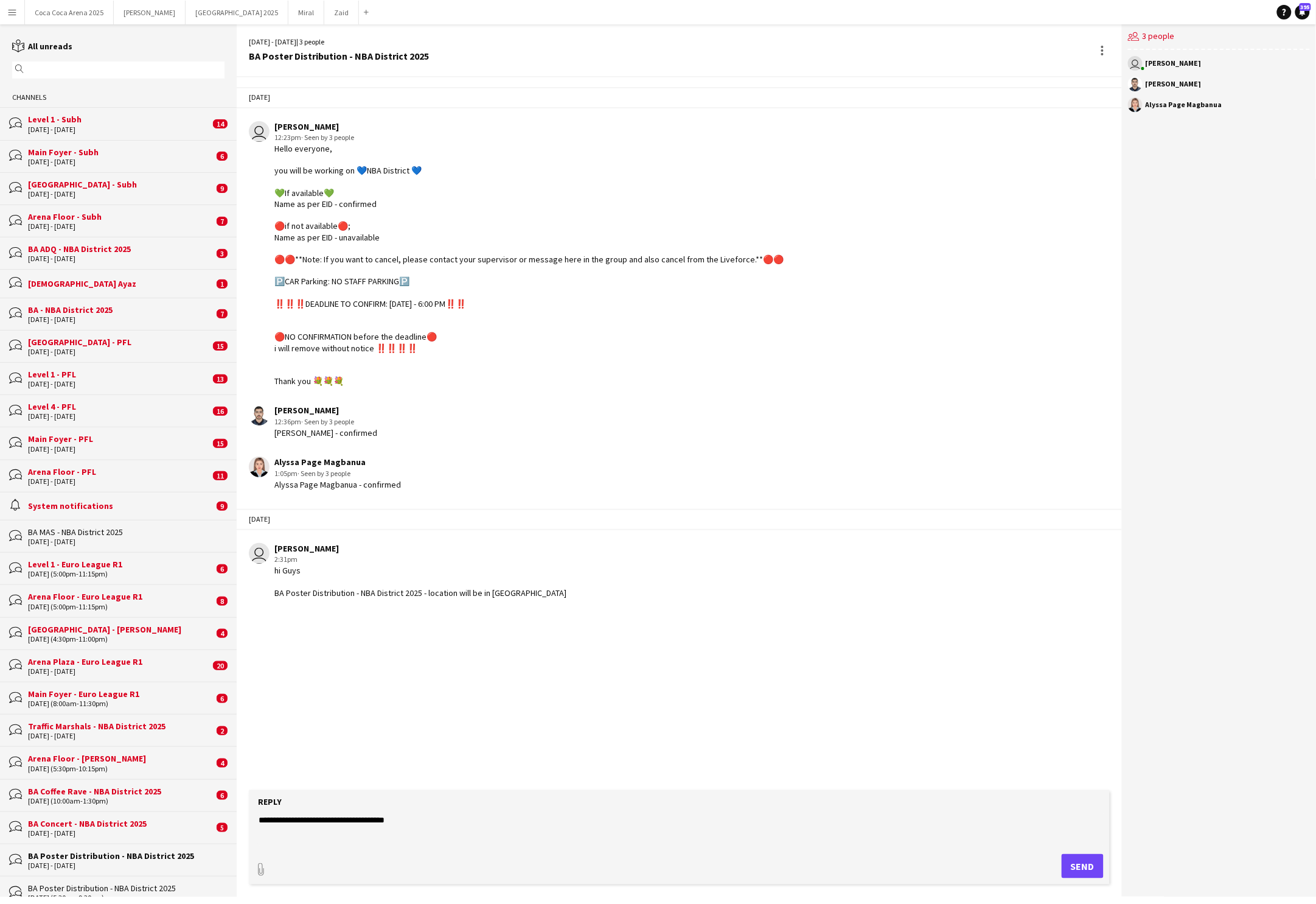
type textarea "**********"
click at [1079, 868] on button "Send" at bounding box center [1083, 866] width 42 height 25
click at [370, 826] on textarea at bounding box center [682, 830] width 849 height 32
type textarea "*********"
type textarea "**********"
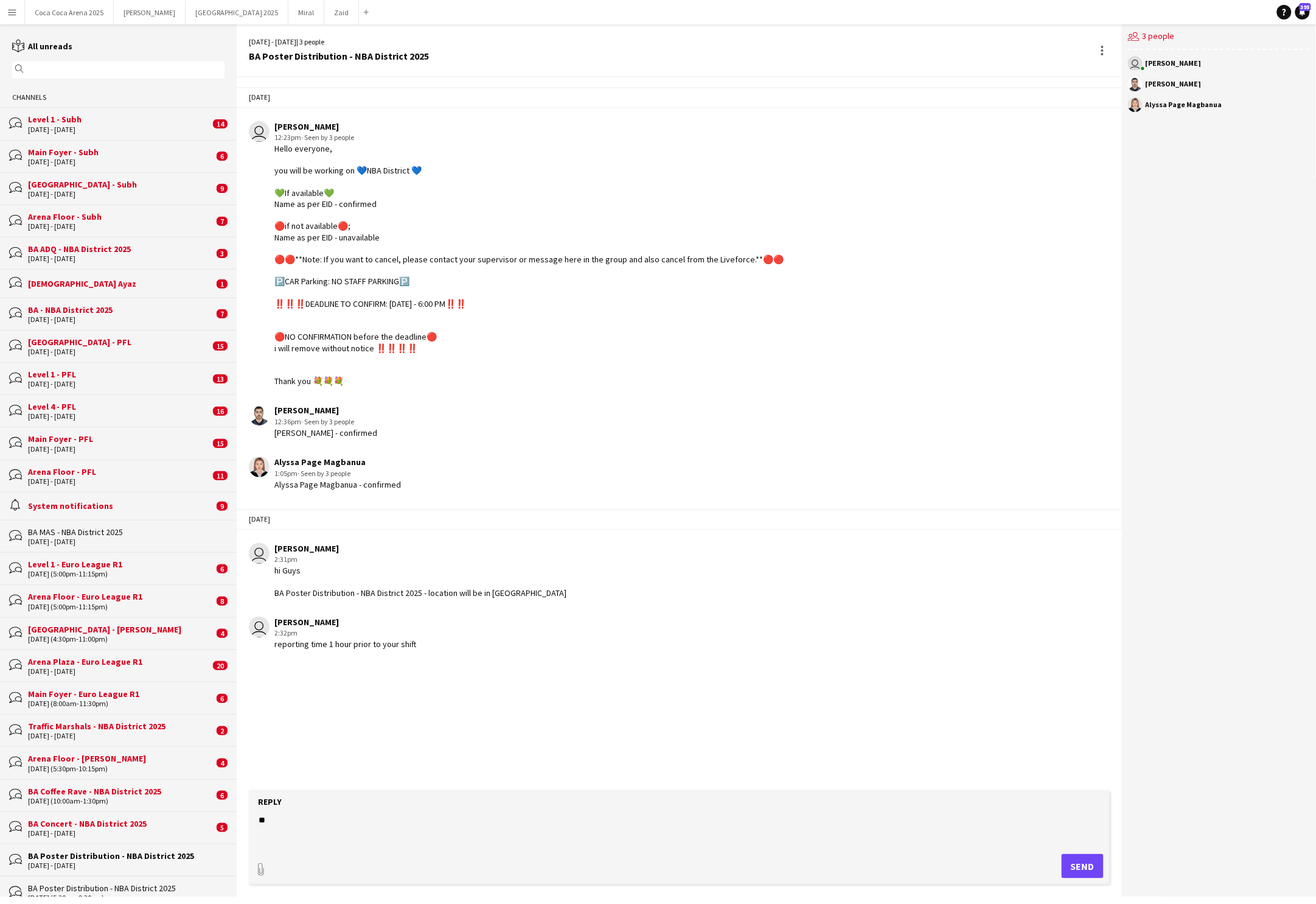
type textarea "*"
type textarea "**********"
click at [367, 816] on textarea at bounding box center [682, 830] width 849 height 32
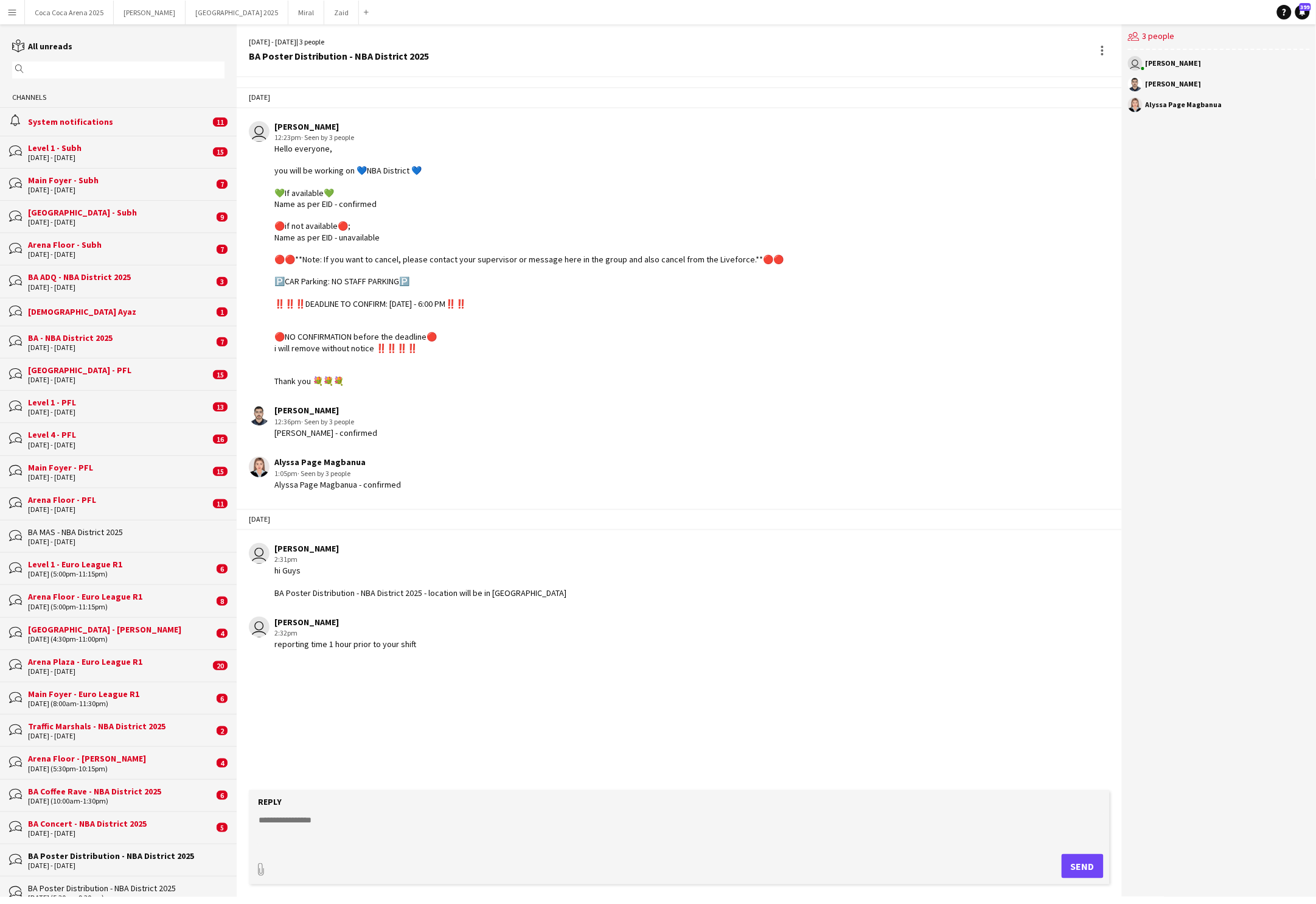
click at [159, 70] on input "text" at bounding box center [124, 70] width 195 height 11
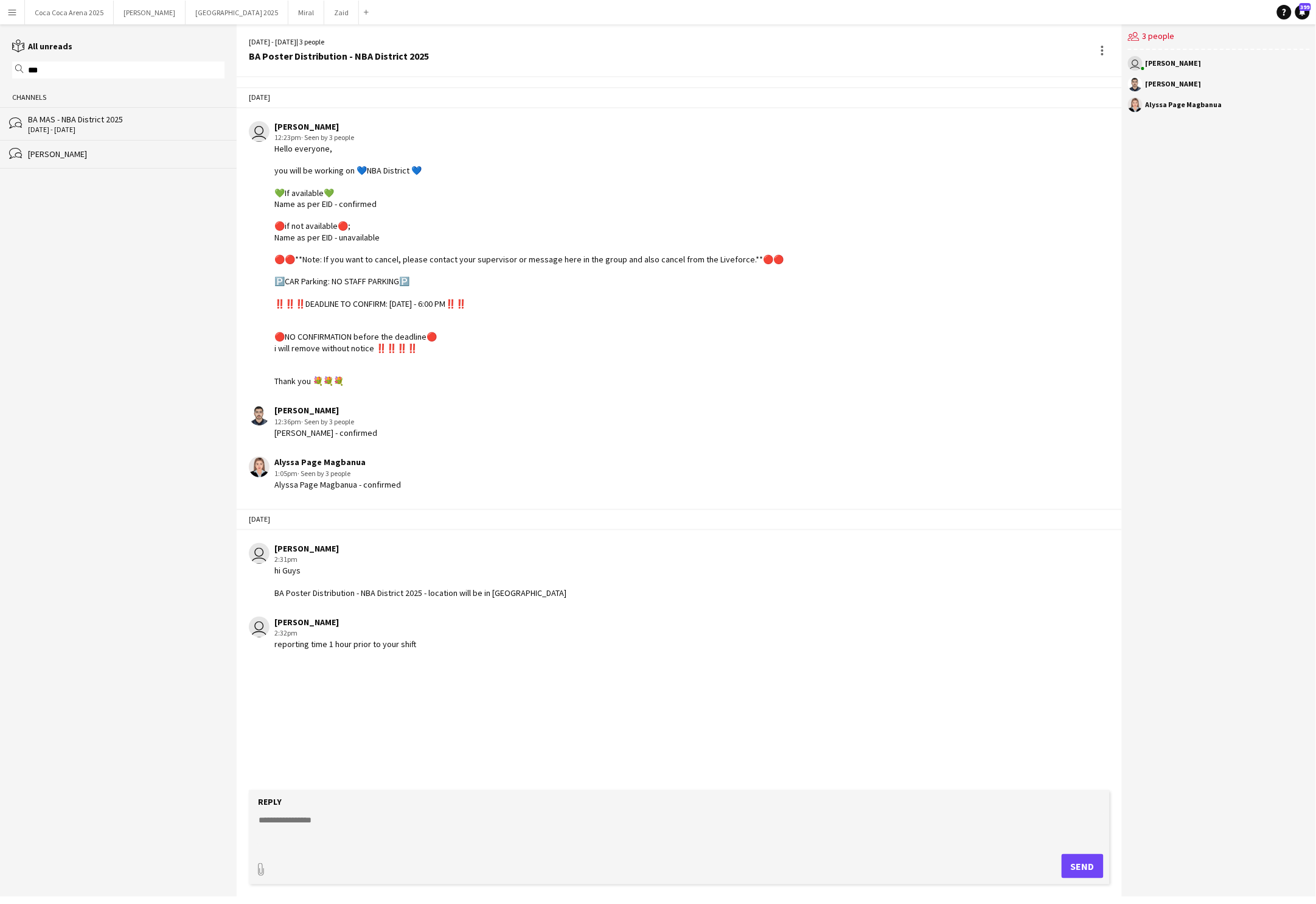
type input "***"
click at [64, 106] on div "Channels" at bounding box center [118, 97] width 237 height 19
click at [64, 121] on div "BA MAS - NBA District 2025" at bounding box center [126, 119] width 197 height 11
